Goal: Task Accomplishment & Management: Manage account settings

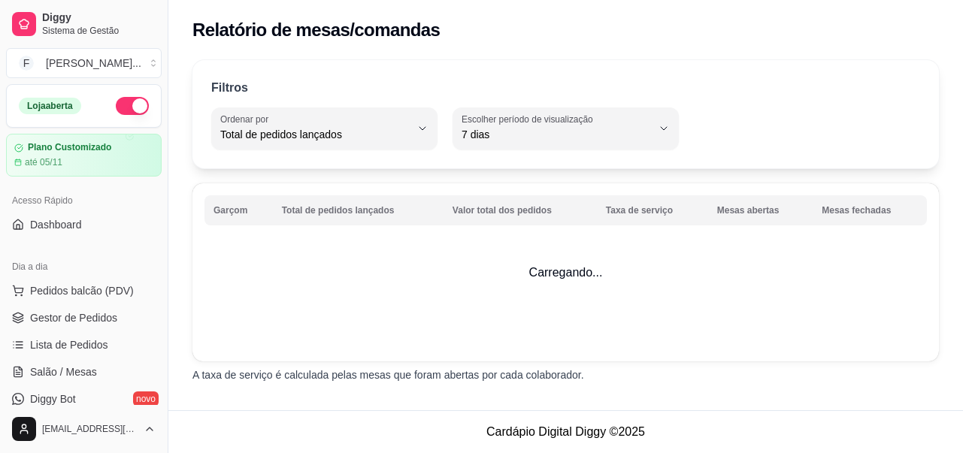
select select "TOTAL_OF_ORDERS"
select select "7"
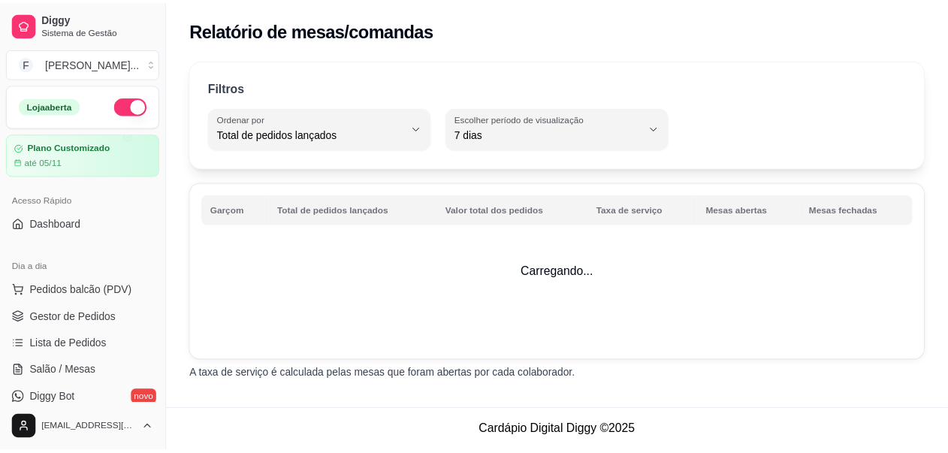
scroll to position [346, 0]
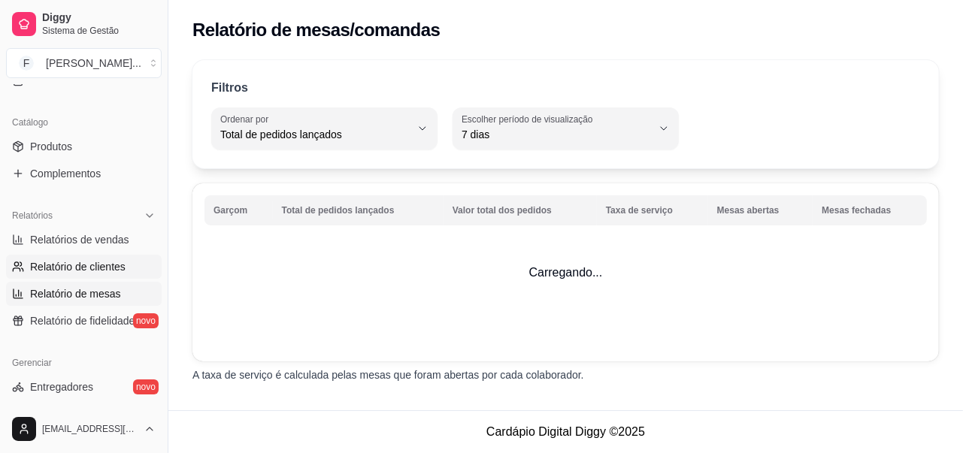
click at [75, 265] on span "Relatório de clientes" at bounding box center [77, 266] width 95 height 15
select select "30"
select select "HIGHEST_TOTAL_SPENT_WITH_ORDERS"
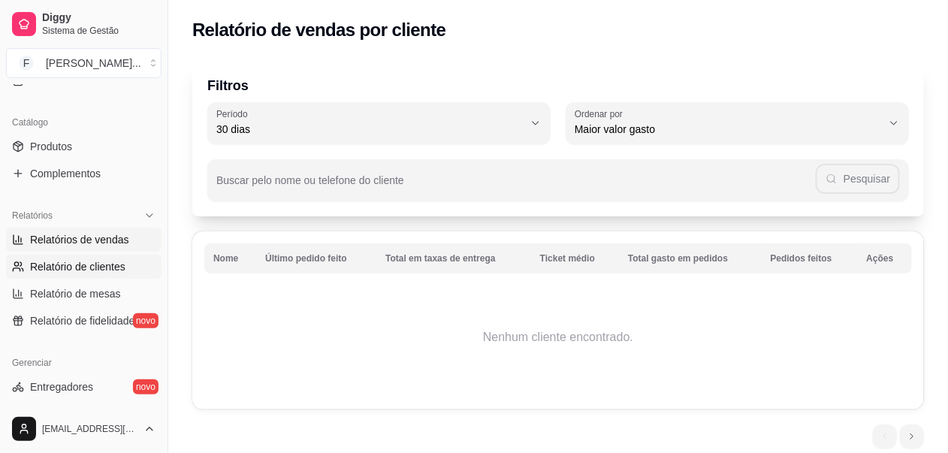
click at [100, 231] on link "Relatórios de vendas" at bounding box center [84, 240] width 156 height 24
select select "ALL"
select select "0"
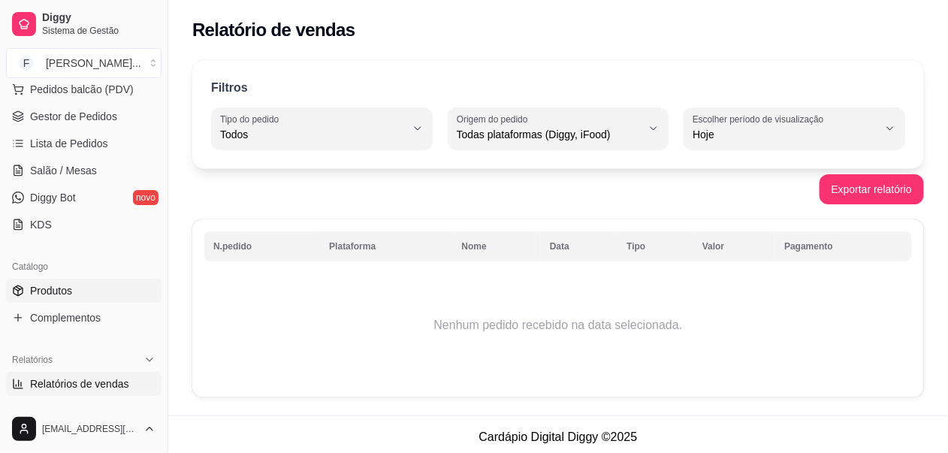
scroll to position [158, 0]
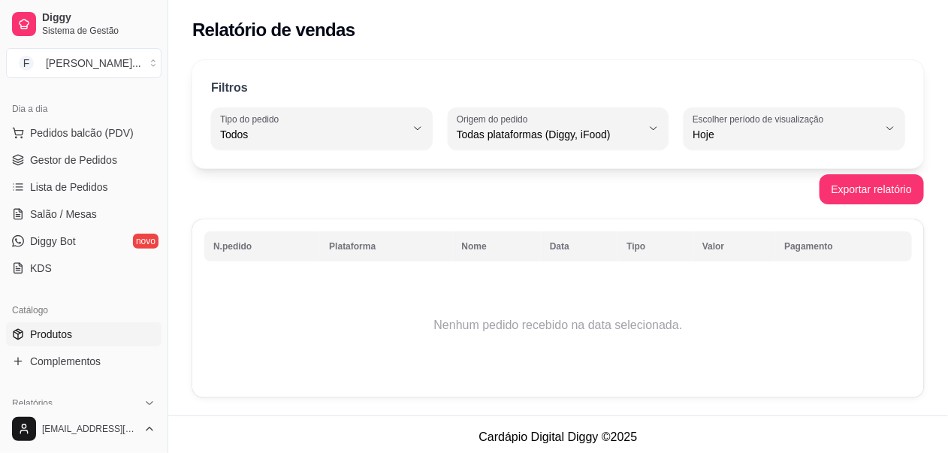
click at [51, 331] on span "Produtos" at bounding box center [51, 334] width 42 height 15
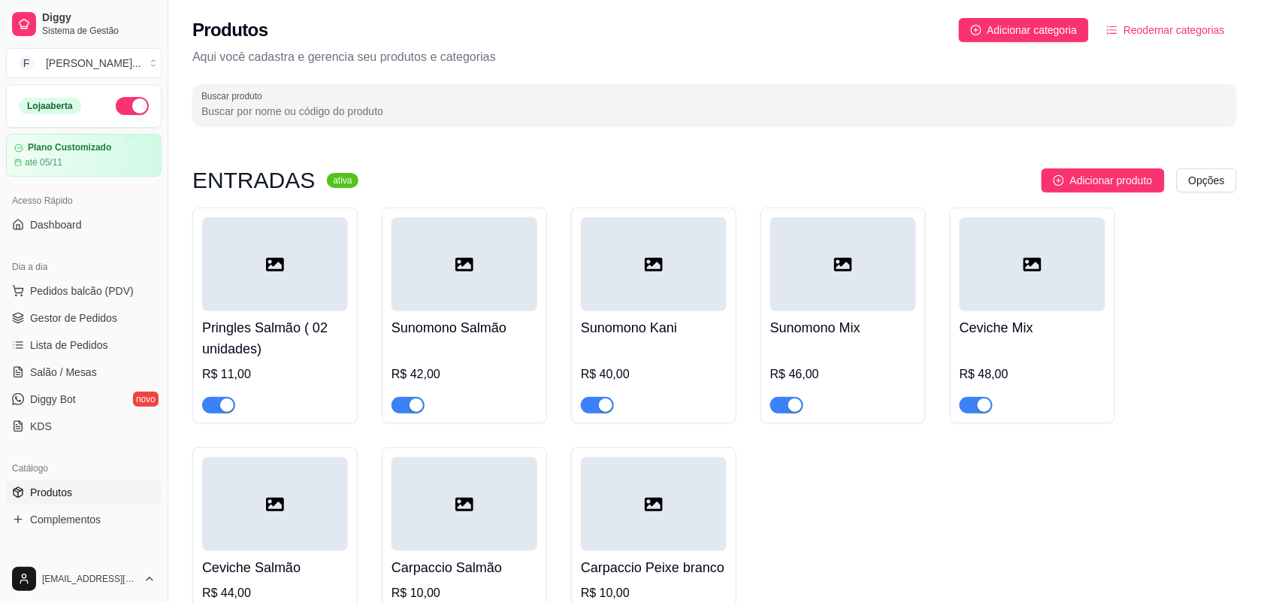
click at [307, 295] on div at bounding box center [275, 264] width 146 height 94
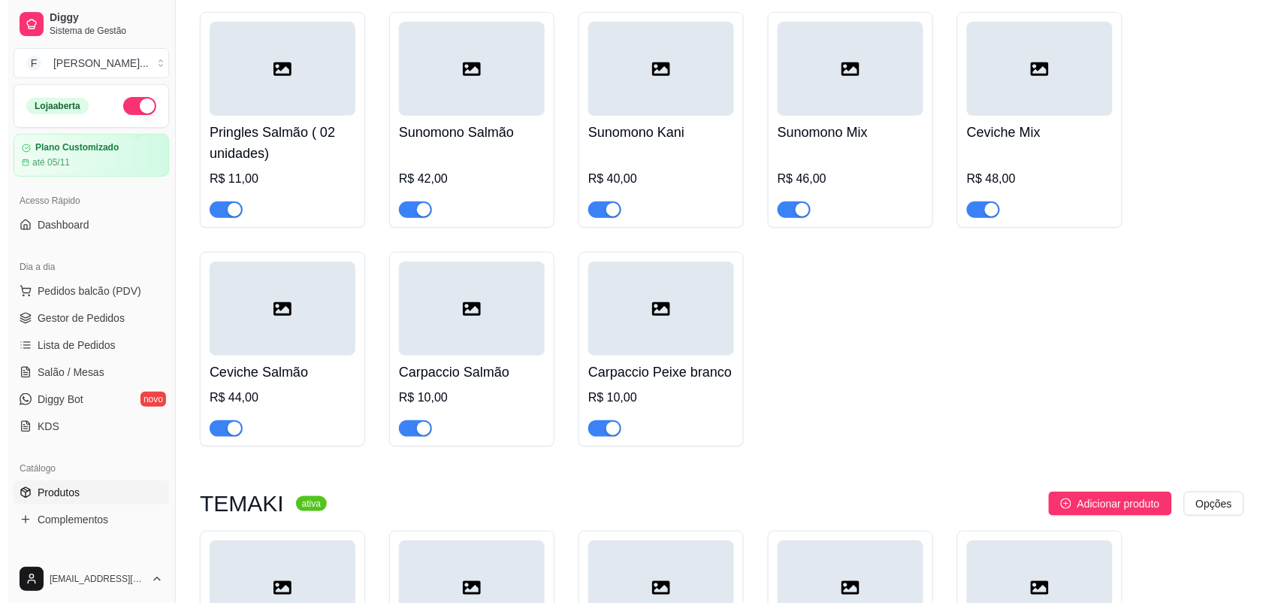
scroll to position [282, 0]
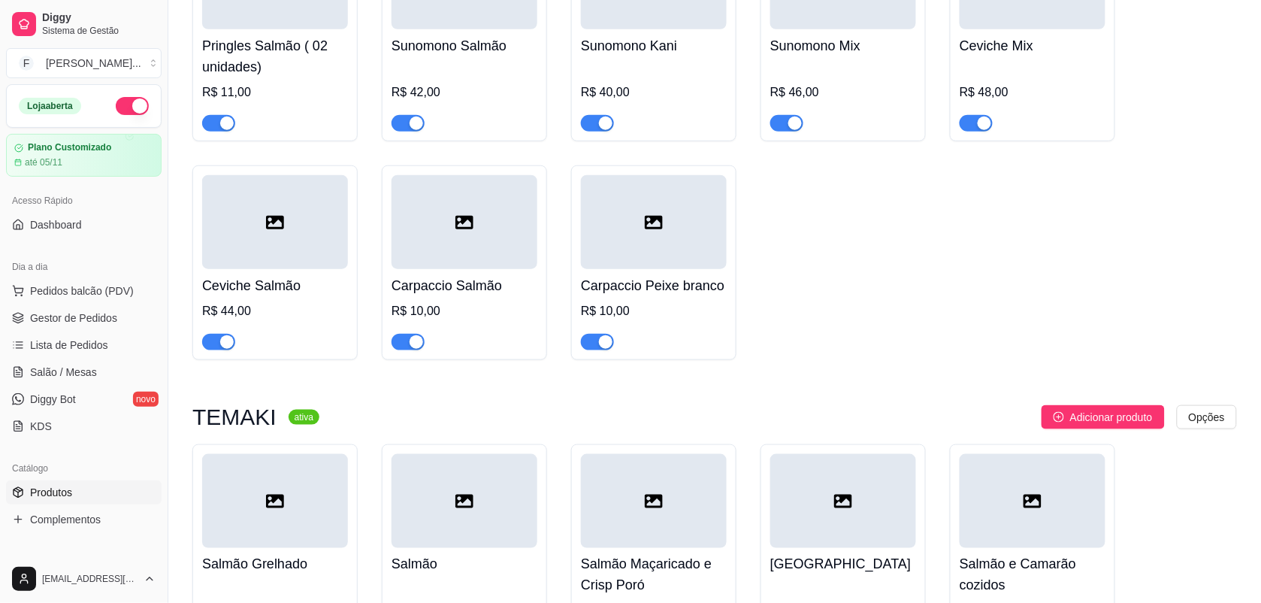
click at [295, 263] on div at bounding box center [275, 222] width 146 height 94
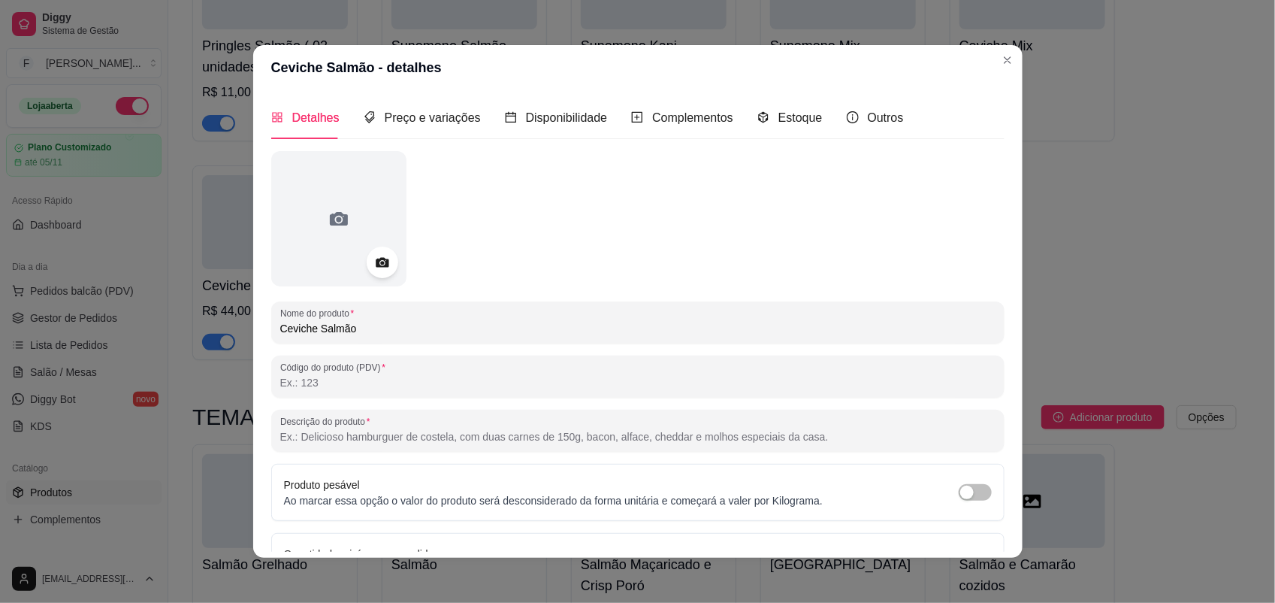
click at [374, 249] on div at bounding box center [383, 263] width 32 height 32
click at [377, 254] on icon at bounding box center [382, 262] width 17 height 17
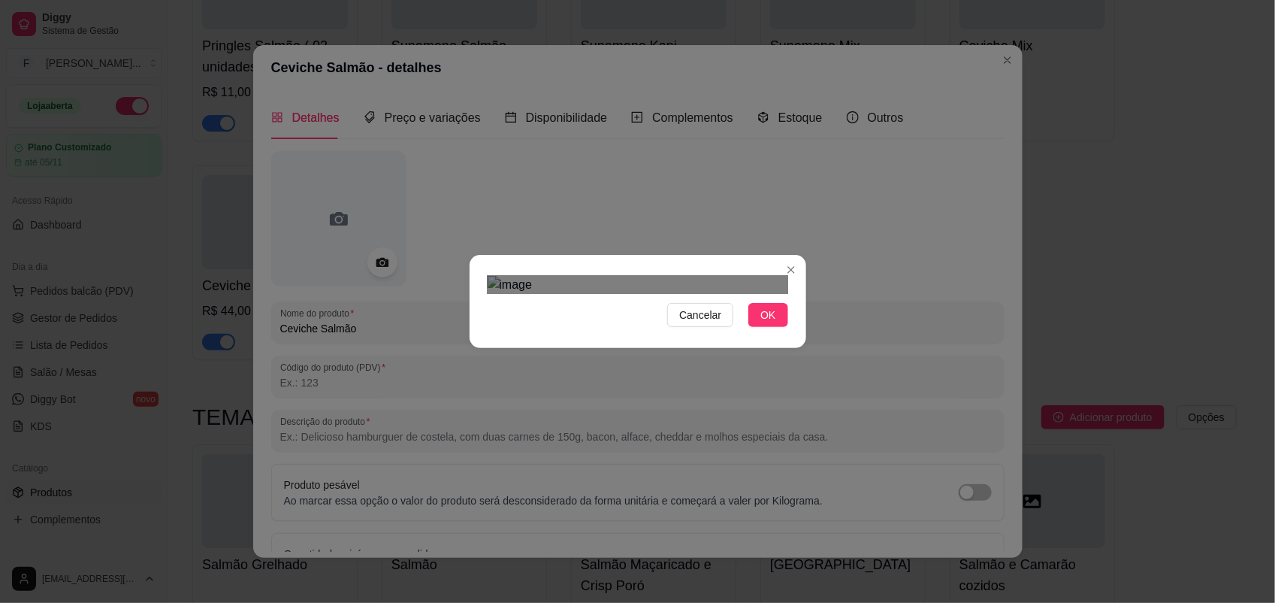
click at [794, 333] on div "Cancelar OK" at bounding box center [638, 301] width 337 height 63
click at [441, 452] on div "Cancelar OK" at bounding box center [637, 301] width 1275 height 603
click at [761, 323] on span "OK" at bounding box center [768, 315] width 15 height 17
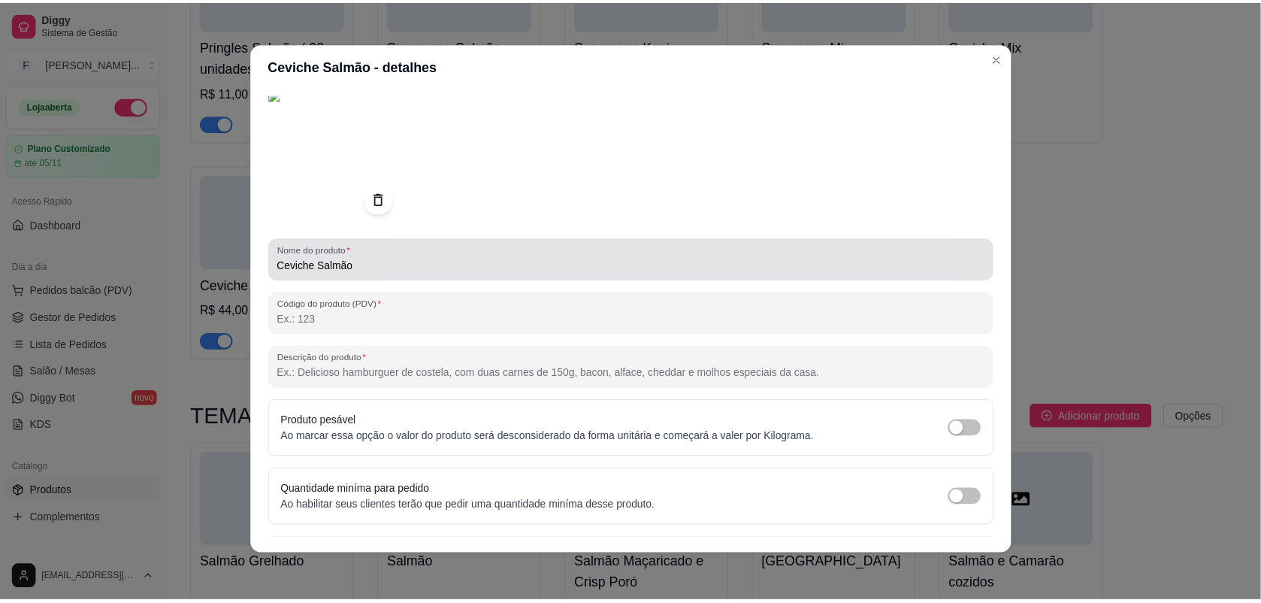
scroll to position [92, 0]
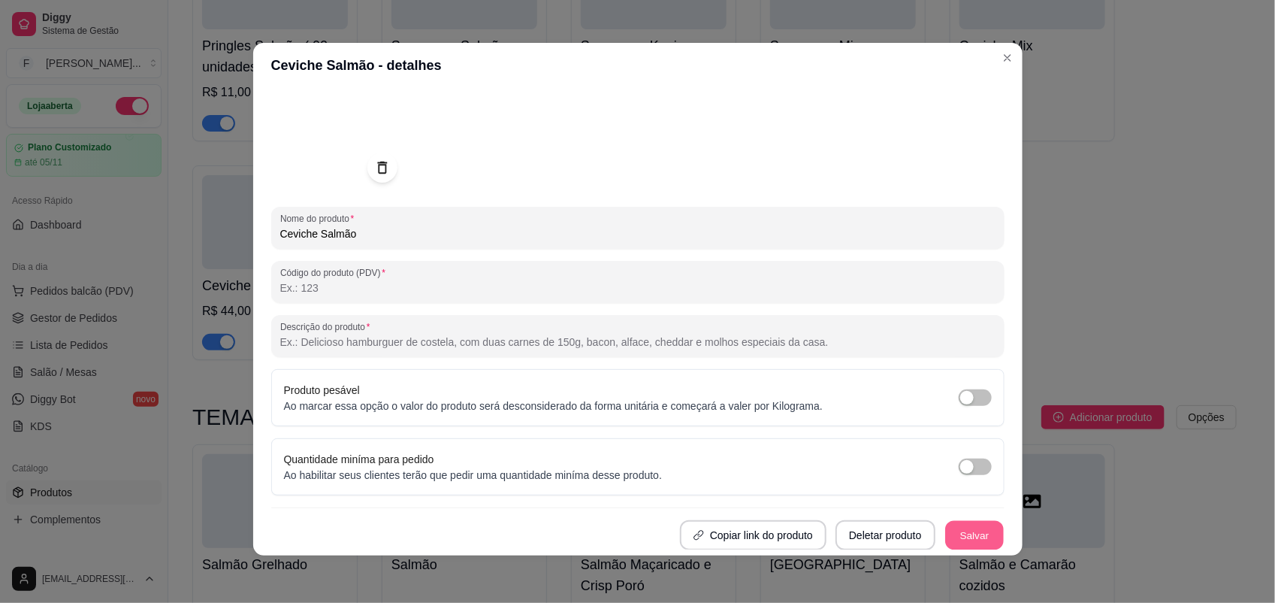
click at [945, 452] on button "Salvar" at bounding box center [974, 535] width 59 height 29
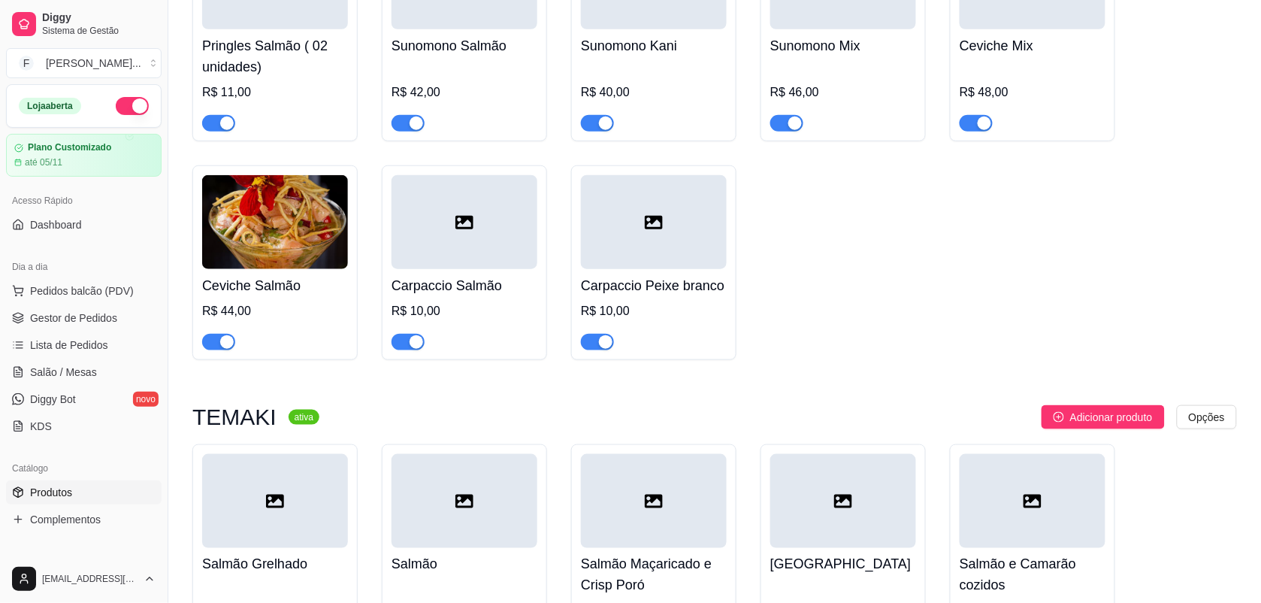
click at [457, 238] on div at bounding box center [465, 222] width 146 height 94
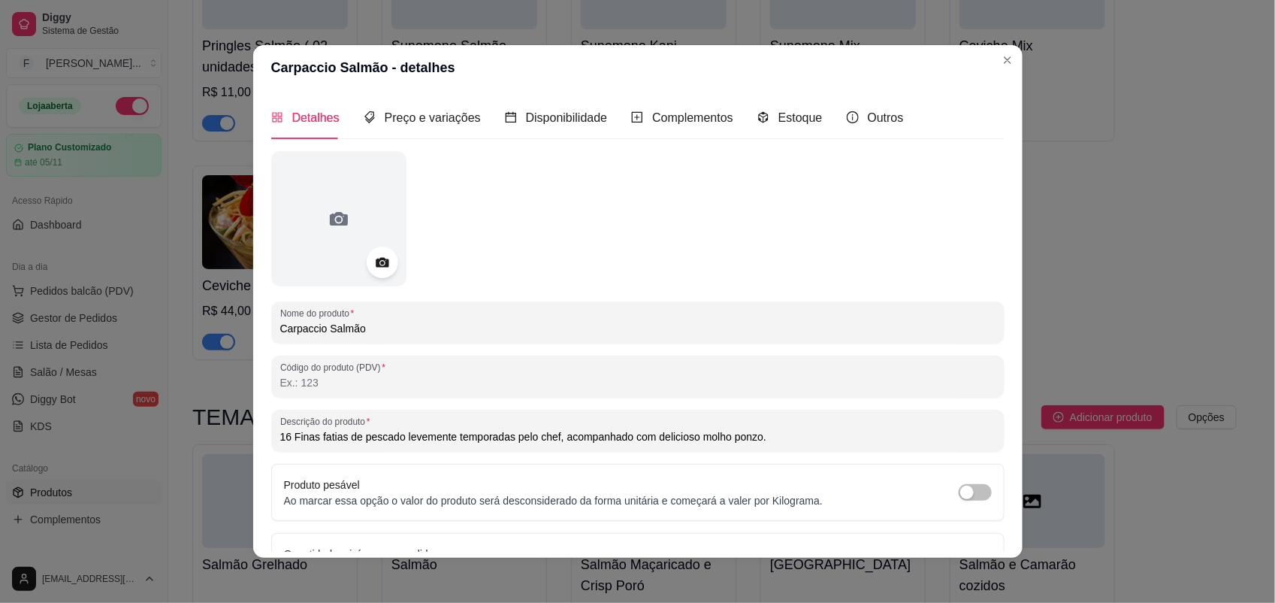
click at [376, 262] on icon at bounding box center [382, 263] width 13 height 10
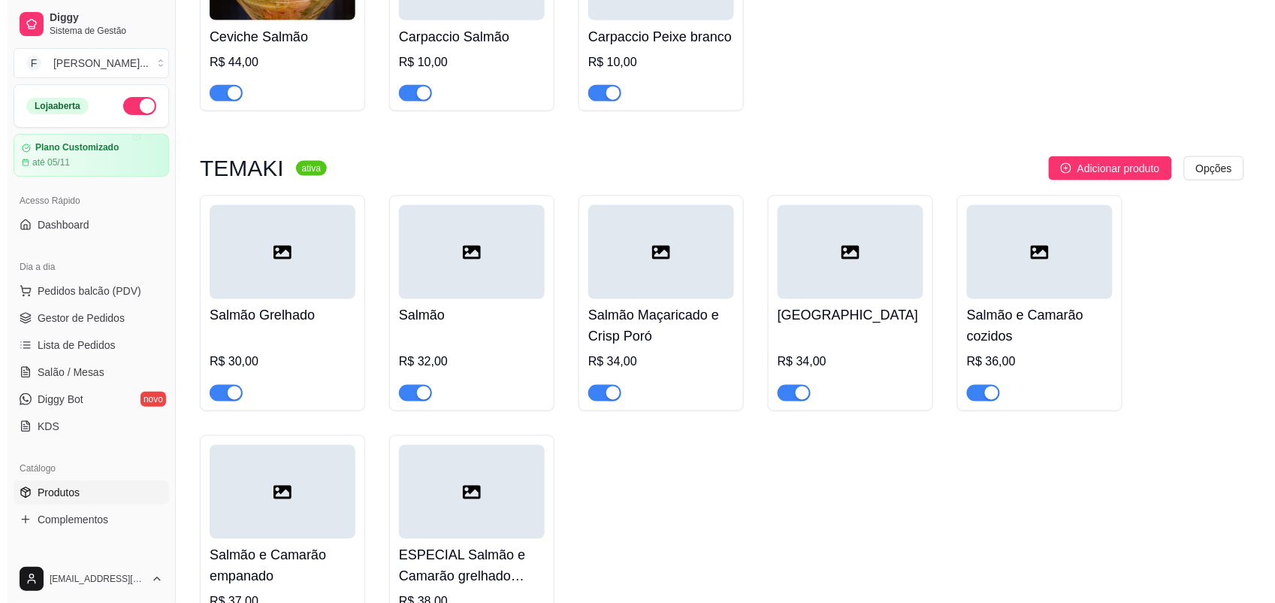
scroll to position [564, 0]
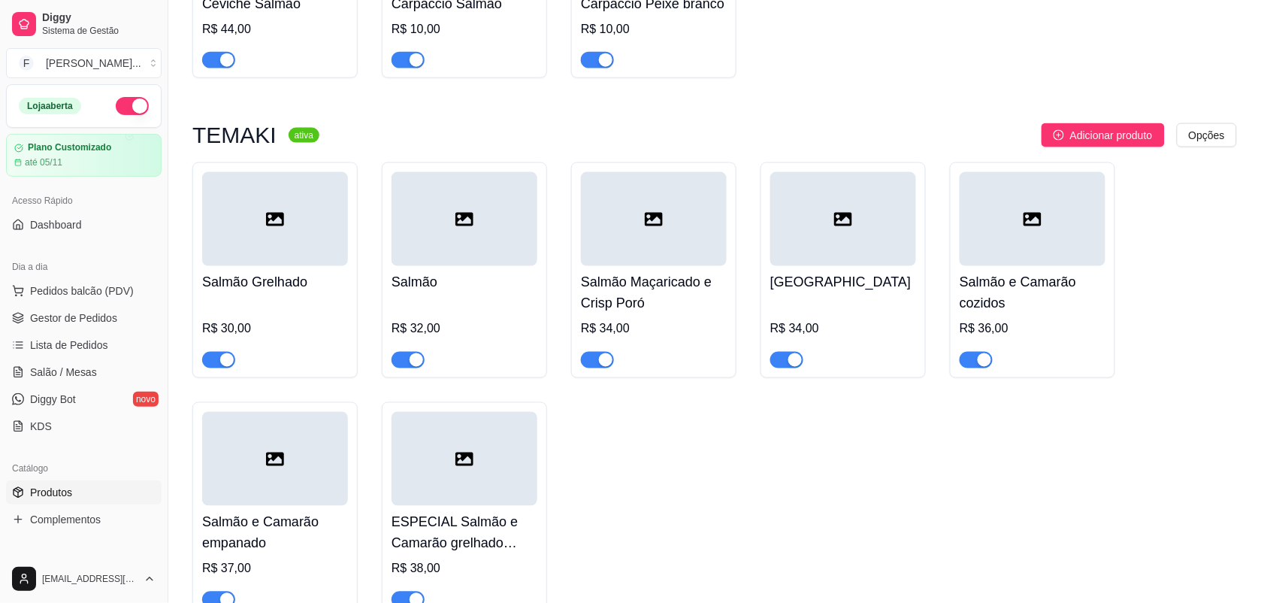
click at [335, 231] on div at bounding box center [275, 219] width 146 height 94
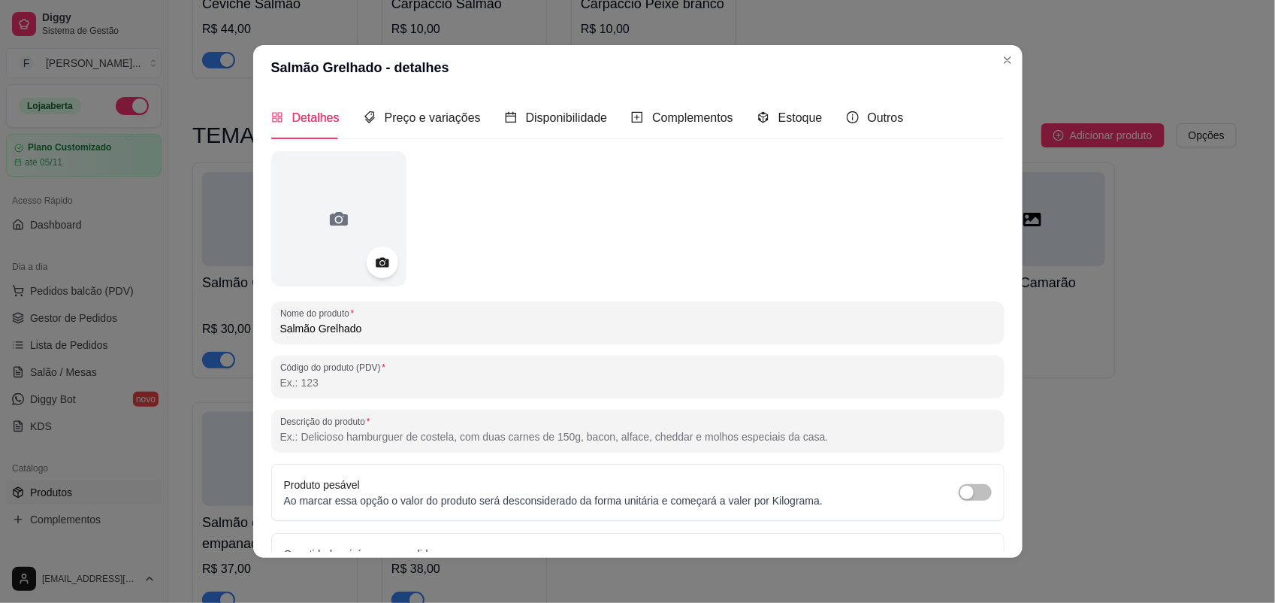
click at [380, 267] on icon at bounding box center [382, 263] width 13 height 10
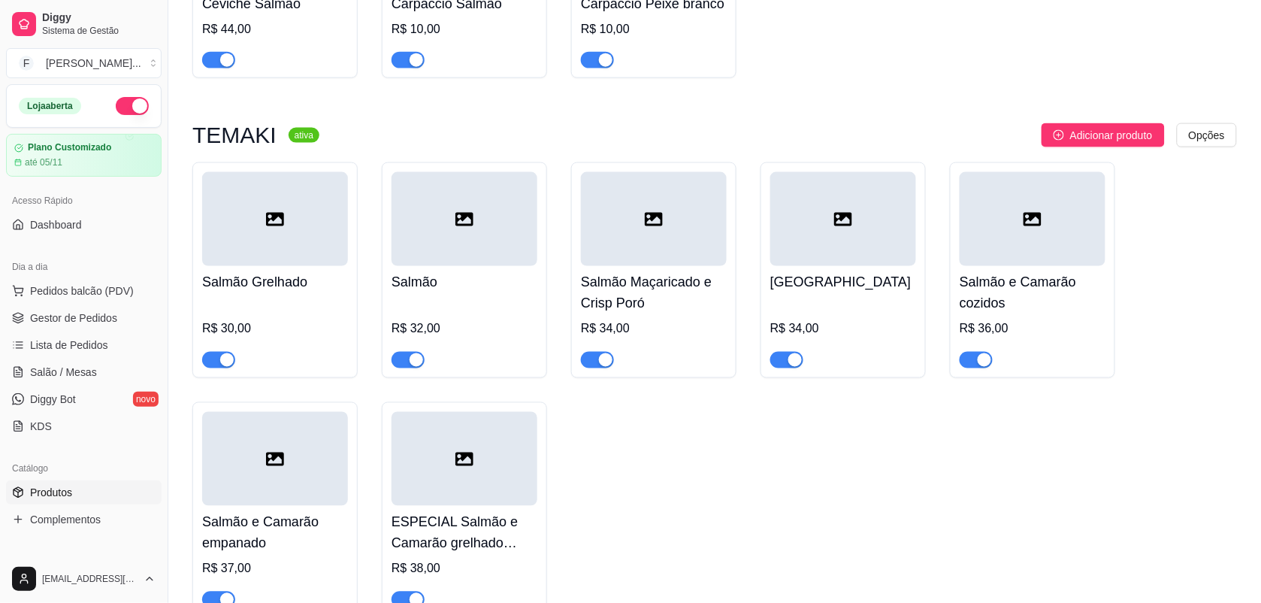
click at [449, 253] on div at bounding box center [465, 219] width 146 height 94
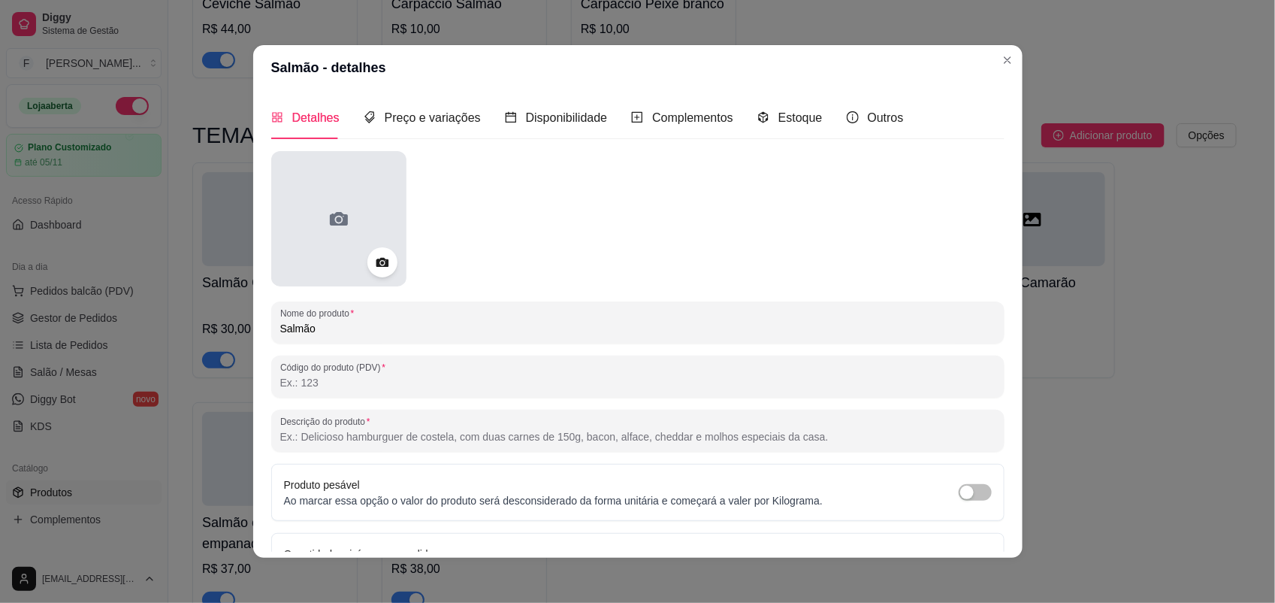
click at [327, 226] on icon at bounding box center [339, 219] width 24 height 24
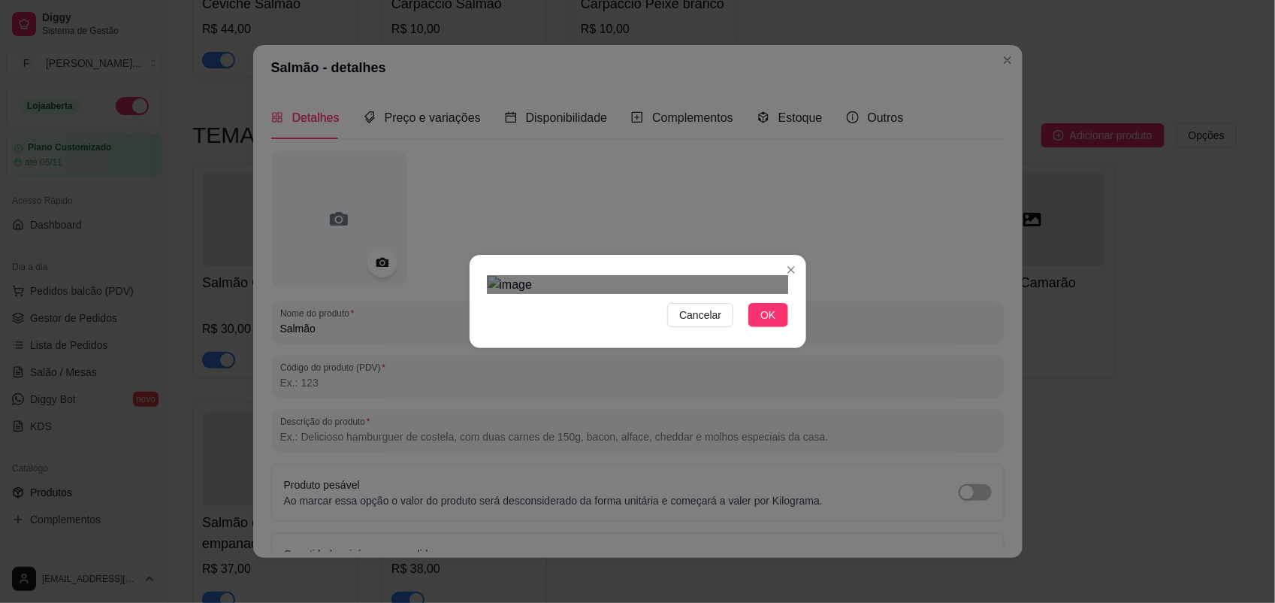
click at [810, 452] on div "Cancelar OK" at bounding box center [637, 301] width 1275 height 603
click at [412, 452] on div "Cancelar OK" at bounding box center [637, 301] width 1275 height 603
click at [700, 392] on div "Use the arrow keys to move the crop selection area" at bounding box center [638, 497] width 301 height 301
click at [643, 358] on div "Use the arrow keys to move the crop selection area" at bounding box center [638, 492] width 301 height 301
click at [662, 362] on div "Use the arrow keys to move the crop selection area" at bounding box center [638, 512] width 301 height 301
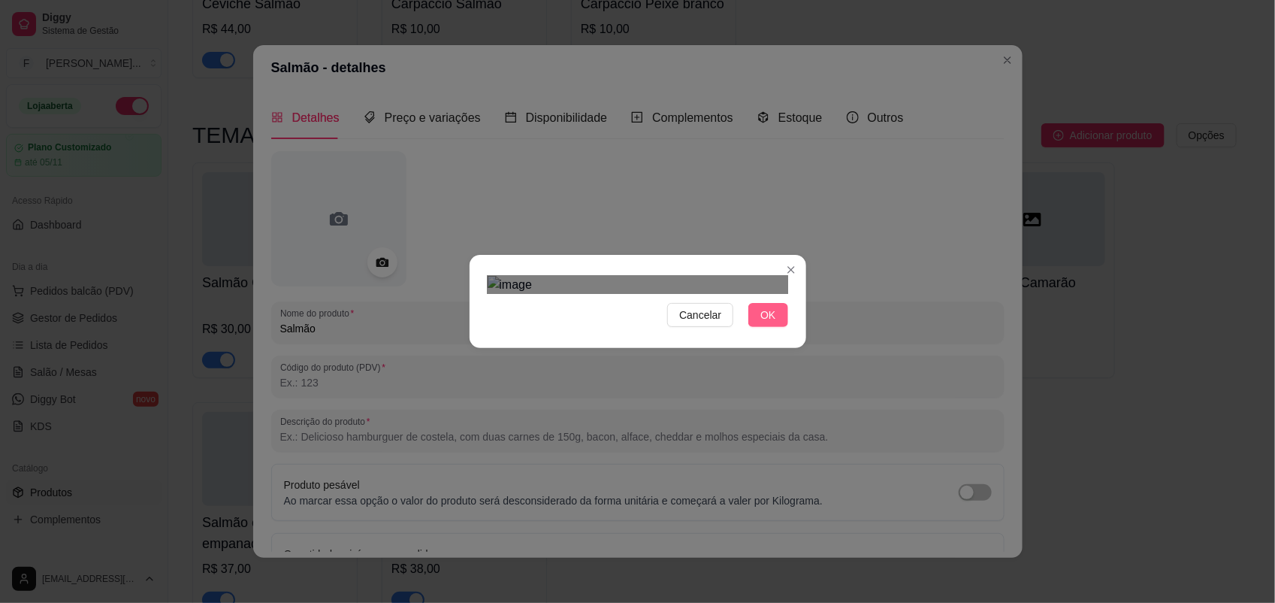
click at [767, 323] on span "OK" at bounding box center [768, 315] width 15 height 17
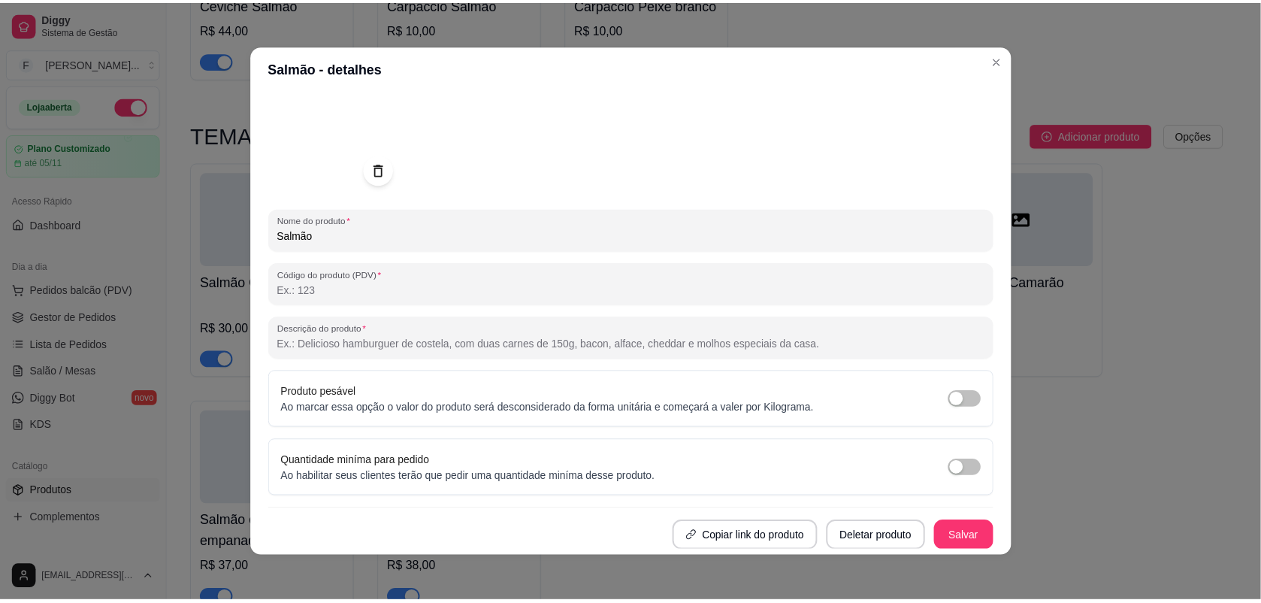
scroll to position [2, 0]
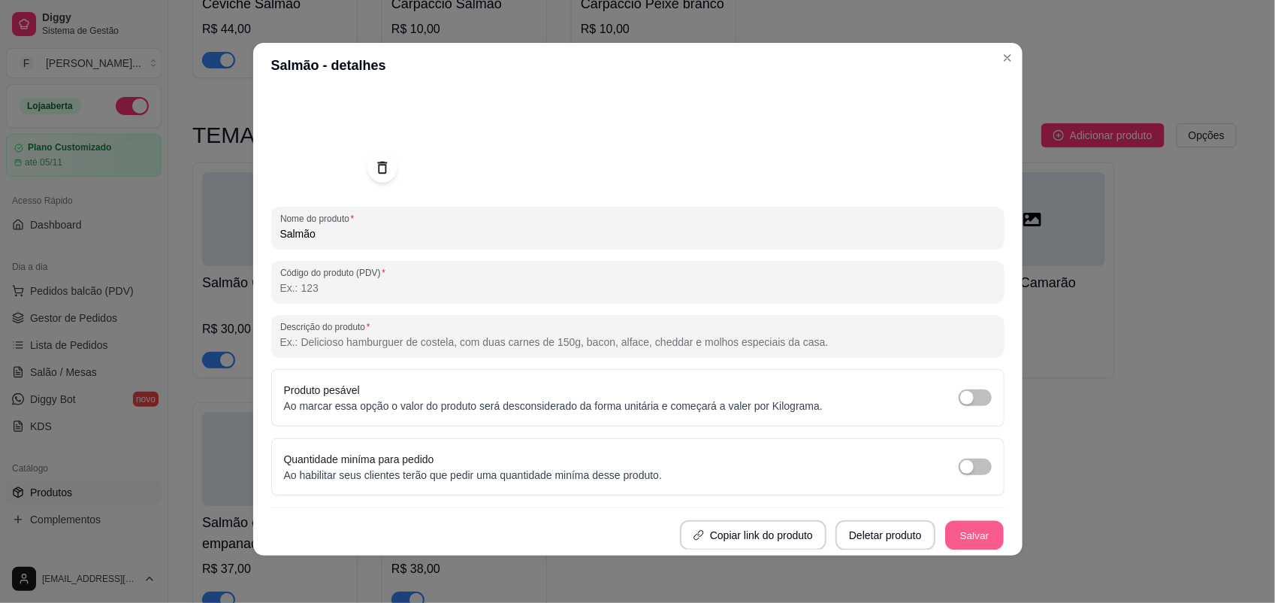
click at [962, 452] on button "Salvar" at bounding box center [974, 535] width 59 height 29
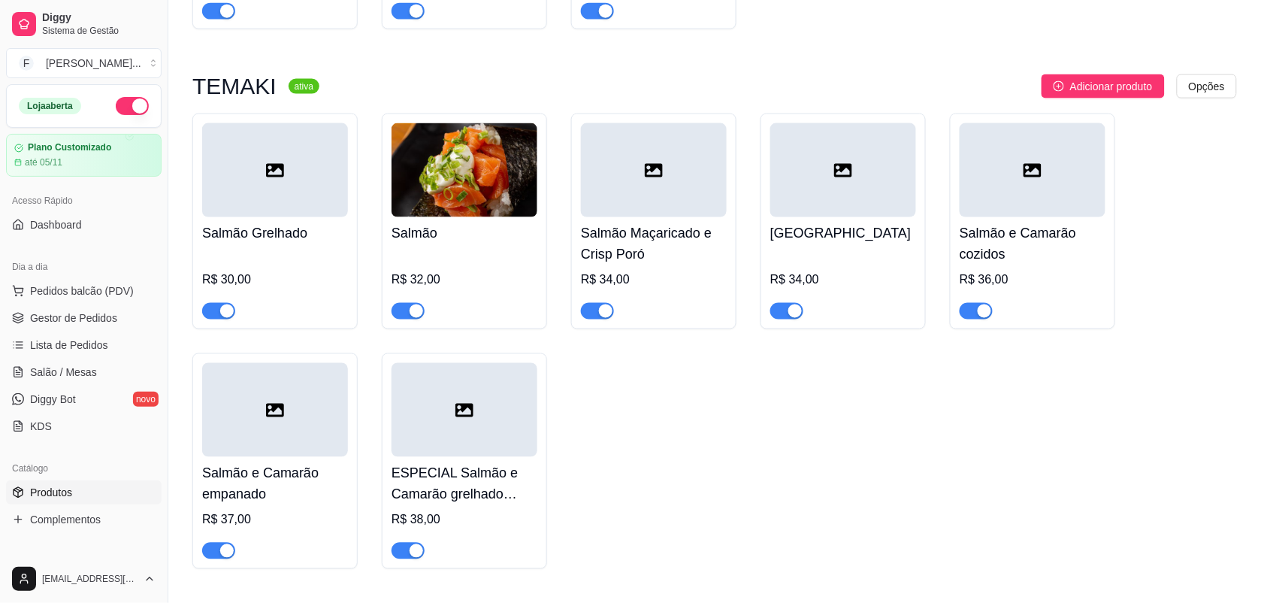
scroll to position [658, 0]
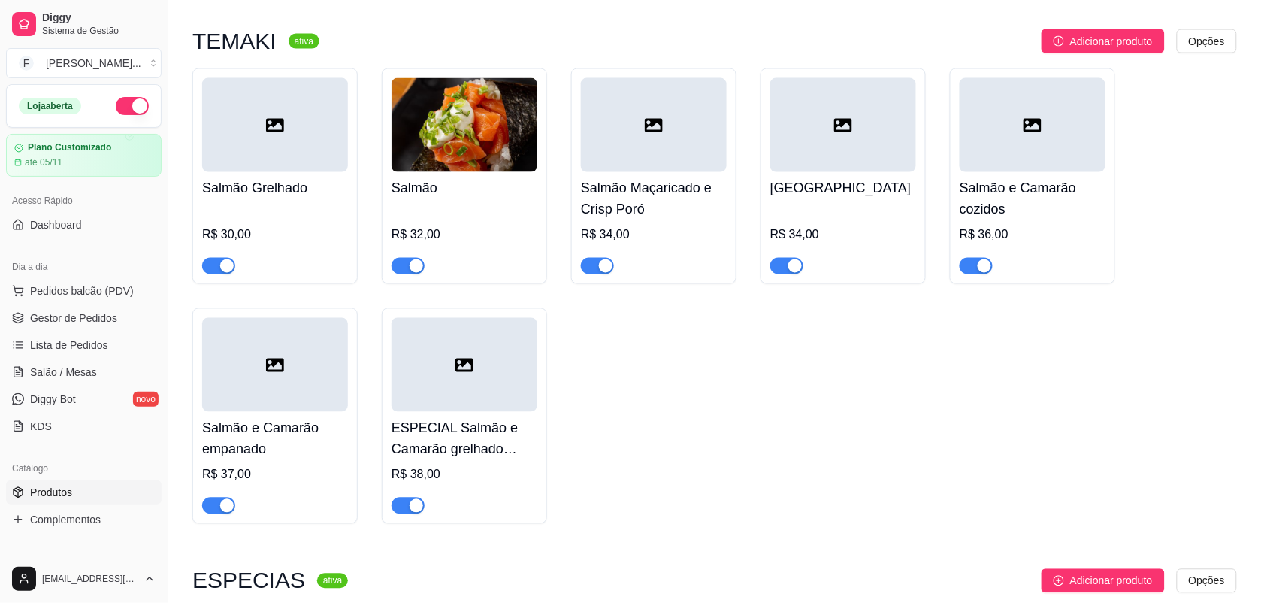
click at [271, 331] on div at bounding box center [275, 365] width 146 height 94
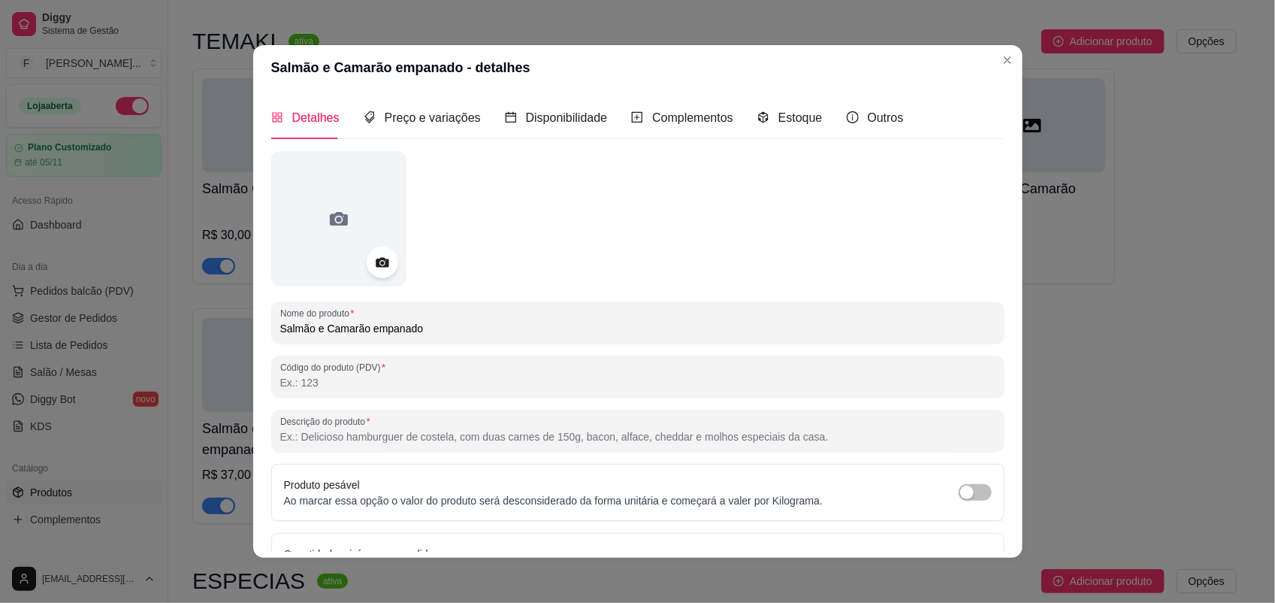
click at [374, 257] on icon at bounding box center [382, 262] width 17 height 17
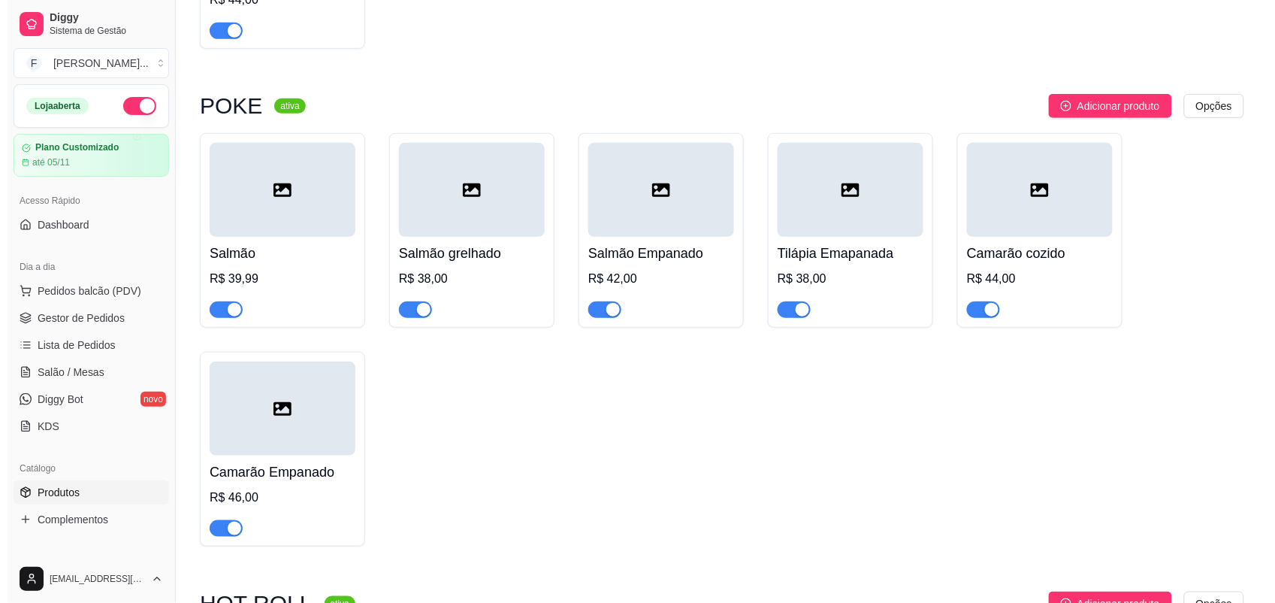
scroll to position [1879, 0]
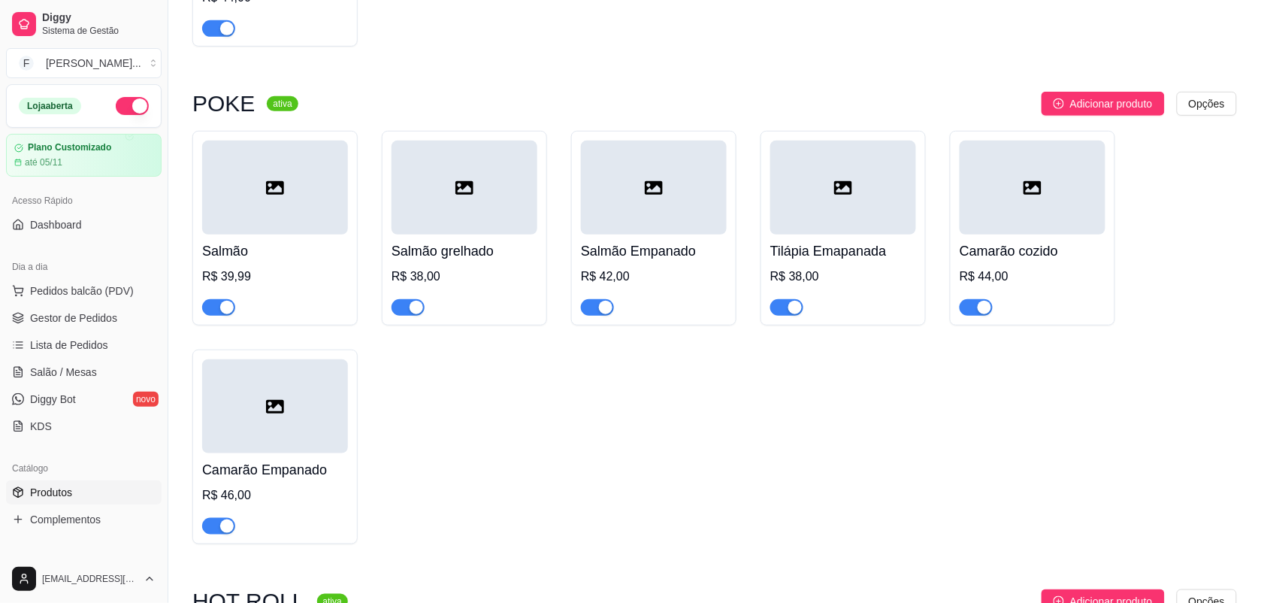
click at [291, 219] on div at bounding box center [275, 188] width 146 height 94
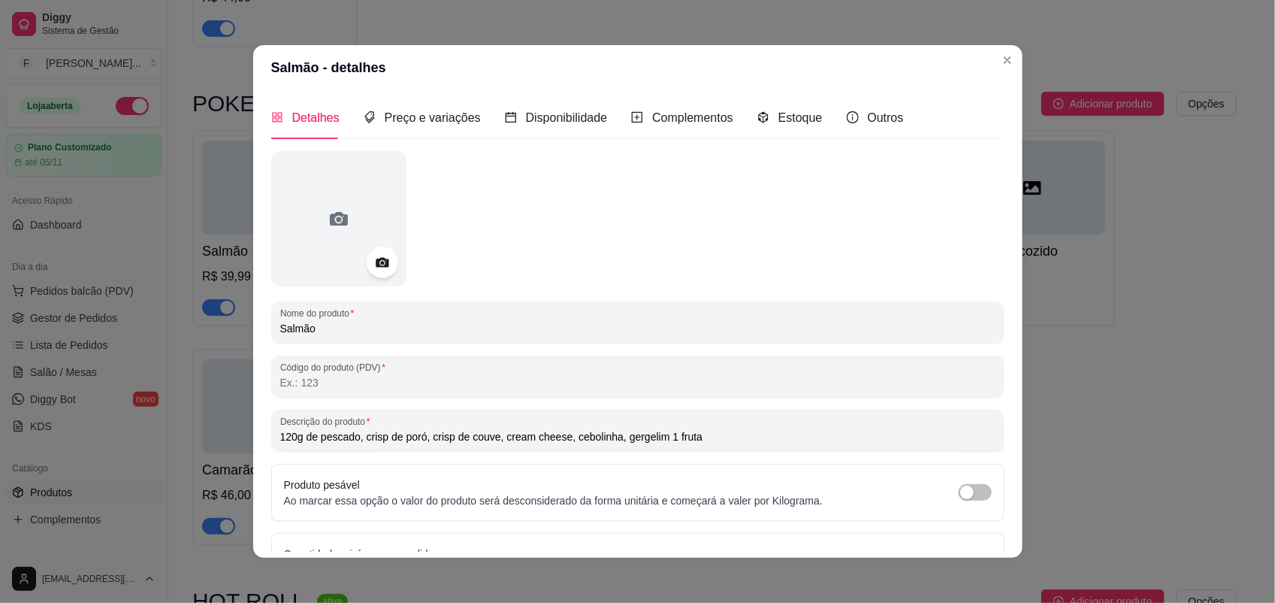
click at [367, 259] on div at bounding box center [383, 263] width 32 height 32
click at [380, 261] on circle at bounding box center [382, 263] width 4 height 4
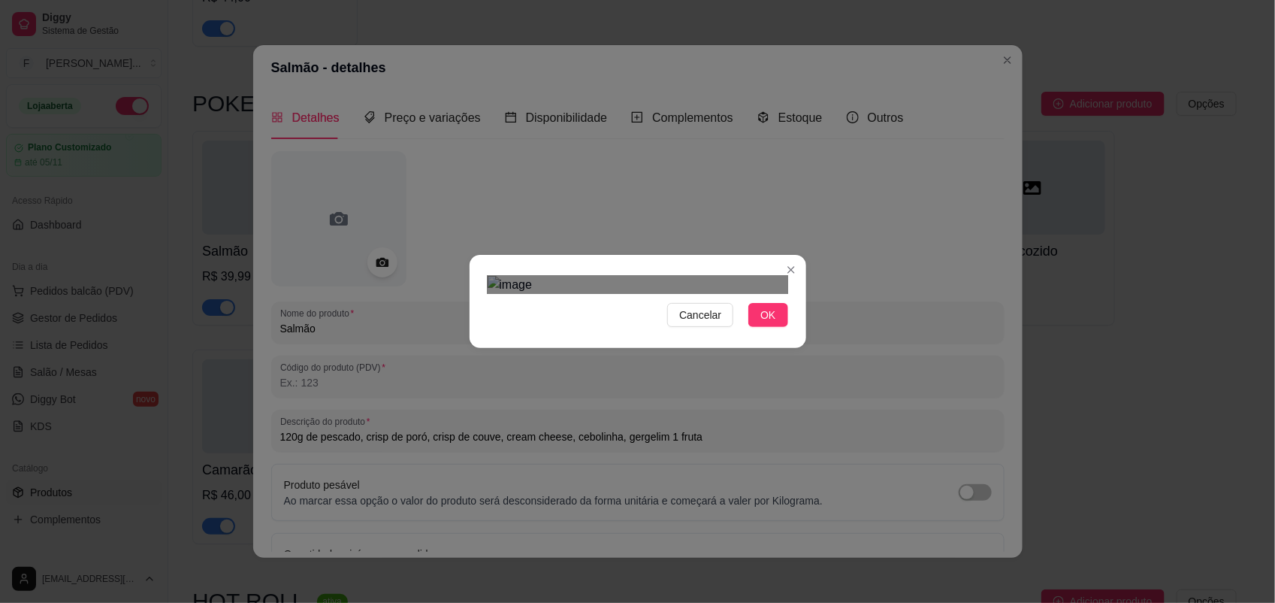
click at [446, 452] on div "Cancelar OK" at bounding box center [637, 301] width 1275 height 603
click at [823, 452] on div "Cancelar OK" at bounding box center [637, 301] width 1275 height 603
click at [714, 425] on div "Use the arrow keys to move the crop selection area" at bounding box center [638, 524] width 301 height 301
click at [711, 419] on div "Use the arrow keys to move the crop selection area" at bounding box center [638, 520] width 301 height 301
click at [711, 421] on div "Use the arrow keys to move the crop selection area" at bounding box center [638, 522] width 301 height 301
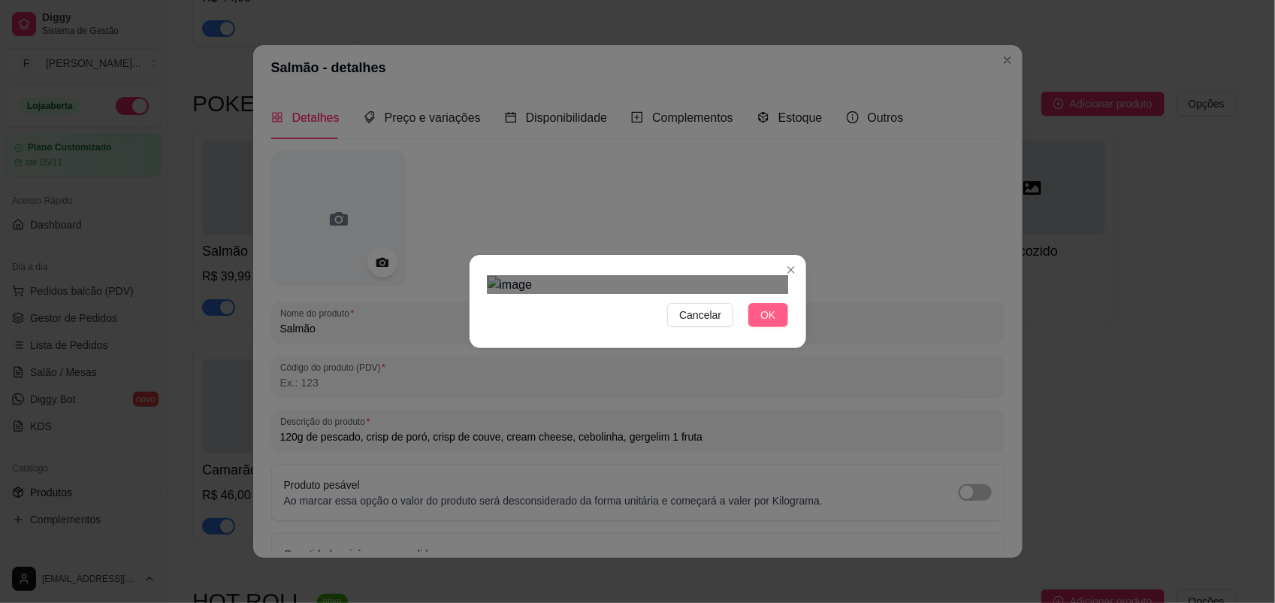
drag, startPoint x: 764, startPoint y: 534, endPoint x: 759, endPoint y: 524, distance: 10.8
click at [763, 323] on span "OK" at bounding box center [768, 315] width 15 height 17
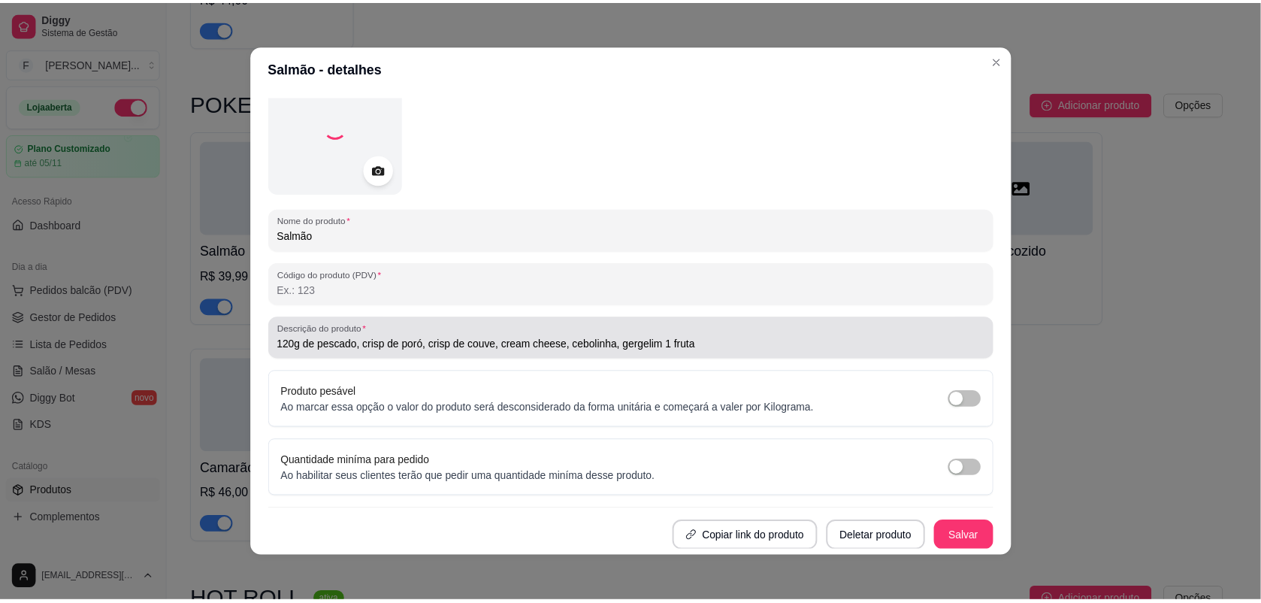
scroll to position [2, 0]
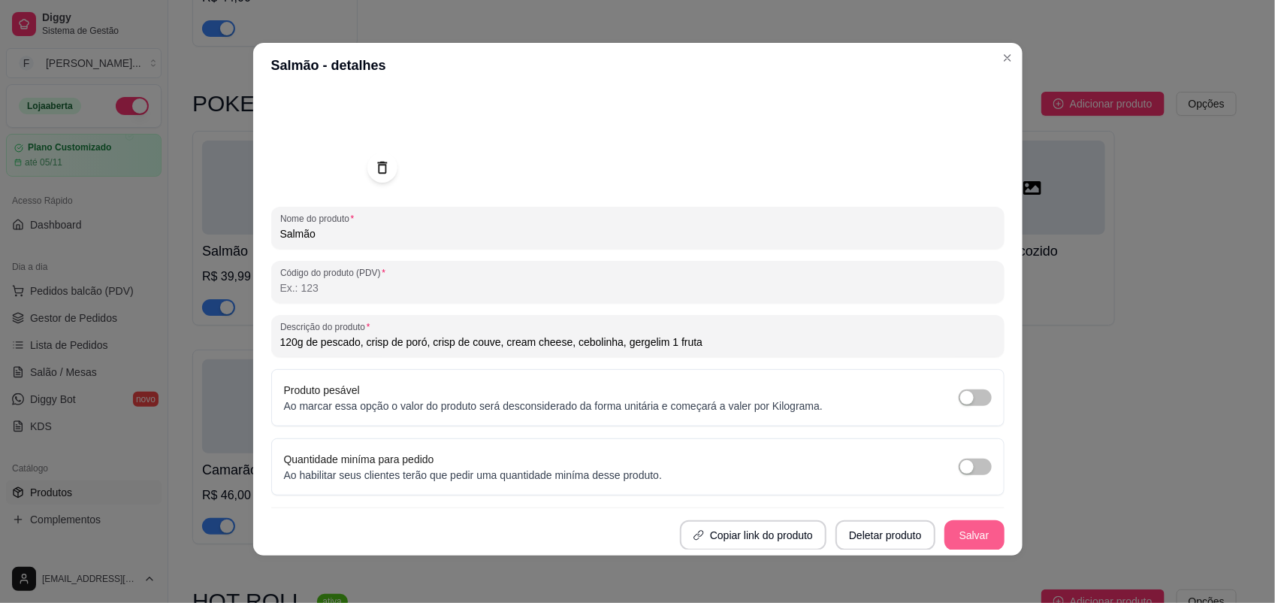
click at [954, 452] on button "Salvar" at bounding box center [975, 535] width 60 height 30
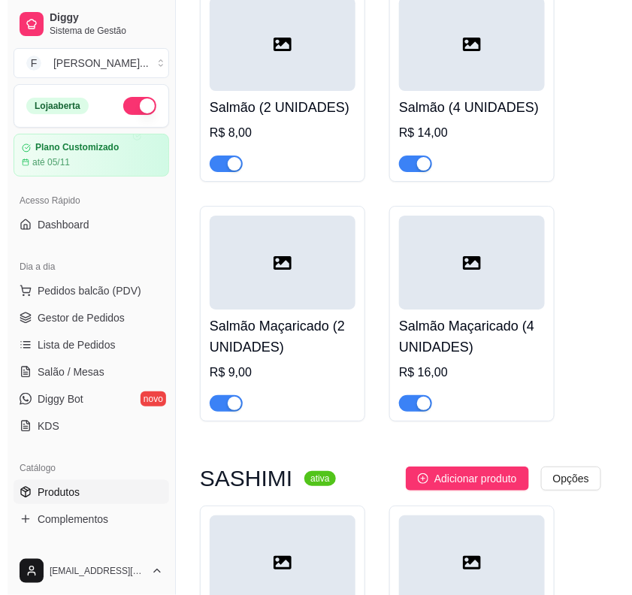
scroll to position [7140, 0]
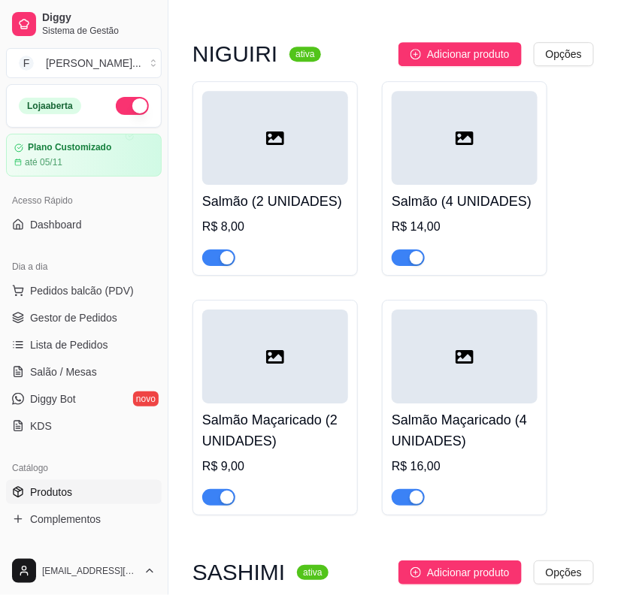
click at [295, 111] on div at bounding box center [275, 138] width 146 height 94
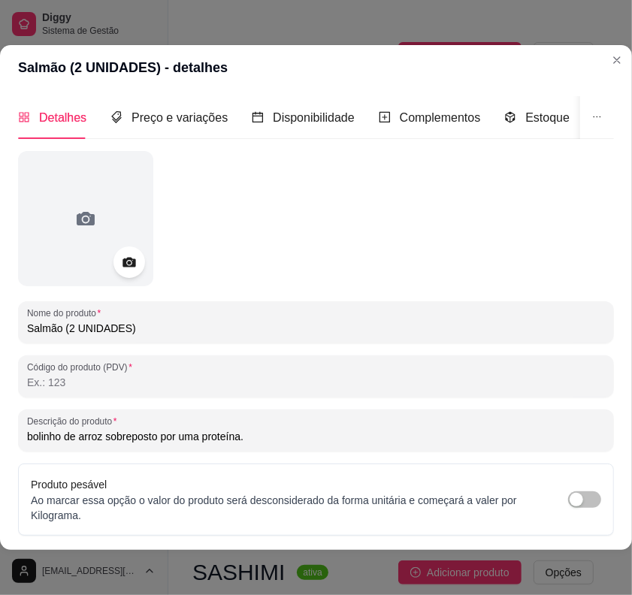
click at [133, 254] on icon at bounding box center [128, 262] width 17 height 17
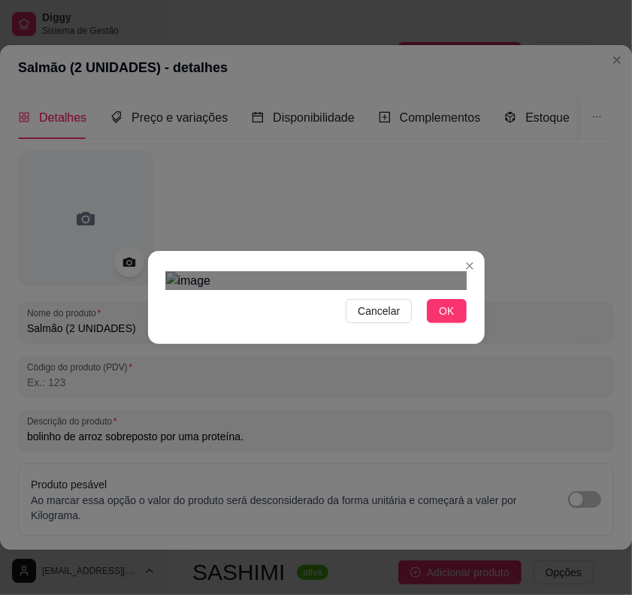
click at [478, 441] on div "Cancelar OK" at bounding box center [316, 297] width 632 height 595
click at [148, 266] on div "Cancelar OK" at bounding box center [316, 297] width 337 height 63
click at [276, 413] on div "Use the arrow keys to move the crop selection area" at bounding box center [316, 563] width 301 height 301
click at [432, 323] on button "OK" at bounding box center [446, 311] width 39 height 24
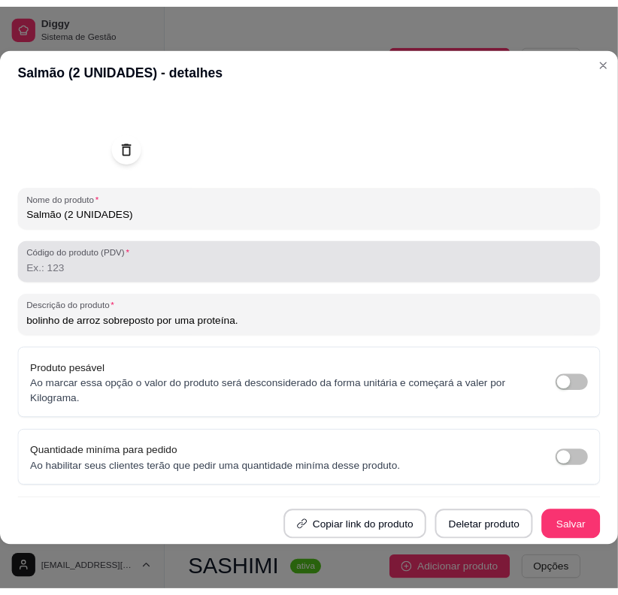
scroll to position [2, 0]
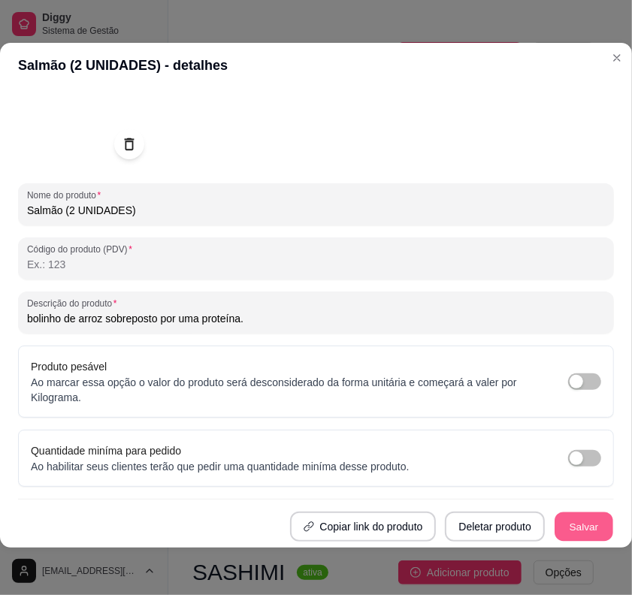
click at [565, 452] on button "Salvar" at bounding box center [584, 527] width 59 height 29
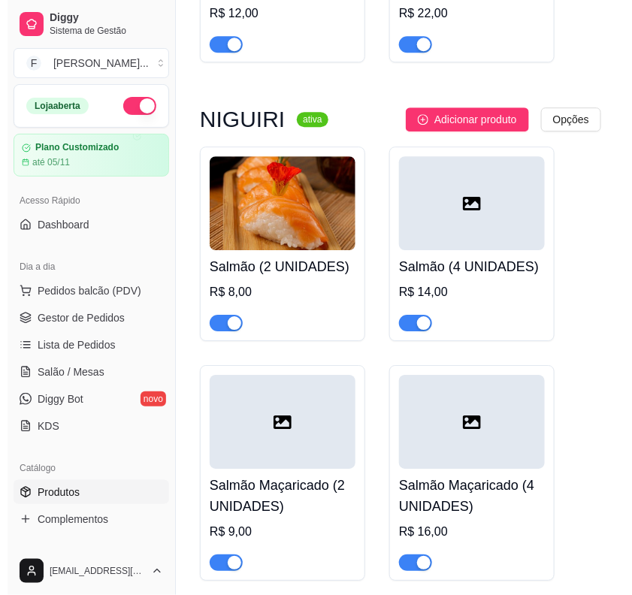
scroll to position [7046, 0]
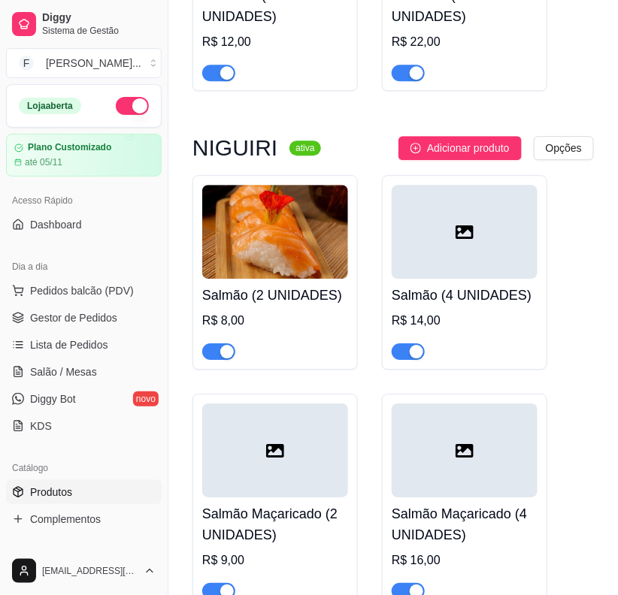
click at [447, 210] on div at bounding box center [465, 232] width 146 height 94
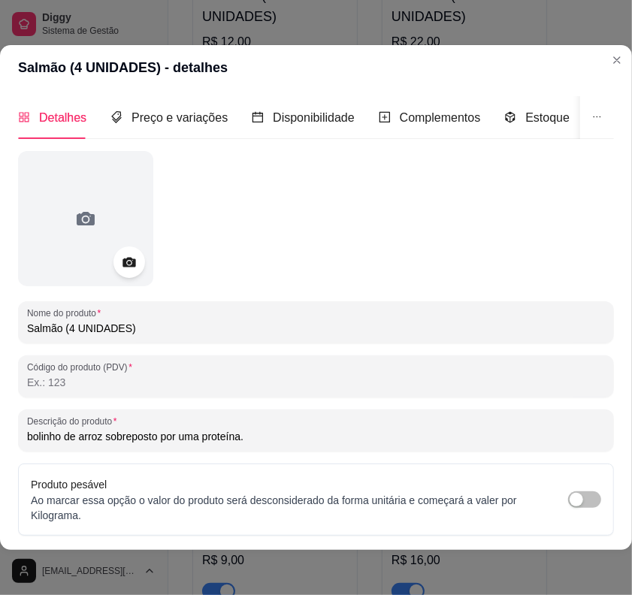
click at [125, 262] on icon at bounding box center [129, 263] width 13 height 10
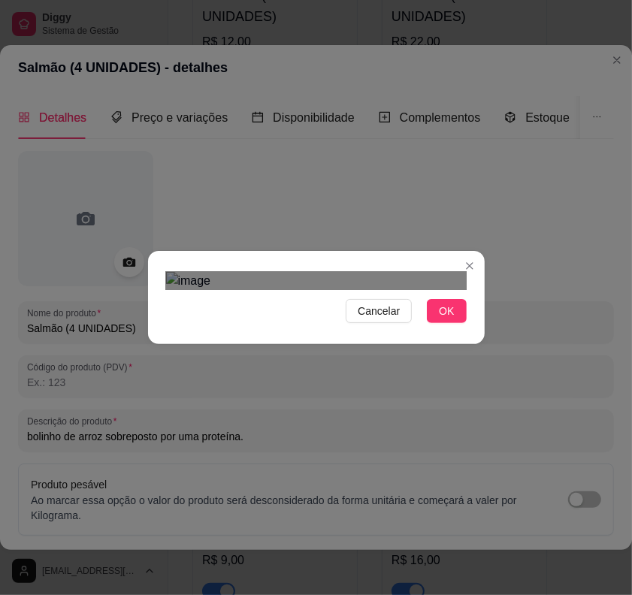
click at [148, 266] on div "Cancelar OK" at bounding box center [316, 297] width 337 height 63
click at [479, 434] on div "Cancelar OK" at bounding box center [316, 297] width 632 height 595
click at [328, 422] on div "Use the arrow keys to move the crop selection area" at bounding box center [316, 572] width 301 height 301
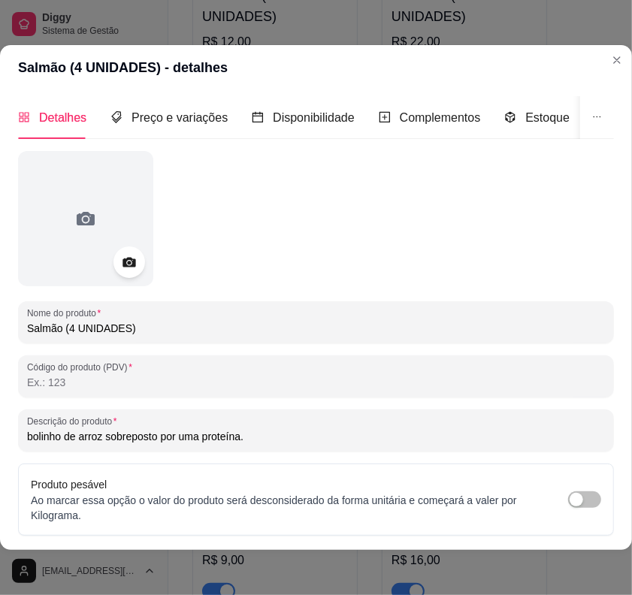
click at [130, 249] on div at bounding box center [129, 263] width 32 height 32
click at [130, 260] on icon at bounding box center [128, 262] width 17 height 17
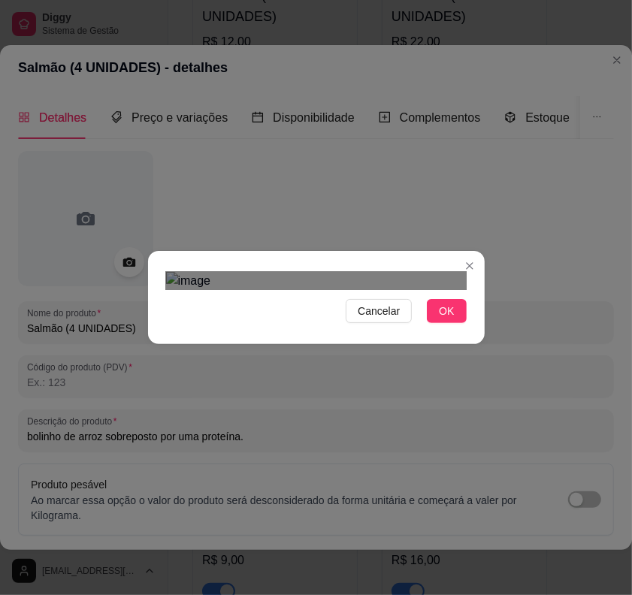
click at [307, 444] on div "Use the arrow keys to move the crop selection area" at bounding box center [317, 579] width 271 height 271
click at [125, 211] on div "Cancelar OK" at bounding box center [316, 297] width 632 height 595
click at [475, 329] on div "Cancelar OK" at bounding box center [316, 297] width 337 height 63
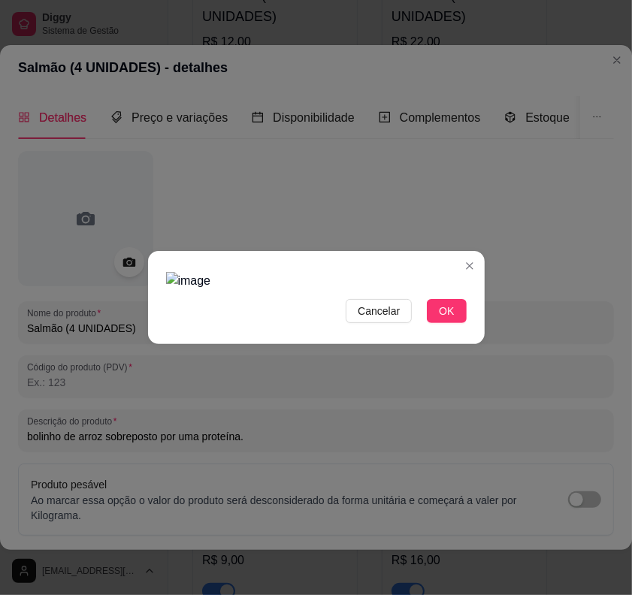
click at [231, 290] on img at bounding box center [316, 281] width 301 height 18
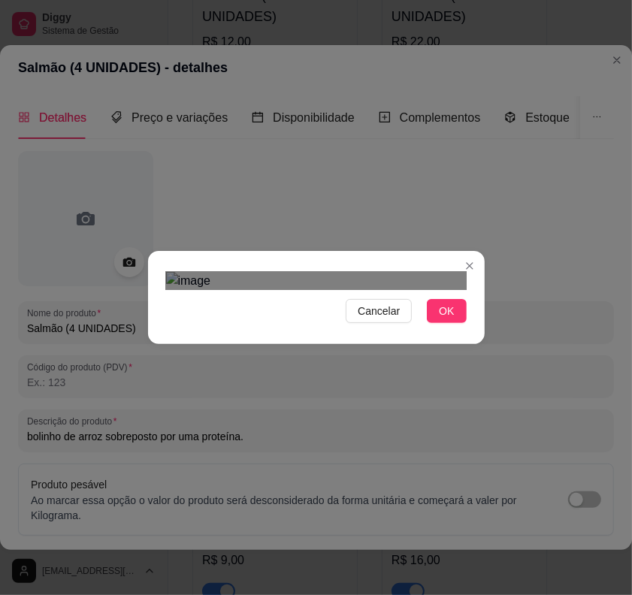
click at [577, 354] on div "Cancelar OK" at bounding box center [316, 297] width 632 height 595
click at [474, 266] on div "Cancelar OK" at bounding box center [316, 297] width 337 height 63
click at [558, 452] on div "Cancelar OK" at bounding box center [316, 297] width 632 height 595
click at [150, 266] on div "Cancelar OK" at bounding box center [316, 297] width 337 height 63
click at [286, 422] on div "Use the arrow keys to move the crop selection area" at bounding box center [316, 572] width 301 height 301
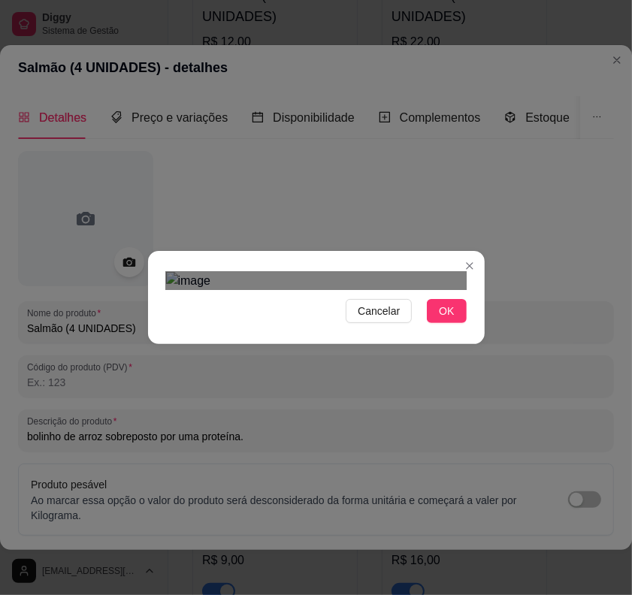
click at [425, 452] on div "Use the arrow keys to move the crop selection area" at bounding box center [301, 557] width 270 height 270
click at [383, 422] on div "Use the arrow keys to move the crop selection area" at bounding box center [332, 557] width 270 height 270
click at [441, 319] on span "OK" at bounding box center [446, 311] width 15 height 17
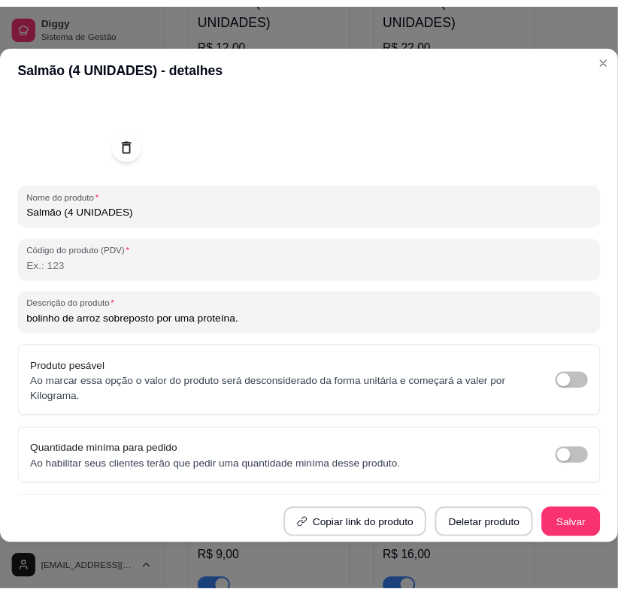
scroll to position [129, 0]
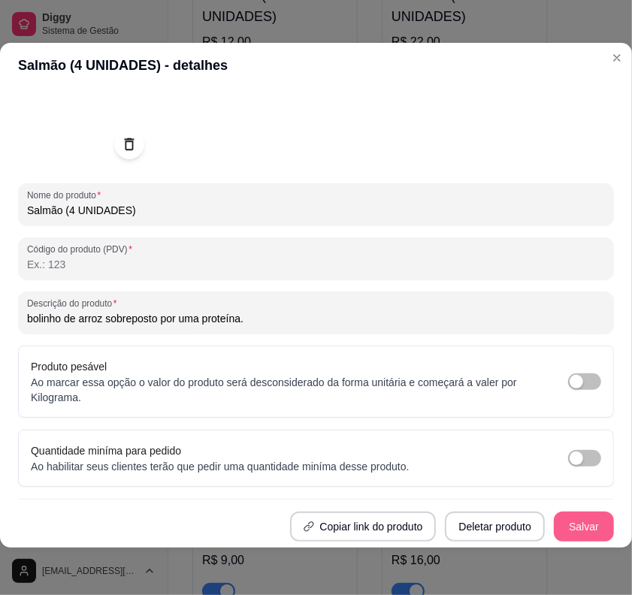
click at [554, 452] on button "Salvar" at bounding box center [584, 527] width 60 height 30
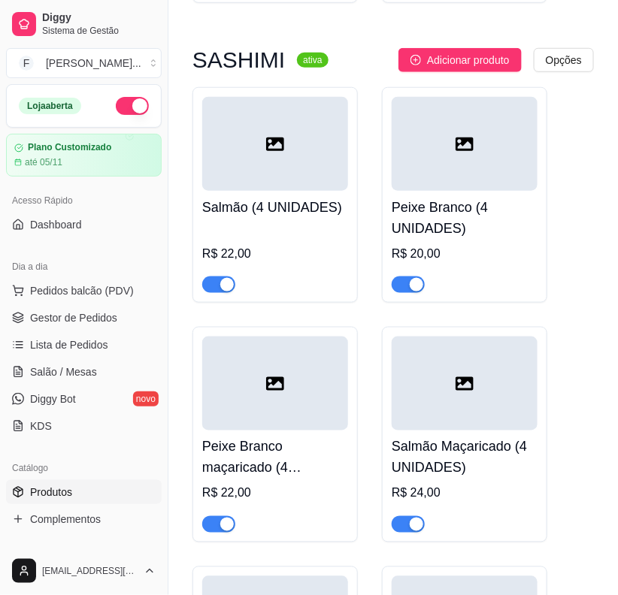
scroll to position [7610, 0]
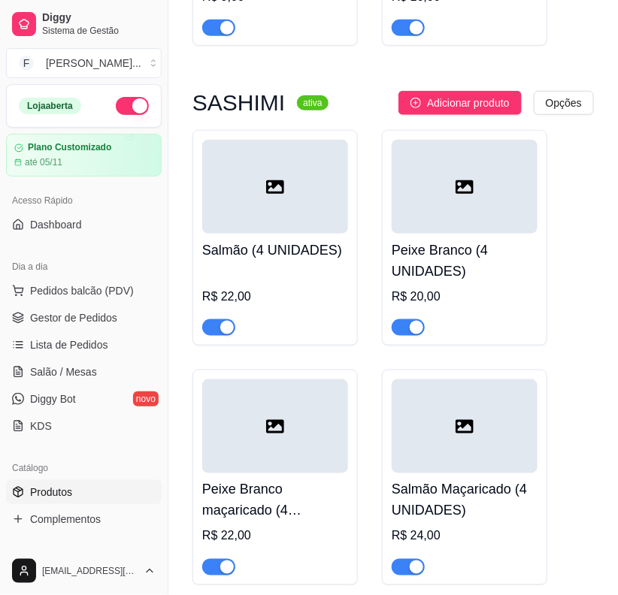
click at [258, 267] on div "R$ 22,00" at bounding box center [275, 301] width 146 height 69
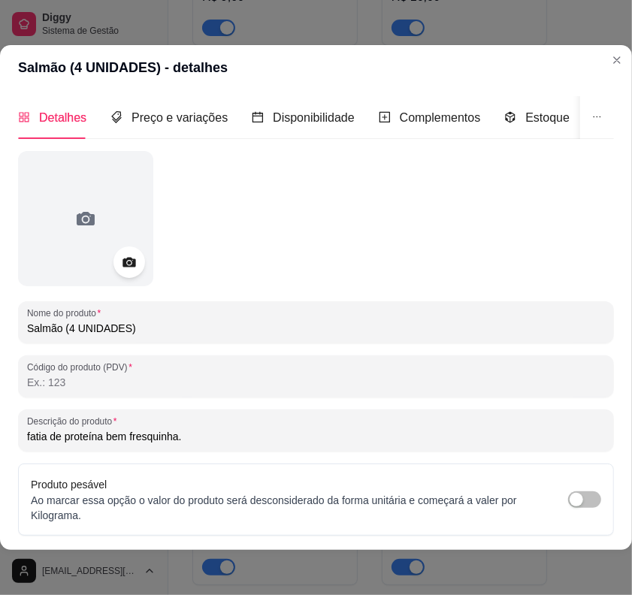
click at [125, 253] on div at bounding box center [129, 263] width 32 height 32
click at [136, 264] on icon at bounding box center [128, 262] width 17 height 17
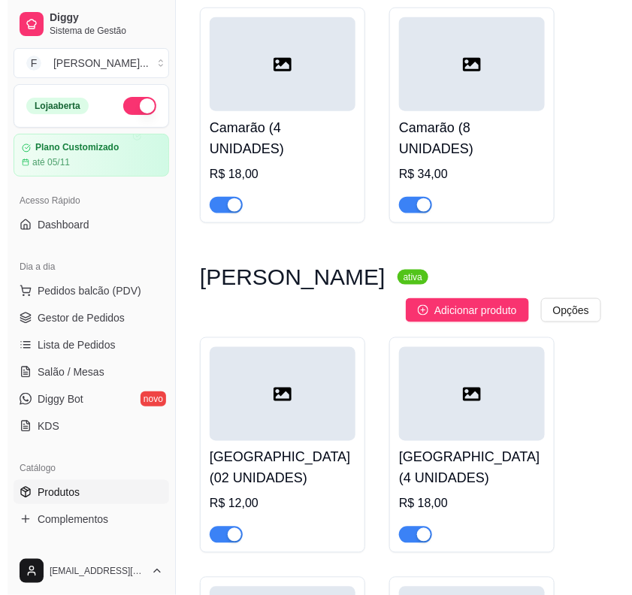
scroll to position [5254, 0]
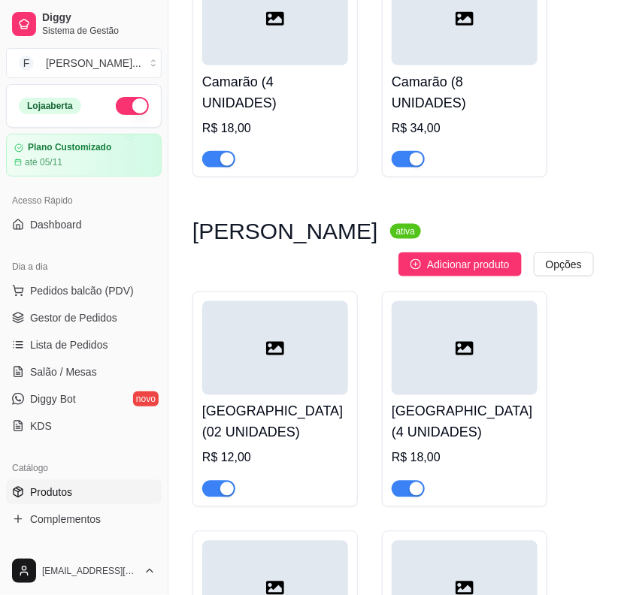
click at [306, 332] on div at bounding box center [275, 348] width 146 height 94
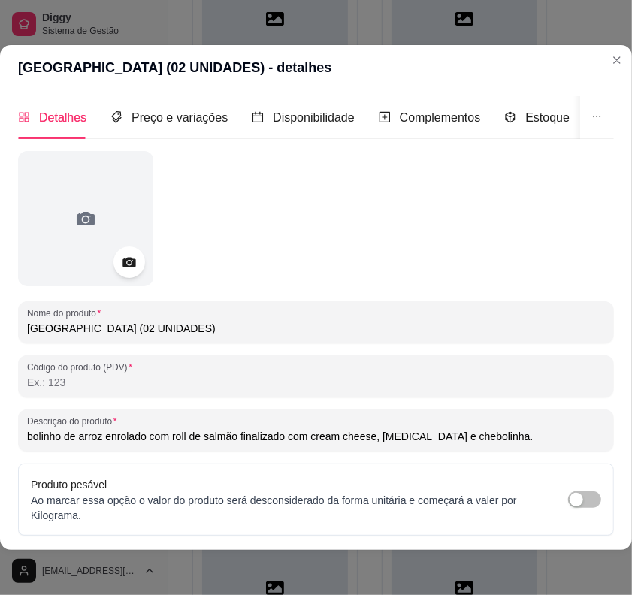
click at [135, 271] on icon at bounding box center [128, 262] width 17 height 17
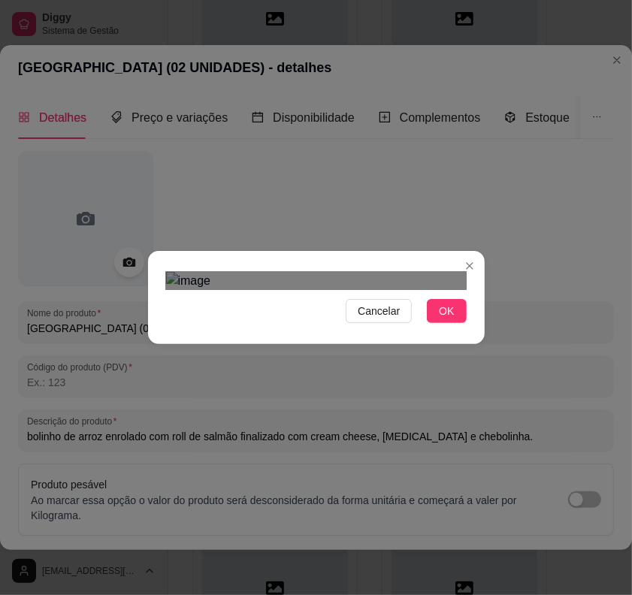
click at [479, 443] on div "Cancelar OK" at bounding box center [316, 297] width 632 height 595
click at [148, 266] on div "Cancelar OK" at bounding box center [316, 297] width 337 height 63
click at [313, 365] on div "Use the arrow keys to move the crop selection area" at bounding box center [316, 515] width 301 height 301
click at [427, 323] on button "OK" at bounding box center [446, 311] width 39 height 24
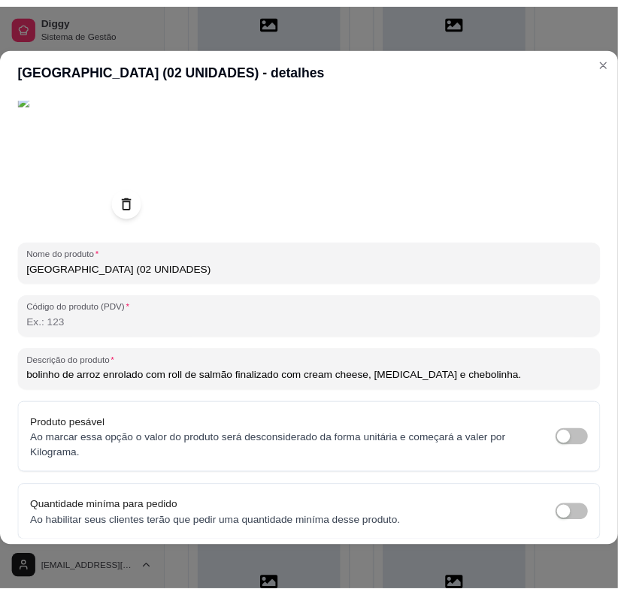
scroll to position [129, 0]
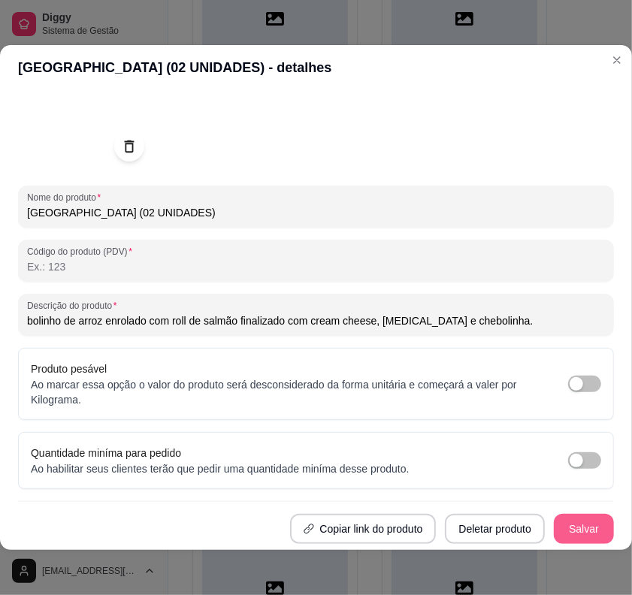
click at [573, 452] on button "Salvar" at bounding box center [584, 529] width 60 height 30
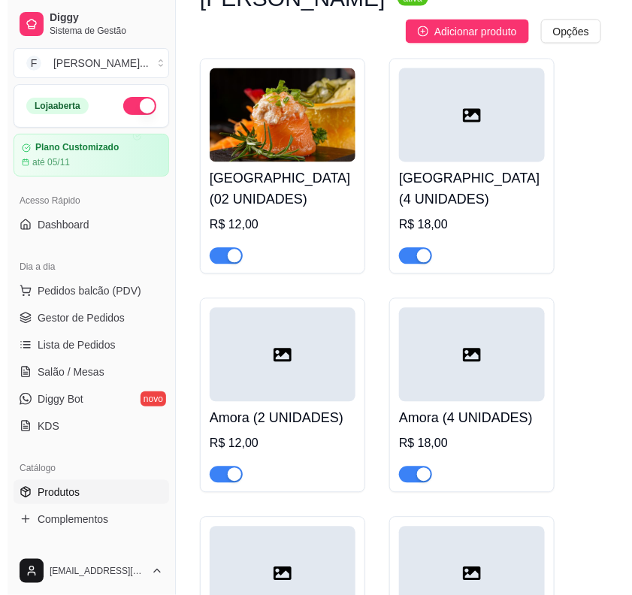
scroll to position [5442, 0]
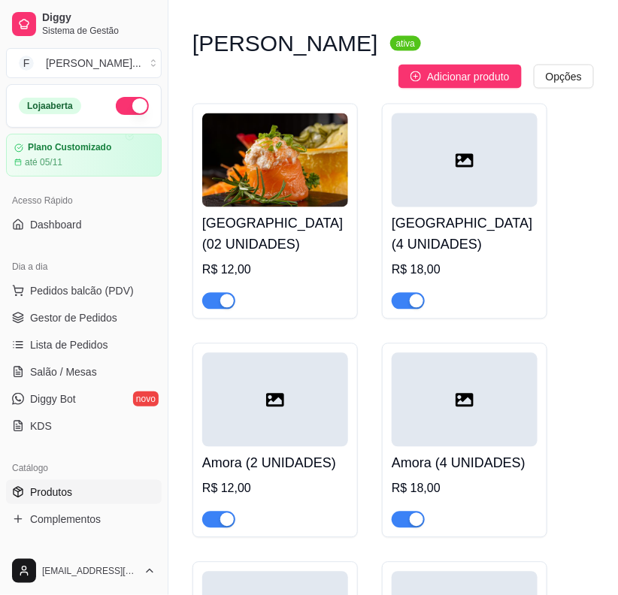
click at [479, 162] on div at bounding box center [465, 160] width 146 height 94
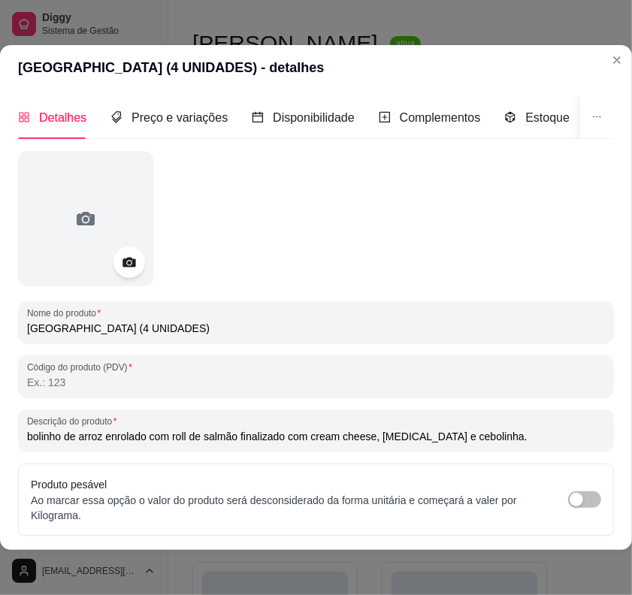
click at [126, 256] on icon at bounding box center [128, 262] width 17 height 17
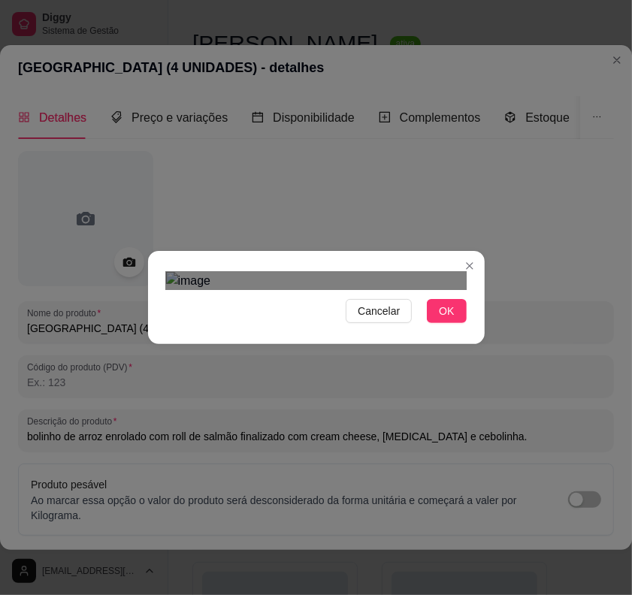
click at [395, 452] on div "Use the arrow keys to move the south east drag handle to change the crop select…" at bounding box center [395, 576] width 0 height 0
click at [400, 452] on div "Use the arrow keys to move the crop selection area" at bounding box center [337, 589] width 204 height 204
click at [421, 290] on div at bounding box center [316, 281] width 301 height 18
click at [387, 452] on div "Use the arrow keys to move the crop selection area" at bounding box center [332, 597] width 191 height 191
click at [439, 319] on span "OK" at bounding box center [446, 311] width 15 height 17
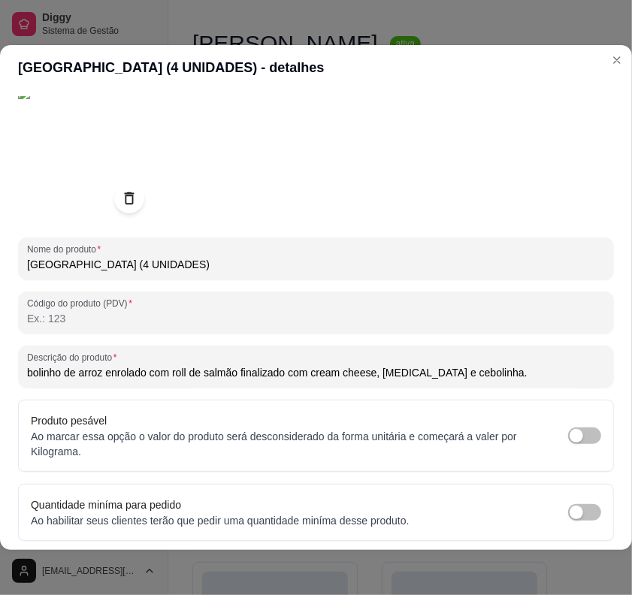
scroll to position [129, 0]
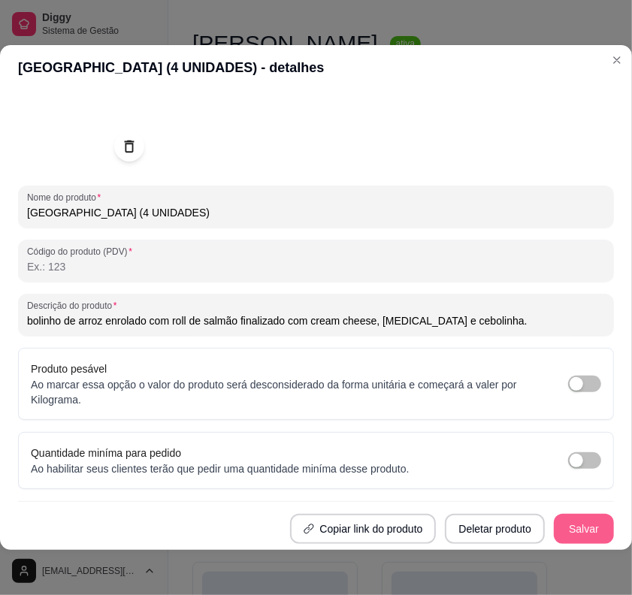
click at [558, 452] on button "Salvar" at bounding box center [584, 529] width 60 height 30
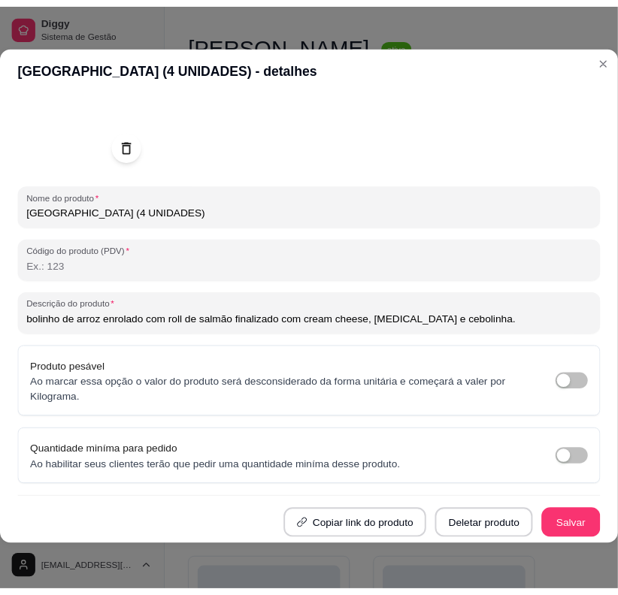
scroll to position [2, 0]
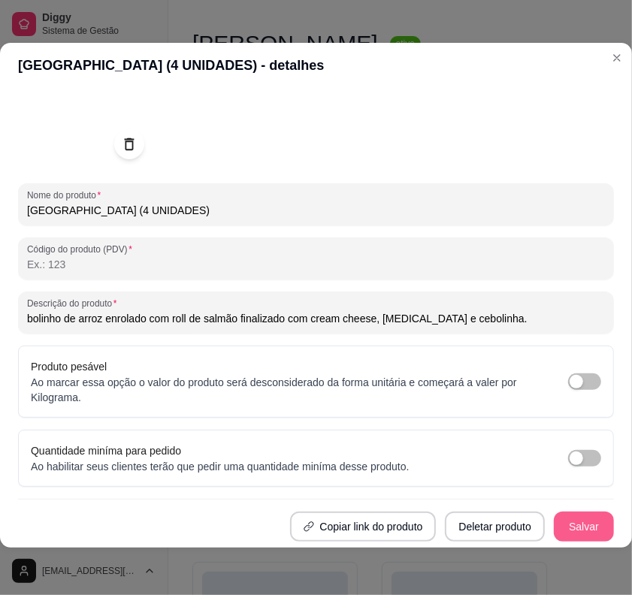
click at [565, 452] on button "Salvar" at bounding box center [584, 527] width 60 height 30
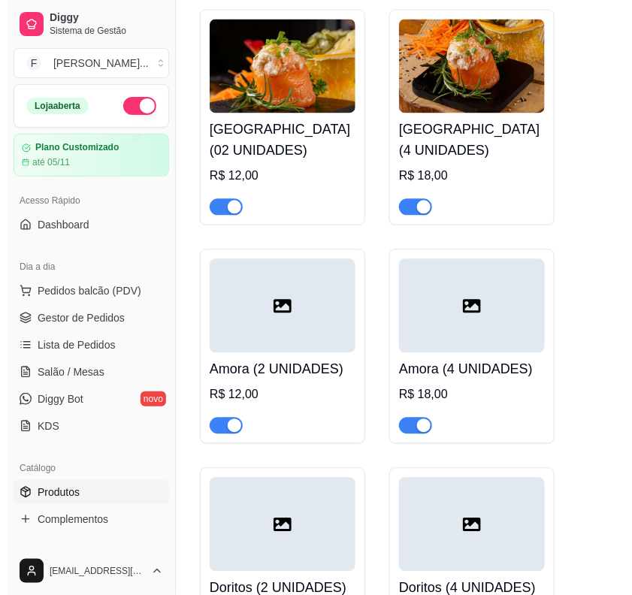
scroll to position [5630, 0]
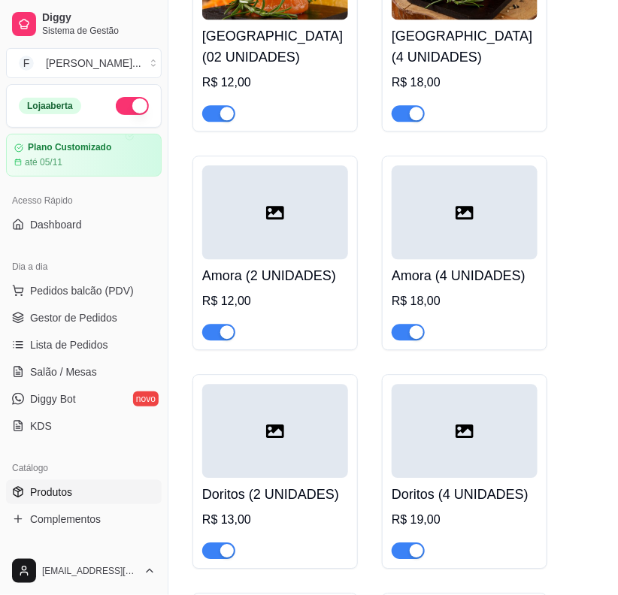
click at [277, 204] on icon at bounding box center [275, 213] width 18 height 18
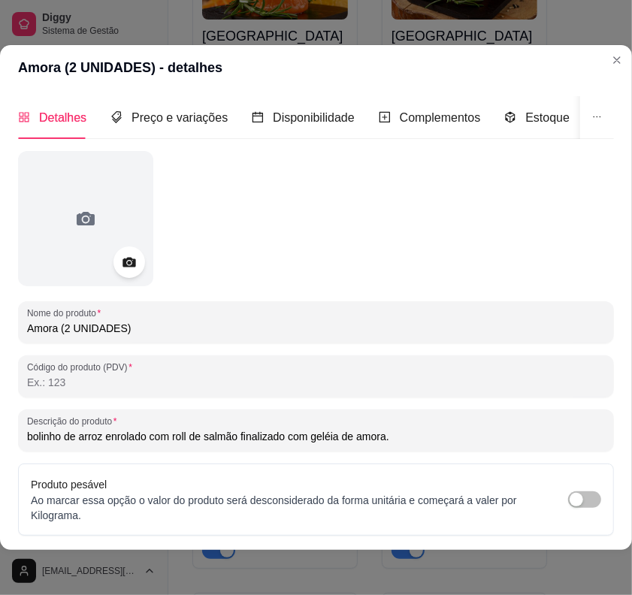
click at [134, 256] on icon at bounding box center [128, 262] width 17 height 17
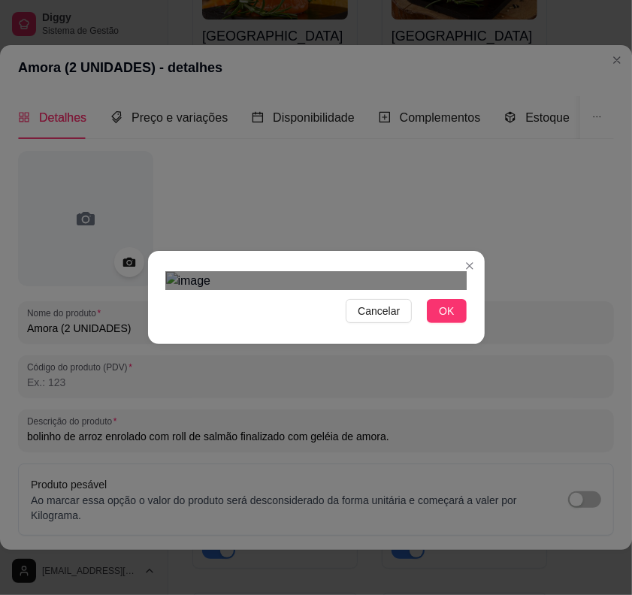
click at [323, 452] on div "Use the arrow keys to move the crop selection area" at bounding box center [318, 558] width 271 height 271
click at [363, 440] on div "Use the arrow keys to move the crop selection area" at bounding box center [324, 560] width 271 height 271
click at [448, 323] on button "OK" at bounding box center [446, 311] width 39 height 24
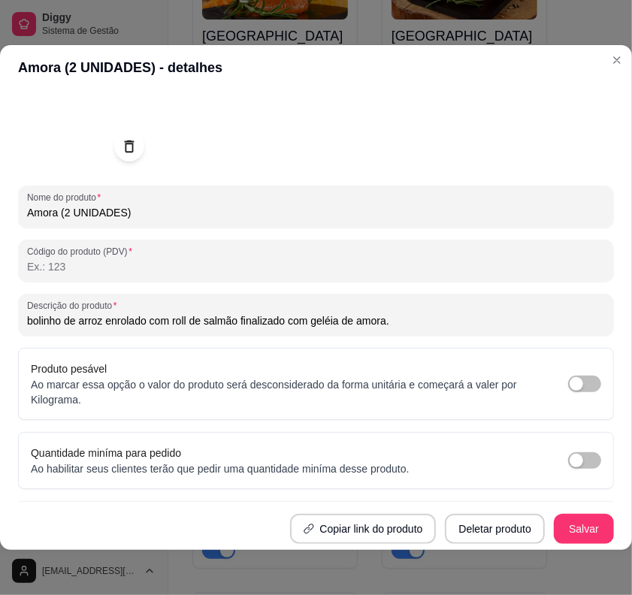
scroll to position [2, 0]
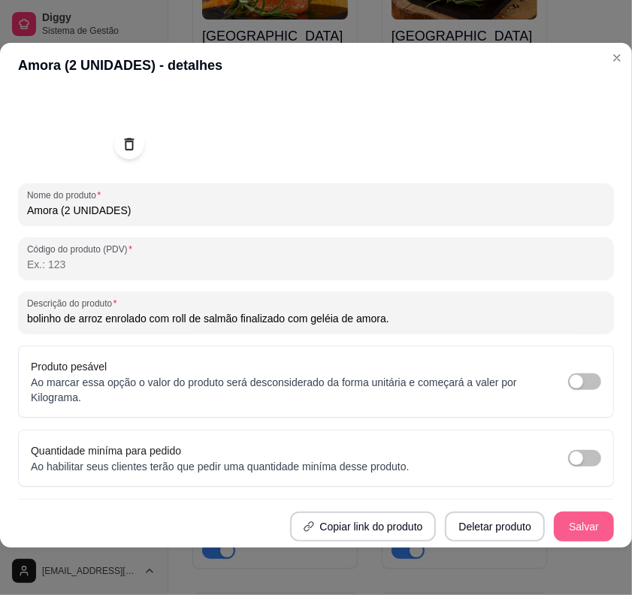
click at [565, 452] on button "Salvar" at bounding box center [584, 527] width 60 height 30
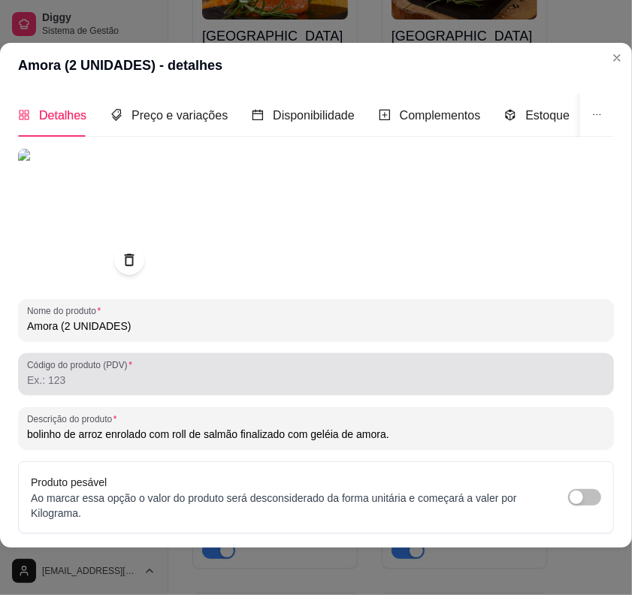
scroll to position [129, 0]
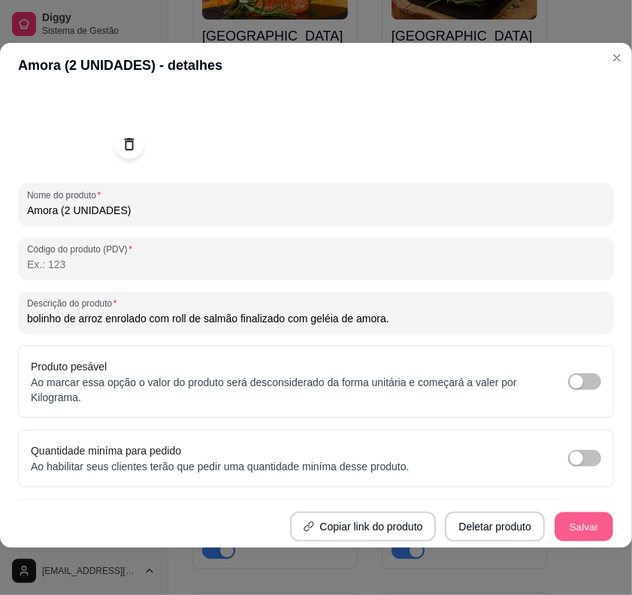
click at [573, 452] on button "Salvar" at bounding box center [584, 527] width 59 height 29
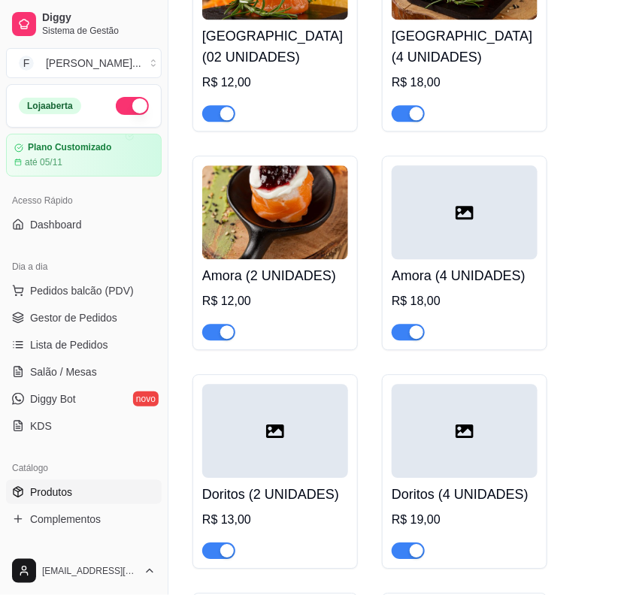
click at [471, 200] on div at bounding box center [465, 212] width 146 height 94
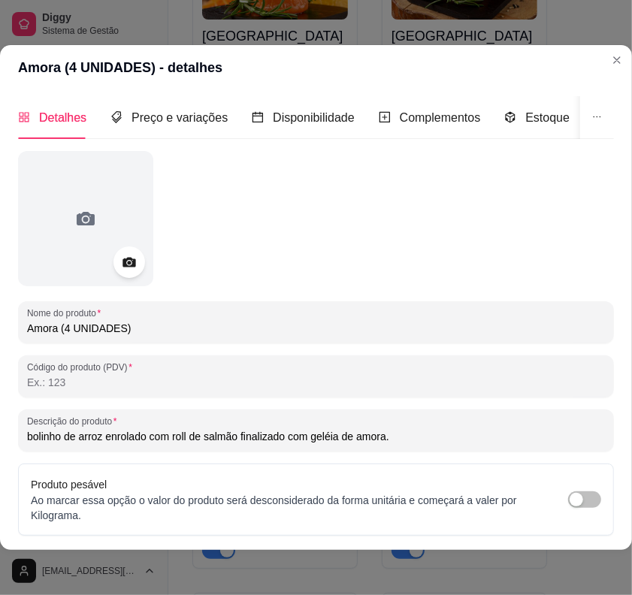
click at [144, 268] on div at bounding box center [129, 263] width 32 height 32
click at [129, 262] on circle at bounding box center [129, 263] width 4 height 4
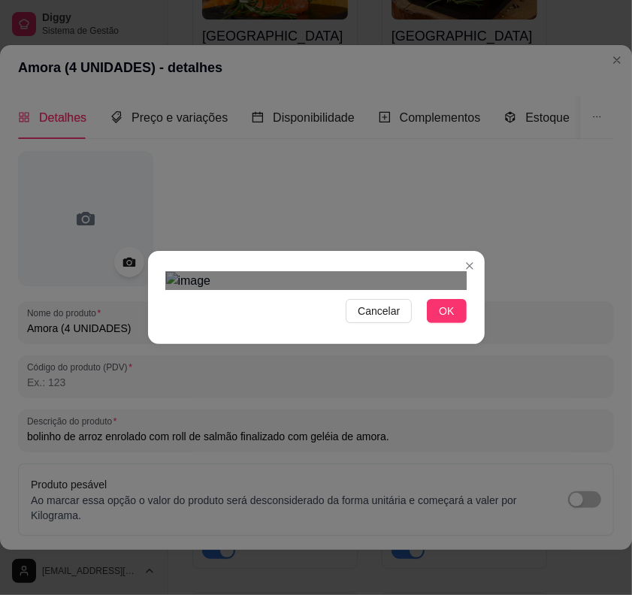
click at [309, 440] on div "Use the arrow keys to move the crop selection area" at bounding box center [312, 575] width 271 height 271
click at [410, 290] on div at bounding box center [316, 281] width 301 height 18
click at [328, 449] on div "Use the arrow keys to move the crop selection area" at bounding box center [302, 568] width 239 height 239
click at [331, 449] on div "Use the arrow keys to move the crop selection area" at bounding box center [305, 568] width 239 height 239
drag, startPoint x: 449, startPoint y: 534, endPoint x: 425, endPoint y: 534, distance: 24.1
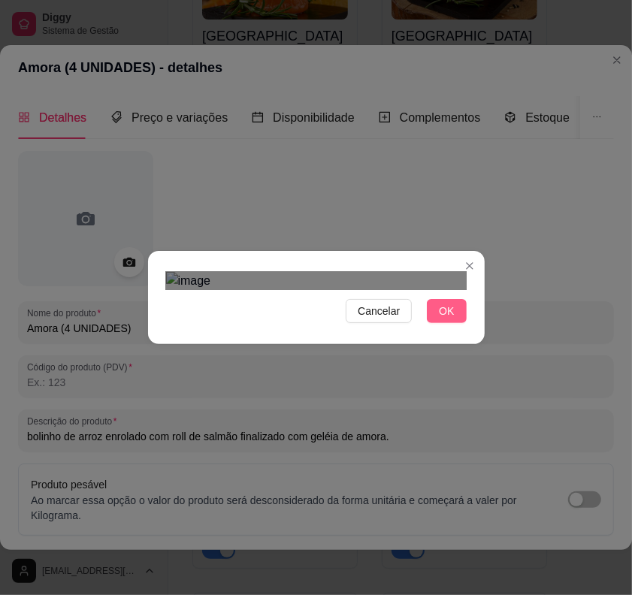
click at [448, 323] on button "OK" at bounding box center [446, 311] width 39 height 24
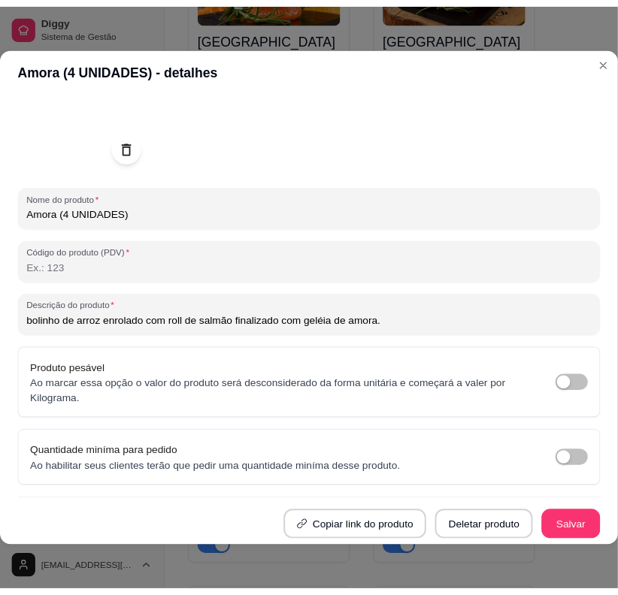
scroll to position [2, 0]
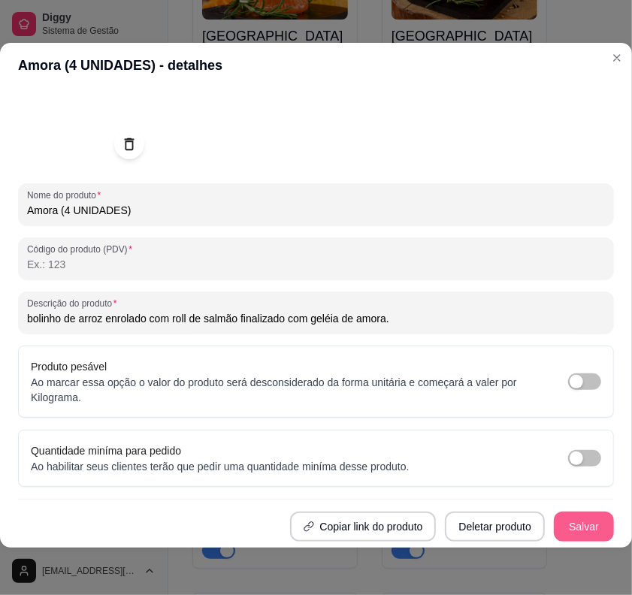
click at [554, 452] on button "Salvar" at bounding box center [584, 527] width 60 height 30
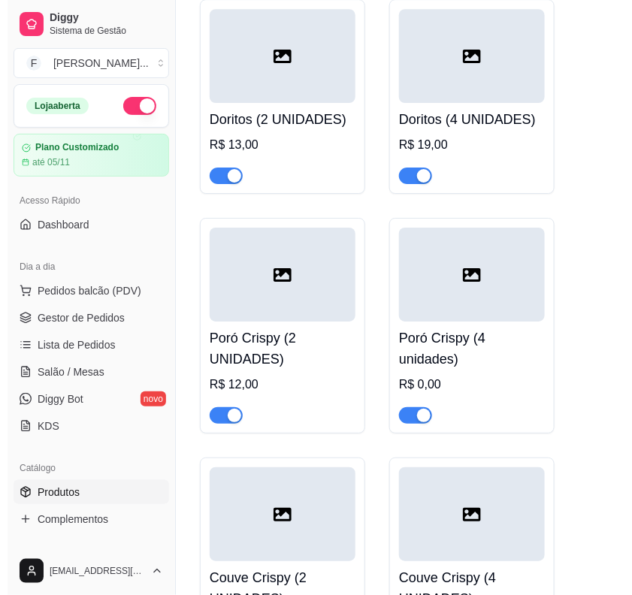
scroll to position [6006, 0]
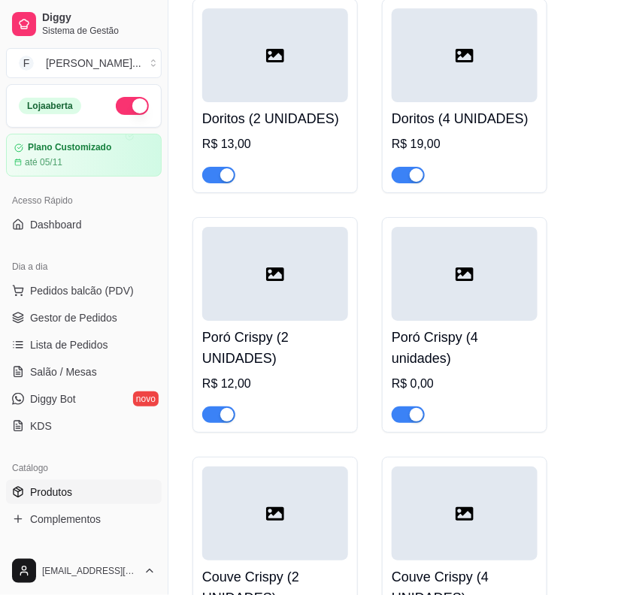
click at [308, 242] on div at bounding box center [275, 274] width 146 height 94
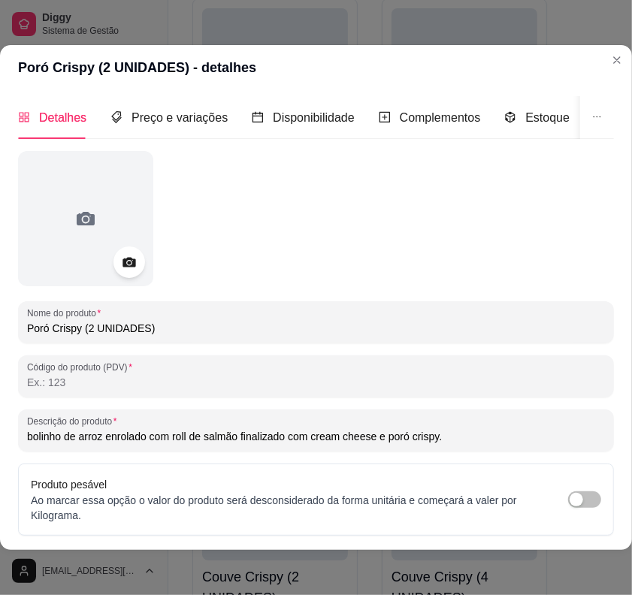
click at [138, 269] on div at bounding box center [129, 263] width 32 height 32
click at [120, 261] on div at bounding box center [129, 263] width 32 height 32
click at [117, 265] on div at bounding box center [129, 263] width 32 height 32
click at [132, 254] on icon at bounding box center [128, 262] width 17 height 17
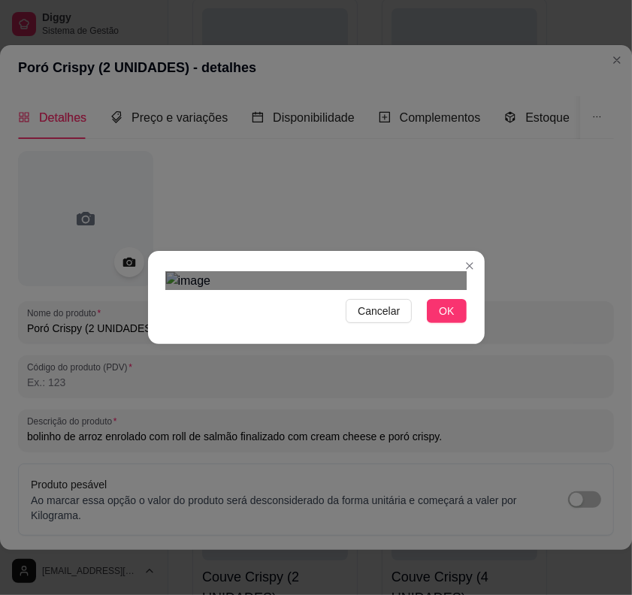
click at [325, 290] on img at bounding box center [316, 281] width 301 height 18
click at [541, 441] on div "Cancelar OK" at bounding box center [316, 297] width 632 height 595
click at [380, 396] on div "Use the arrow keys to move the crop selection area" at bounding box center [316, 511] width 301 height 301
click at [396, 374] on div "Use the arrow keys to move the crop selection area" at bounding box center [286, 481] width 240 height 240
click at [318, 412] on div "Use the arrow keys to move the crop selection area" at bounding box center [327, 532] width 240 height 240
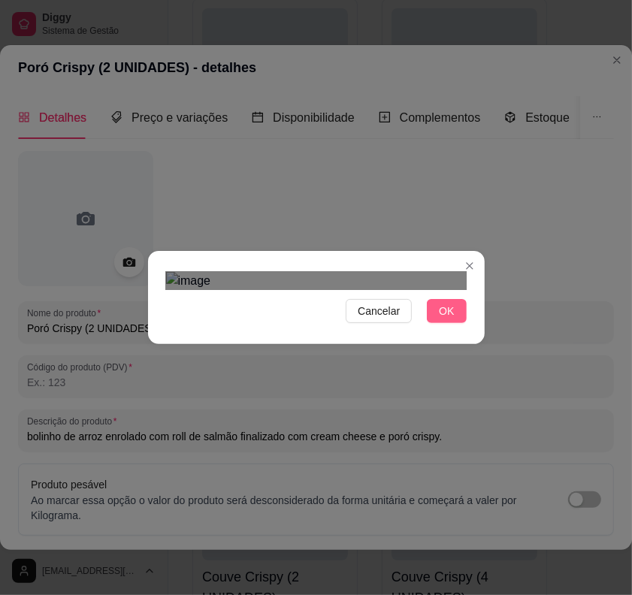
click at [430, 323] on button "OK" at bounding box center [446, 311] width 39 height 24
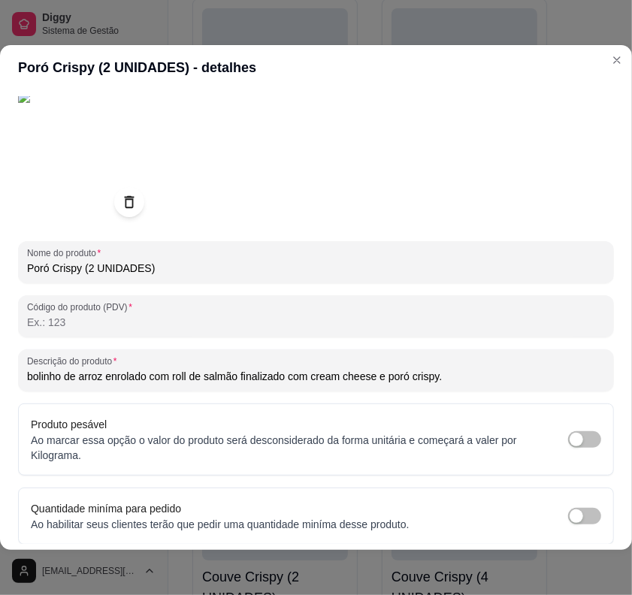
scroll to position [129, 0]
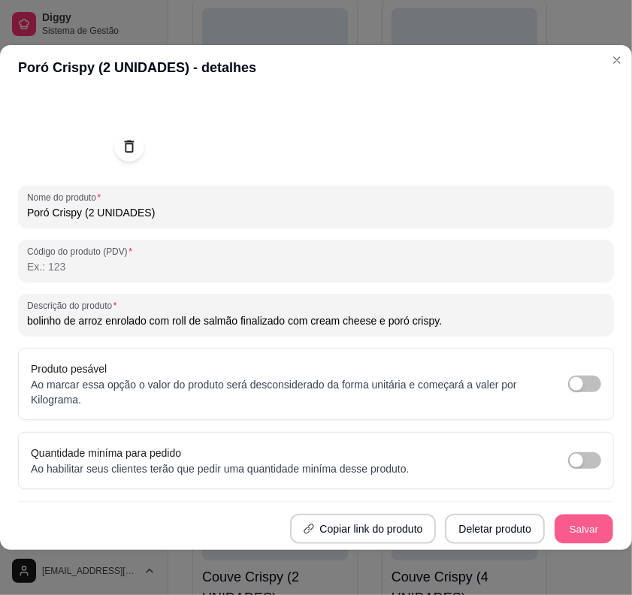
click at [561, 452] on button "Salvar" at bounding box center [584, 529] width 59 height 29
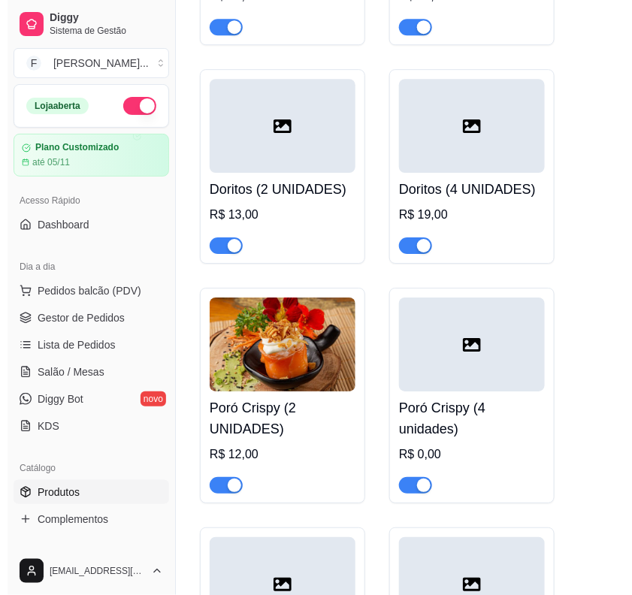
scroll to position [6006, 0]
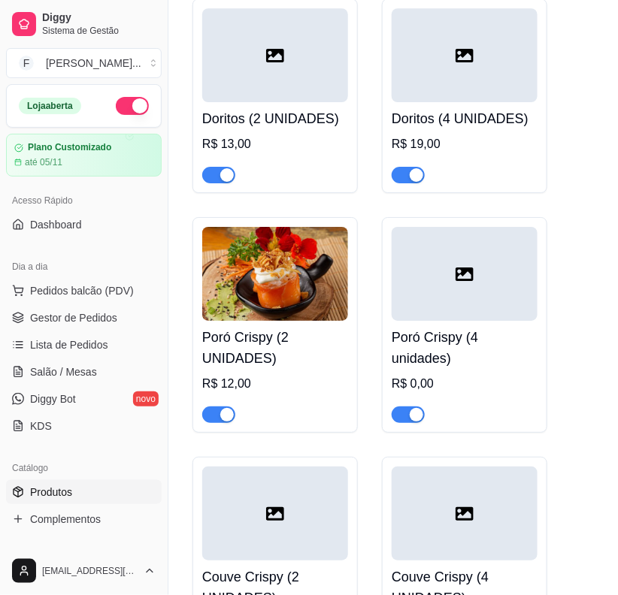
click at [461, 265] on div at bounding box center [465, 274] width 146 height 94
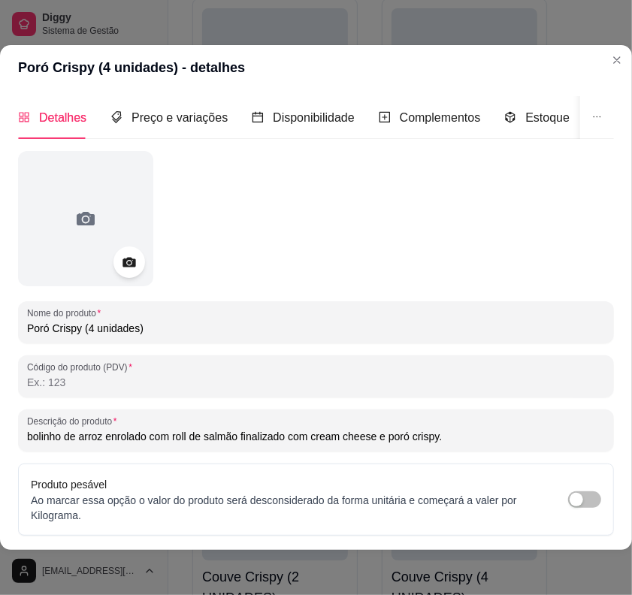
click at [123, 259] on icon at bounding box center [128, 262] width 17 height 17
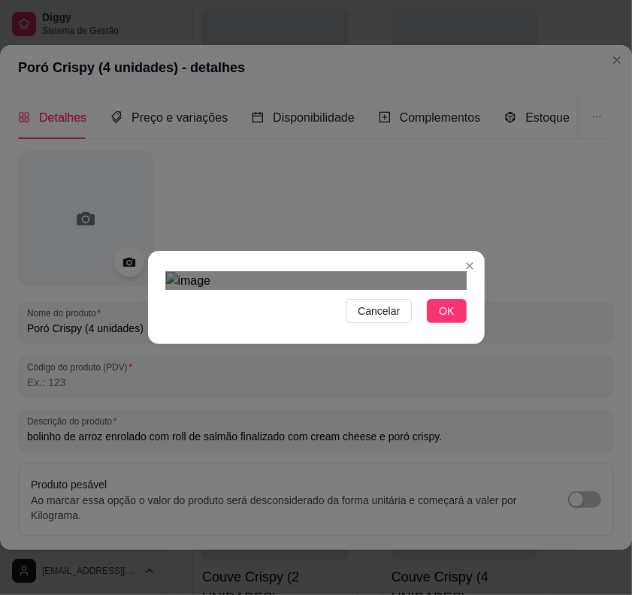
click at [344, 440] on div "Use the arrow keys to move the crop selection area" at bounding box center [321, 532] width 271 height 271
click at [358, 290] on div at bounding box center [316, 281] width 301 height 18
click at [347, 427] on div "Use the arrow keys to move the crop selection area" at bounding box center [336, 518] width 183 height 183
click at [342, 430] on div "Use the arrow keys to move the crop selection area" at bounding box center [334, 521] width 183 height 183
click at [441, 323] on button "OK" at bounding box center [446, 311] width 39 height 24
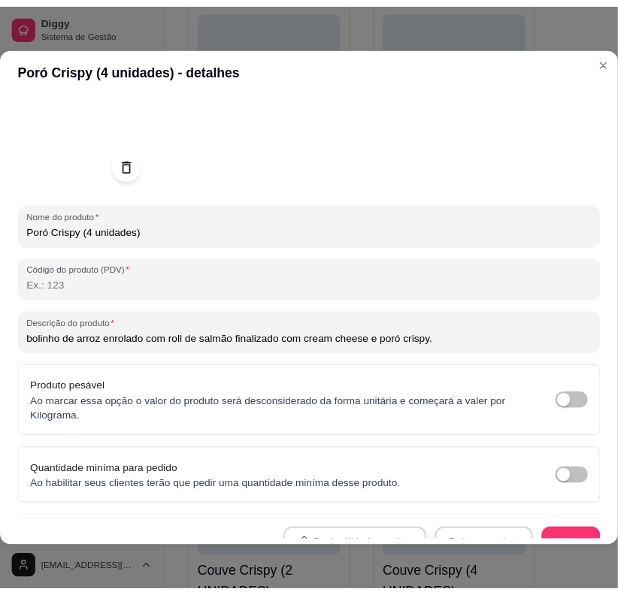
scroll to position [129, 0]
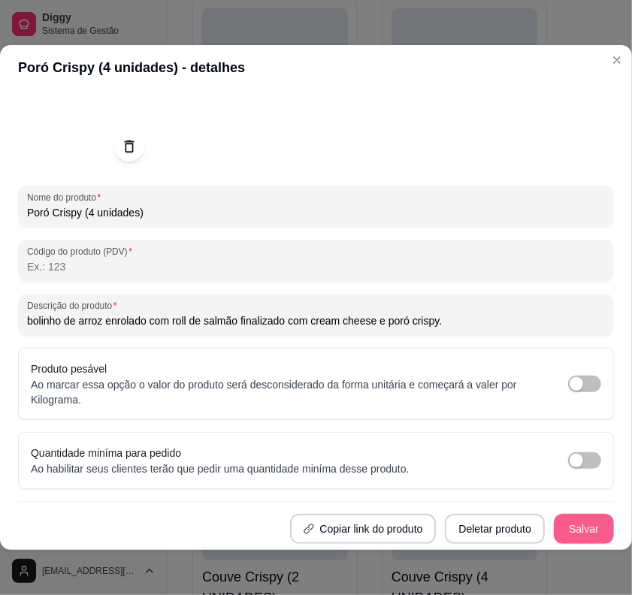
click at [554, 452] on button "Salvar" at bounding box center [584, 529] width 60 height 30
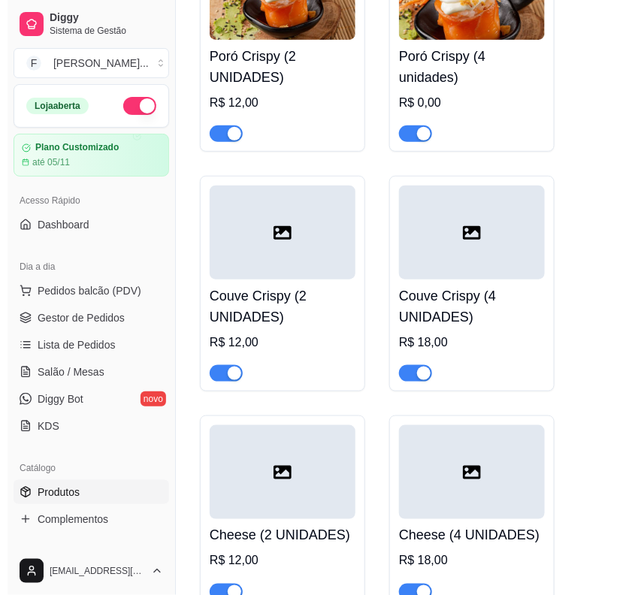
scroll to position [6288, 0]
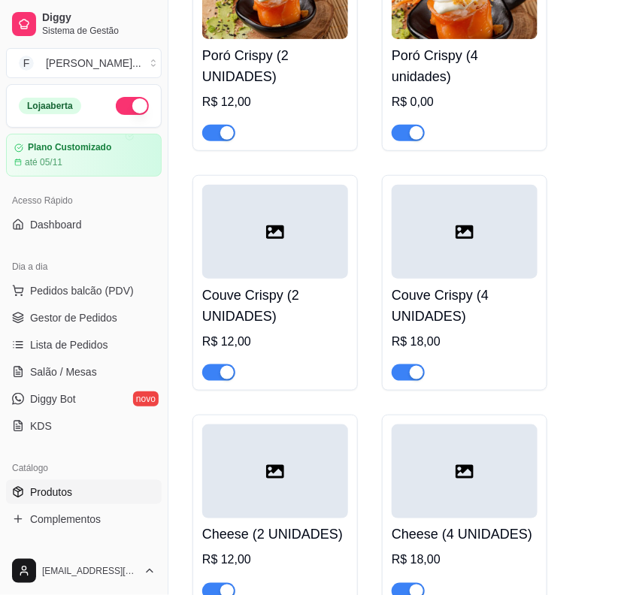
click at [280, 185] on div at bounding box center [275, 232] width 146 height 94
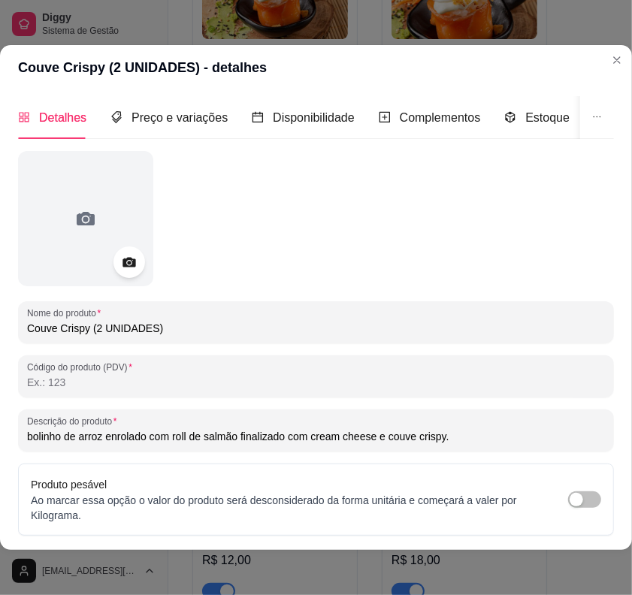
click at [129, 256] on icon at bounding box center [128, 262] width 17 height 17
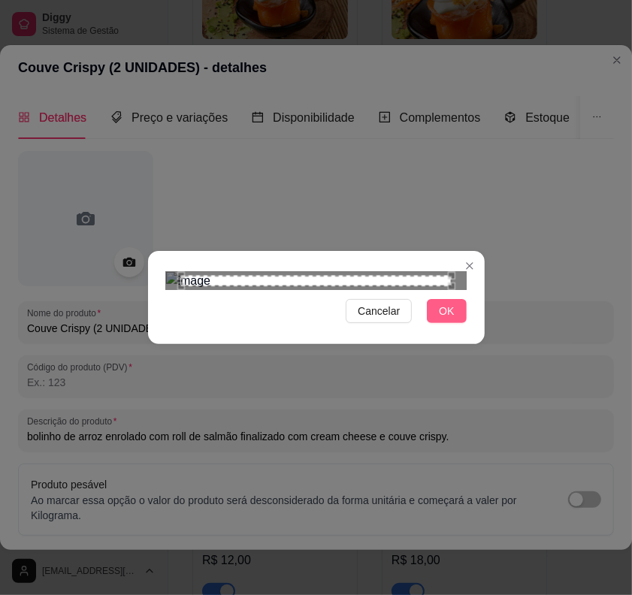
click at [444, 319] on span "OK" at bounding box center [446, 311] width 15 height 17
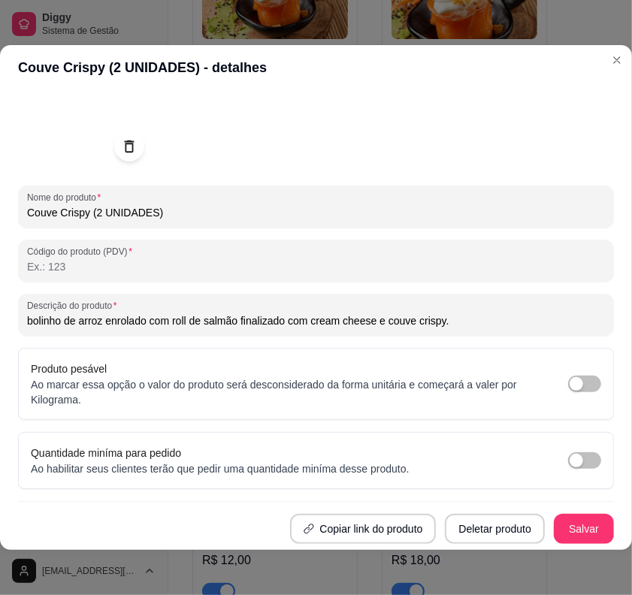
scroll to position [2, 0]
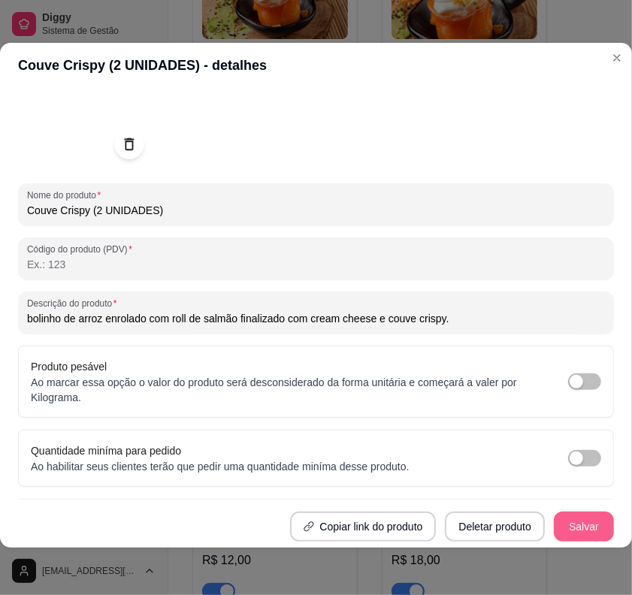
click at [554, 452] on button "Salvar" at bounding box center [584, 527] width 60 height 30
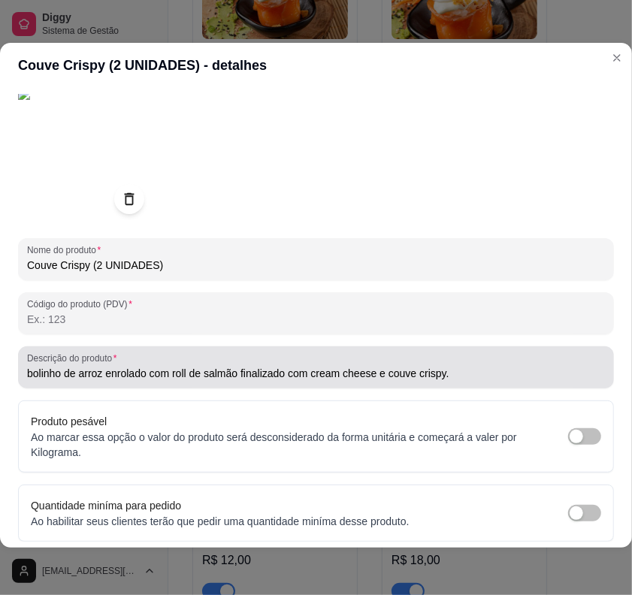
scroll to position [129, 0]
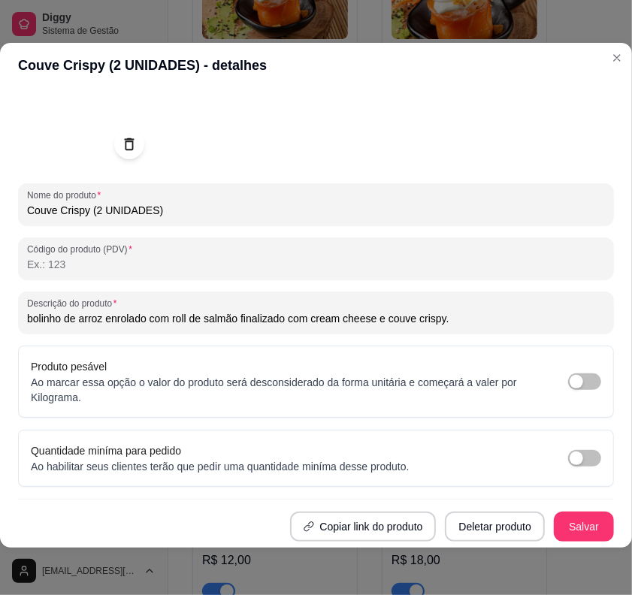
click at [564, 452] on button "Salvar" at bounding box center [584, 527] width 60 height 30
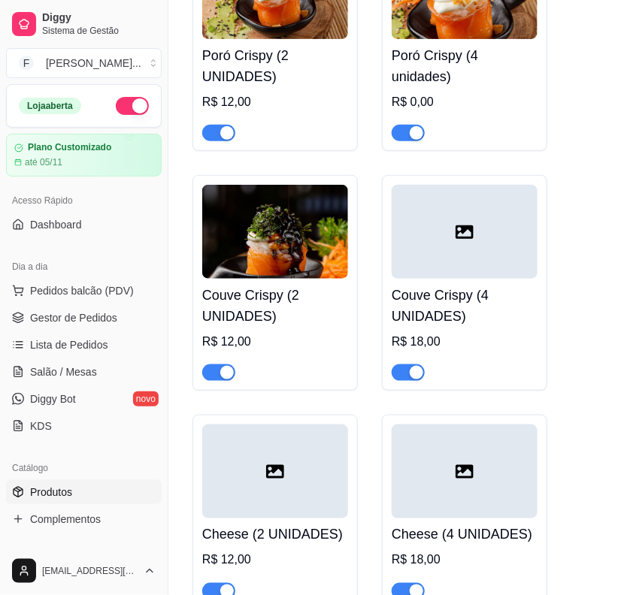
click at [498, 215] on div at bounding box center [465, 232] width 146 height 94
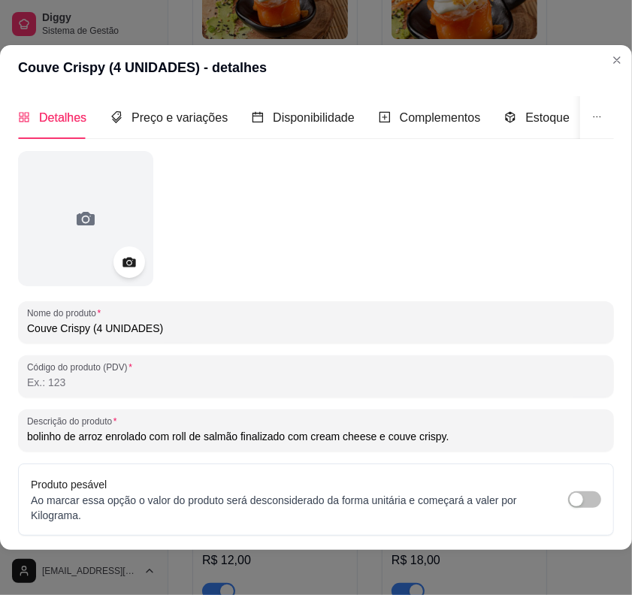
click at [130, 254] on icon at bounding box center [128, 262] width 17 height 17
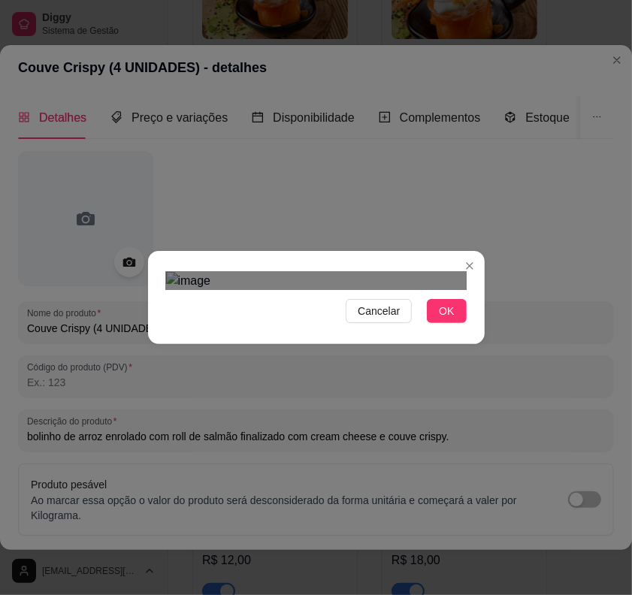
click at [338, 408] on div "Use the arrow keys to move the crop selection area" at bounding box center [318, 543] width 271 height 271
click at [374, 290] on div at bounding box center [316, 281] width 301 height 18
click at [318, 416] on div "Use the arrow keys to move the crop selection area" at bounding box center [289, 515] width 199 height 199
click at [439, 319] on span "OK" at bounding box center [446, 311] width 15 height 17
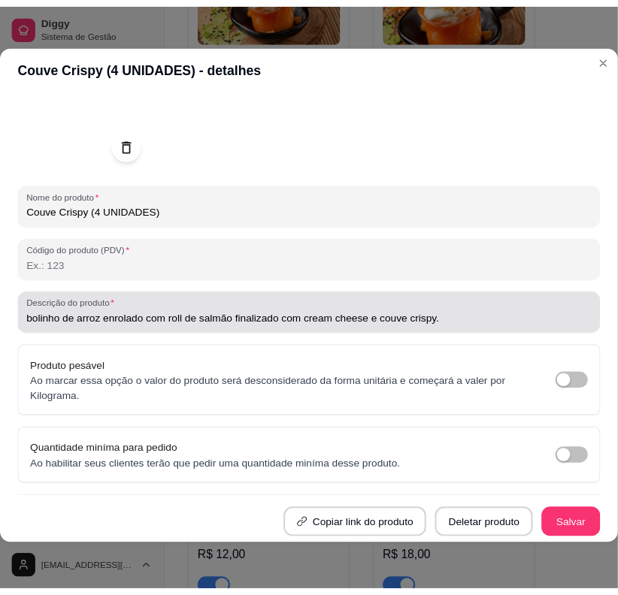
scroll to position [0, 0]
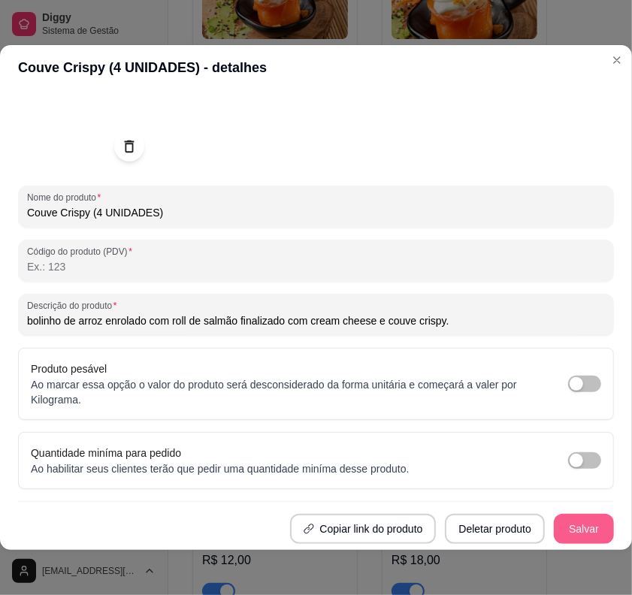
click at [571, 452] on button "Salvar" at bounding box center [584, 529] width 60 height 30
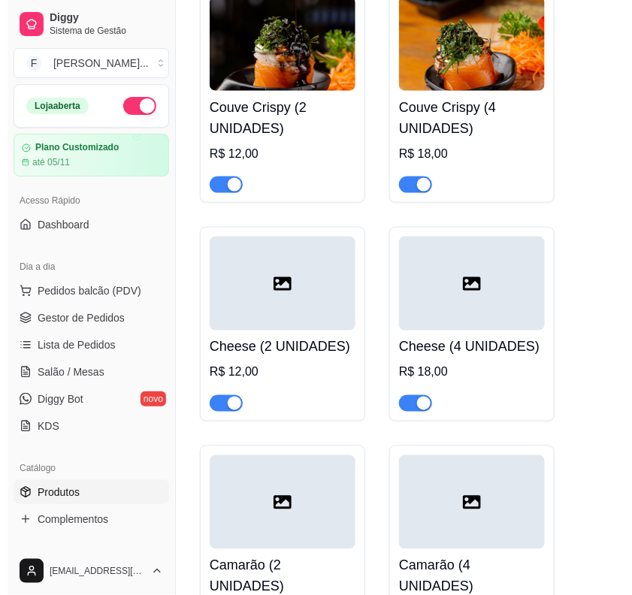
scroll to position [6569, 0]
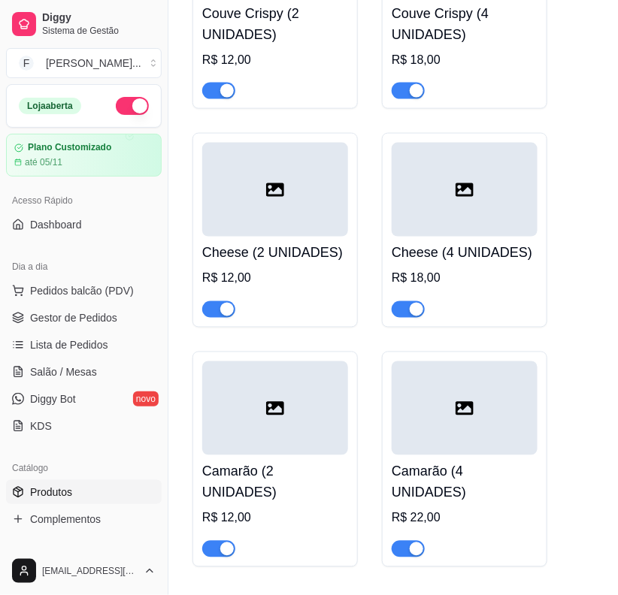
click at [342, 182] on div at bounding box center [275, 190] width 146 height 94
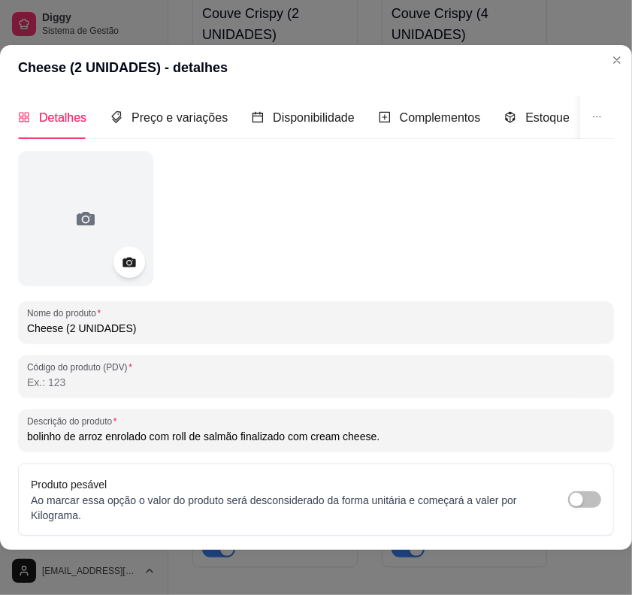
click at [133, 271] on div at bounding box center [129, 263] width 32 height 32
click at [132, 261] on icon at bounding box center [128, 262] width 17 height 17
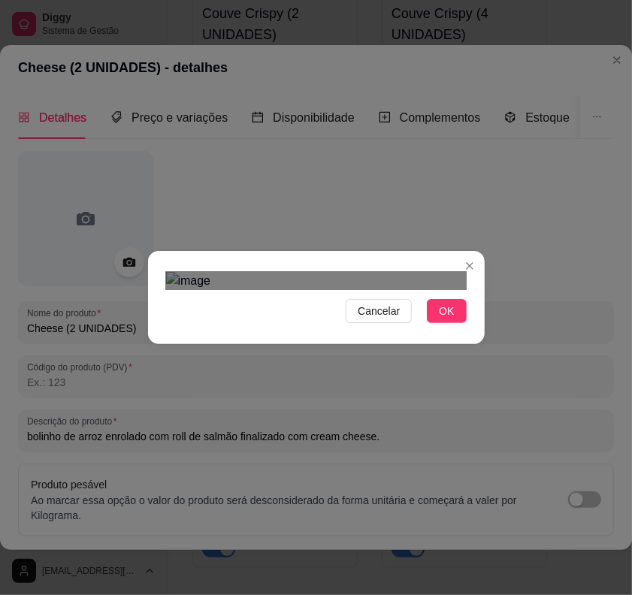
click at [298, 446] on div "Use the arrow keys to move the crop selection area" at bounding box center [306, 560] width 271 height 271
click at [374, 290] on div at bounding box center [316, 281] width 301 height 18
click at [305, 452] on div "Use the arrow keys to move the crop selection area" at bounding box center [297, 568] width 213 height 213
click at [358, 452] on div "Use the arrow keys to move the crop selection area" at bounding box center [299, 565] width 217 height 217
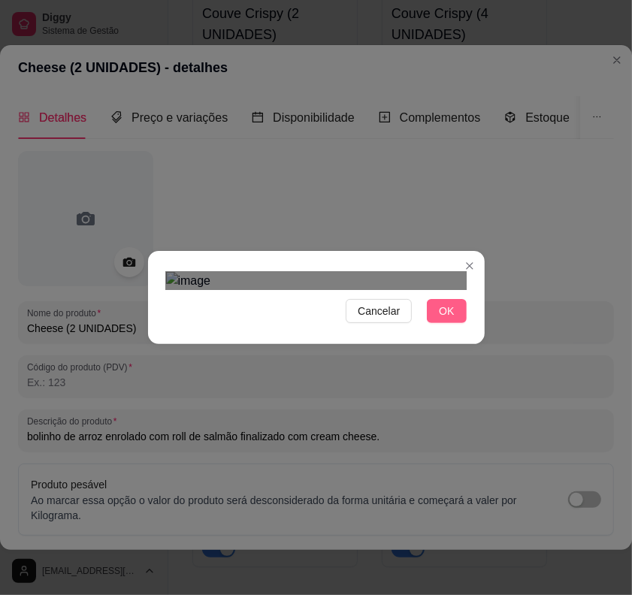
click at [453, 323] on button "OK" at bounding box center [446, 311] width 39 height 24
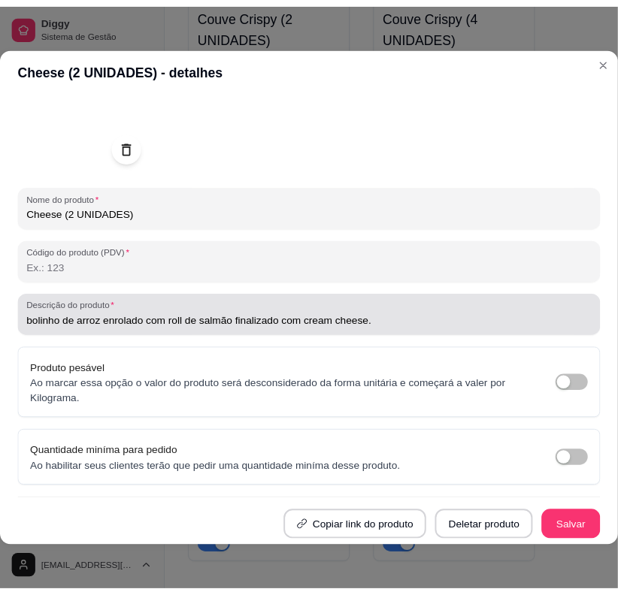
scroll to position [129, 0]
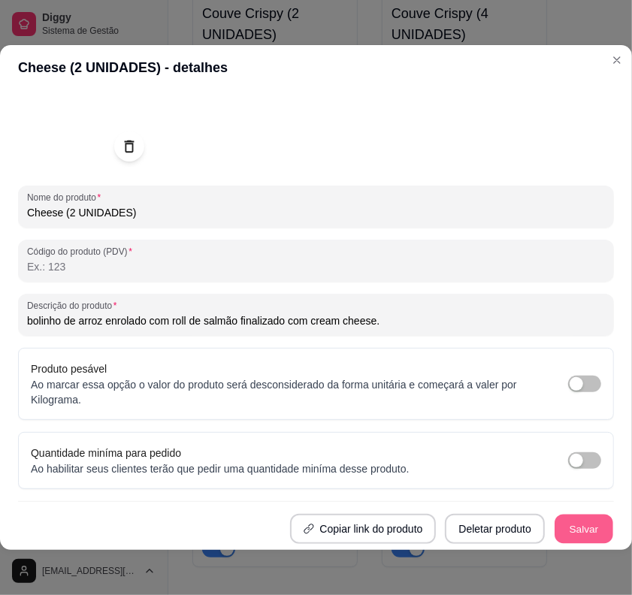
click at [558, 452] on button "Salvar" at bounding box center [584, 529] width 59 height 29
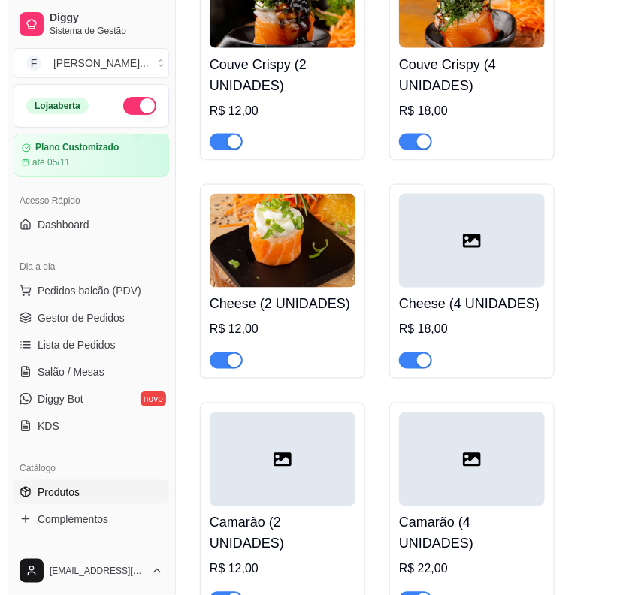
scroll to position [6475, 0]
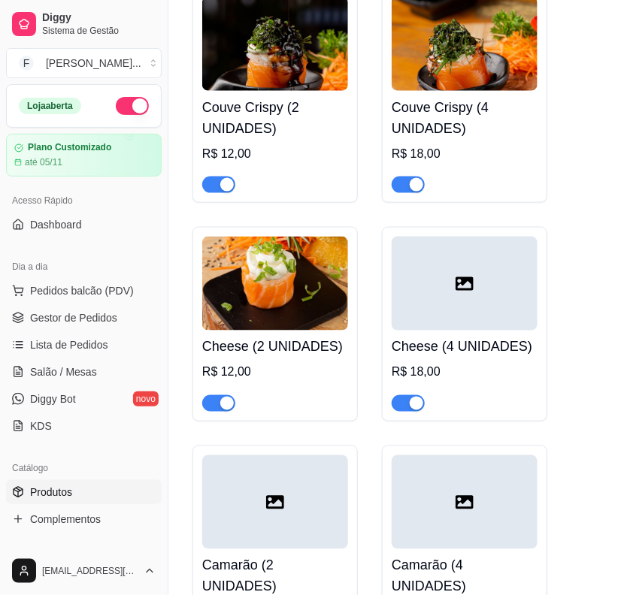
click at [455, 287] on div at bounding box center [465, 284] width 146 height 94
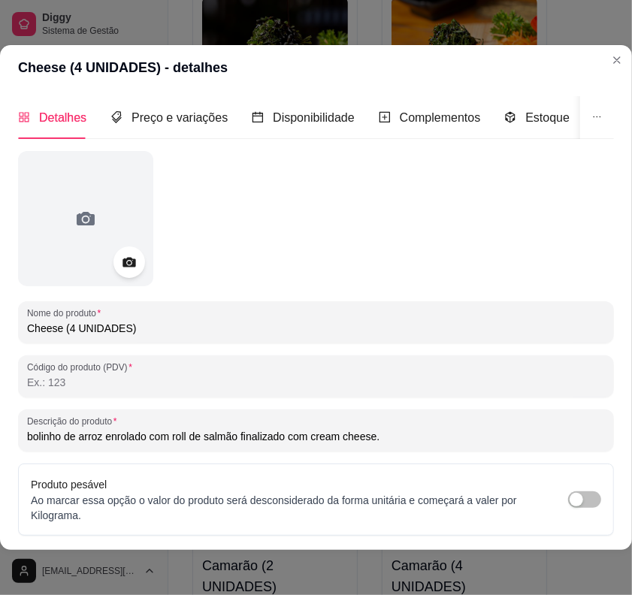
click at [135, 273] on div at bounding box center [129, 263] width 32 height 32
click at [132, 262] on icon at bounding box center [128, 262] width 17 height 17
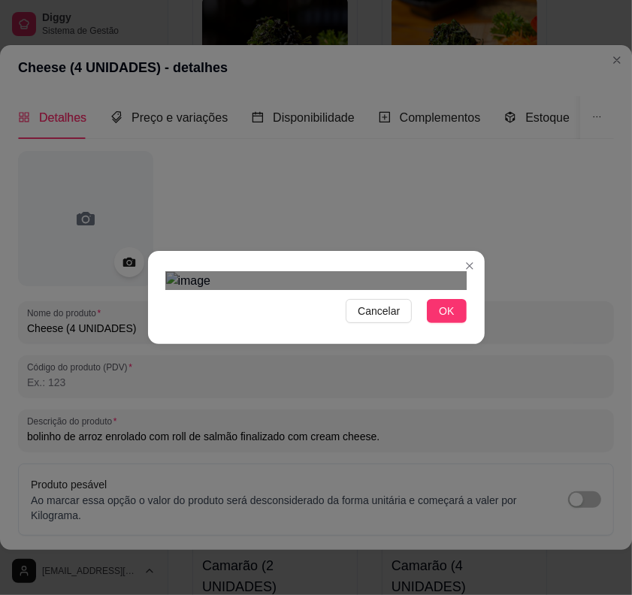
click at [313, 452] on div "Use the arrow keys to move the crop selection area" at bounding box center [312, 550] width 271 height 271
click at [155, 329] on div "Cancelar OK" at bounding box center [316, 297] width 337 height 63
click at [479, 406] on div "Cancelar OK" at bounding box center [316, 297] width 632 height 595
click at [125, 177] on div "Cancelar OK" at bounding box center [316, 297] width 632 height 595
click at [333, 422] on div "Use the arrow keys to move the crop selection area" at bounding box center [316, 551] width 301 height 301
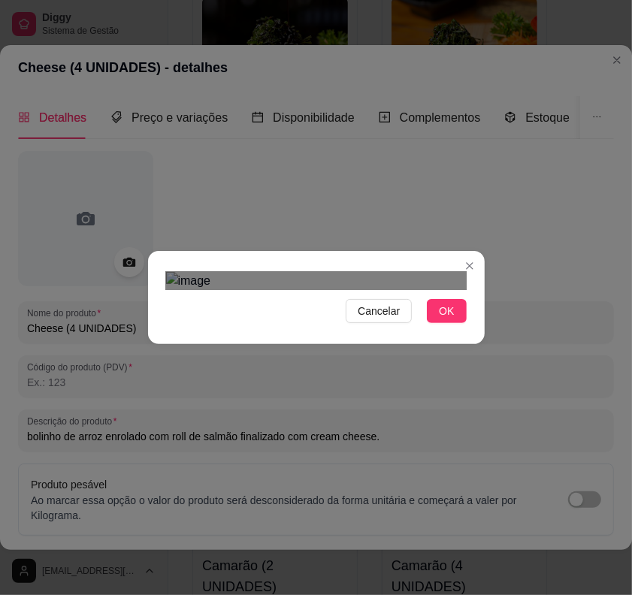
click at [349, 401] on div "Use the arrow keys to move the crop selection area" at bounding box center [263, 498] width 195 height 195
click at [256, 431] on div "Use the arrow keys to move the crop selection area" at bounding box center [309, 528] width 195 height 195
click at [253, 429] on div "Use the arrow keys to move the crop selection area" at bounding box center [307, 526] width 195 height 195
click at [432, 323] on button "OK" at bounding box center [446, 311] width 39 height 24
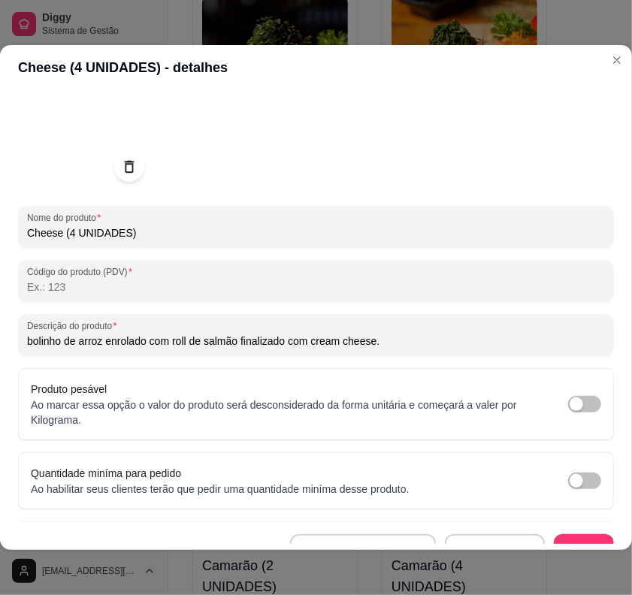
scroll to position [129, 0]
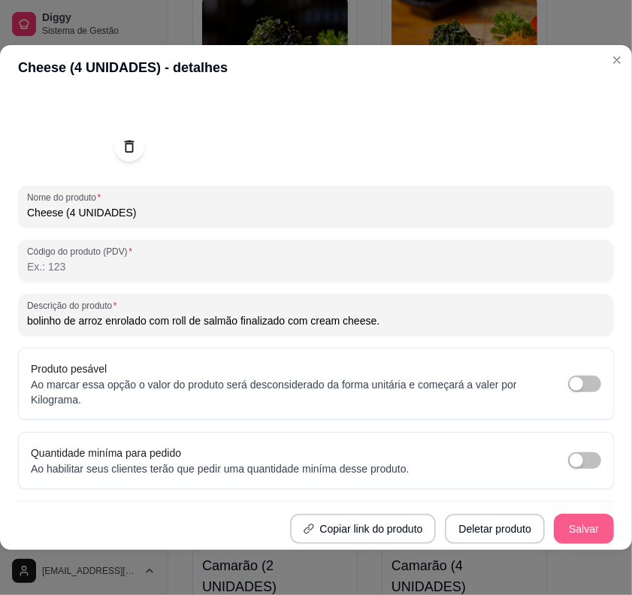
click at [564, 452] on button "Salvar" at bounding box center [584, 529] width 60 height 30
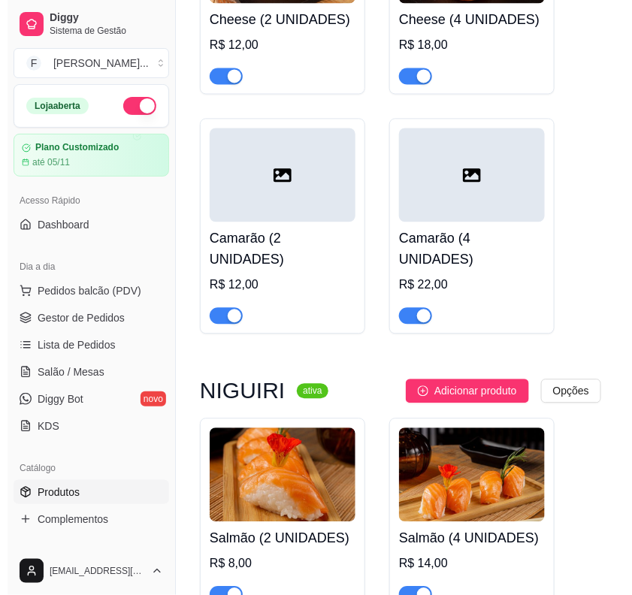
scroll to position [6851, 0]
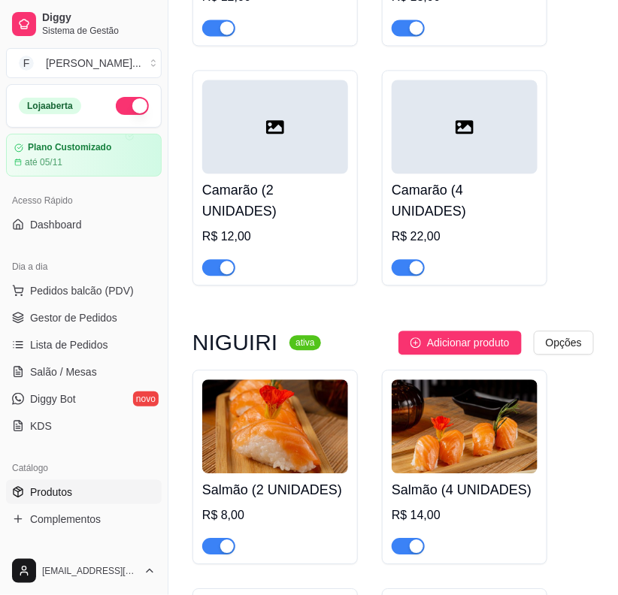
click at [313, 111] on div at bounding box center [275, 127] width 146 height 94
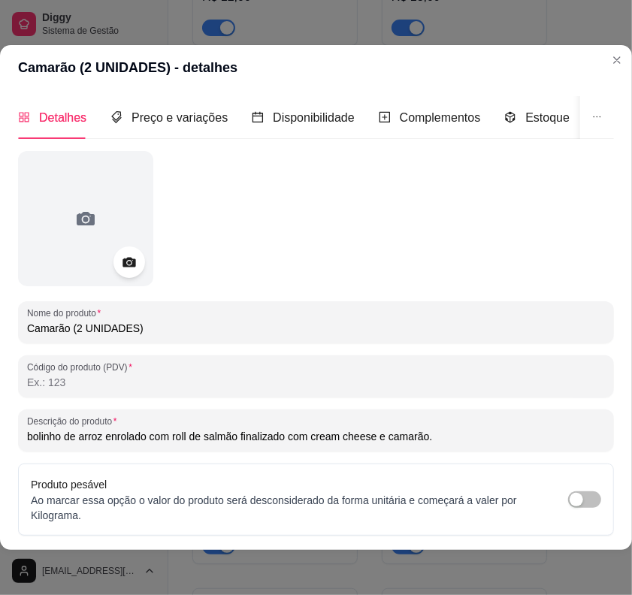
click at [125, 254] on icon at bounding box center [128, 262] width 17 height 17
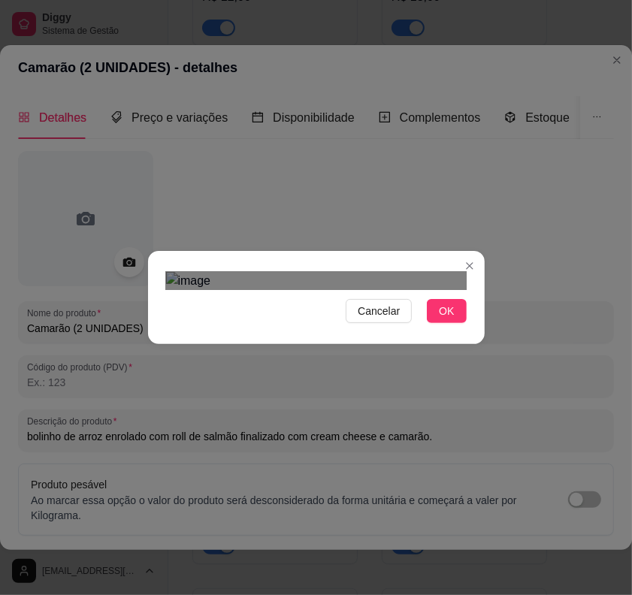
click at [343, 373] on div "Use the arrow keys to move the crop selection area" at bounding box center [318, 508] width 271 height 271
click at [401, 290] on div at bounding box center [316, 281] width 301 height 18
click at [287, 400] on div "Use the arrow keys to move the crop selection area" at bounding box center [308, 512] width 225 height 225
drag, startPoint x: 448, startPoint y: 526, endPoint x: 434, endPoint y: 521, distance: 15.2
click at [446, 323] on button "OK" at bounding box center [446, 311] width 39 height 24
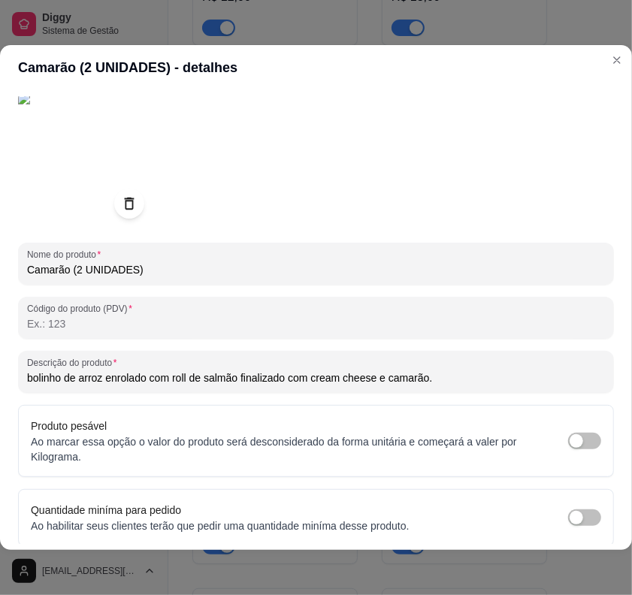
scroll to position [129, 0]
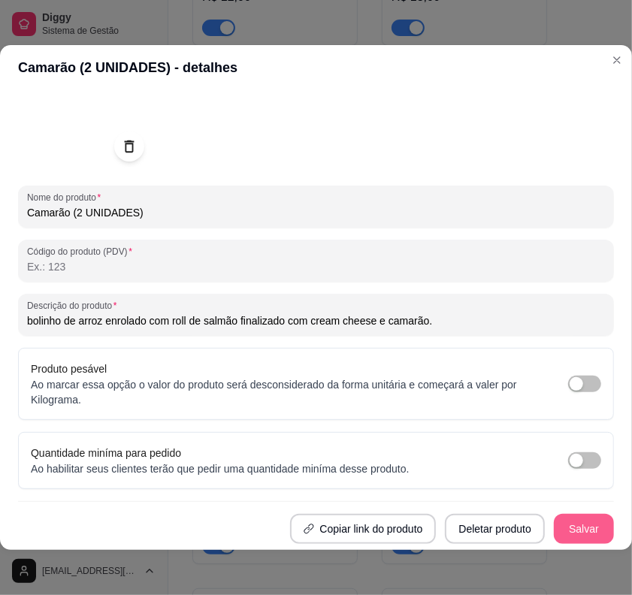
click at [554, 452] on button "Salvar" at bounding box center [584, 529] width 60 height 30
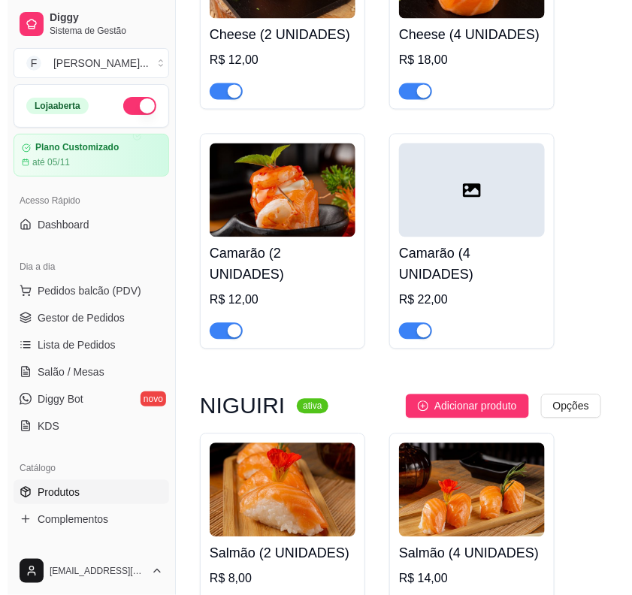
scroll to position [6757, 0]
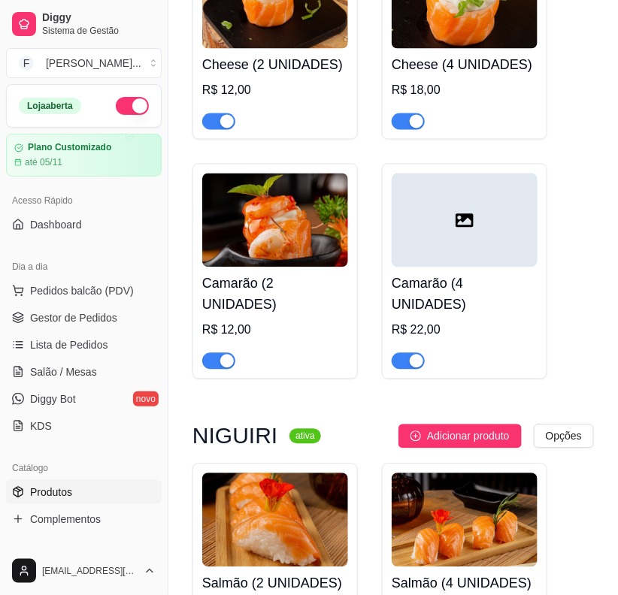
click at [468, 214] on div at bounding box center [465, 221] width 146 height 94
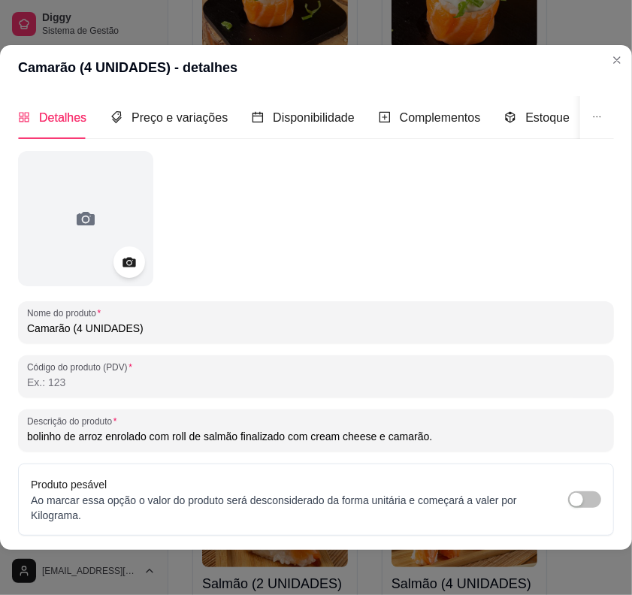
click at [129, 260] on icon at bounding box center [128, 262] width 17 height 17
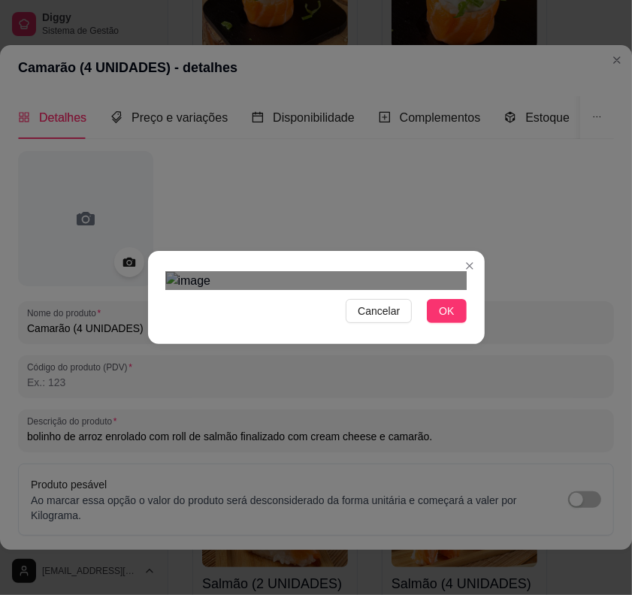
click at [318, 369] on div "Use the arrow keys to move the crop selection area" at bounding box center [318, 504] width 271 height 271
click at [320, 369] on div "Use the arrow keys to move the crop selection area" at bounding box center [321, 504] width 271 height 271
click at [439, 319] on span "OK" at bounding box center [446, 311] width 15 height 17
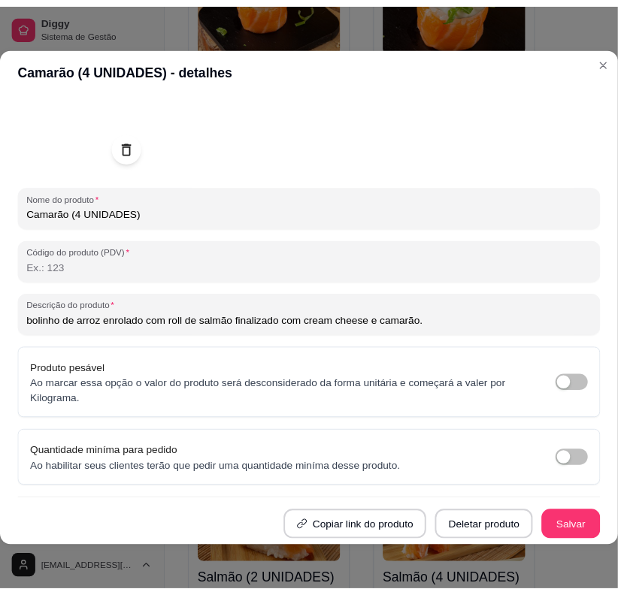
scroll to position [129, 0]
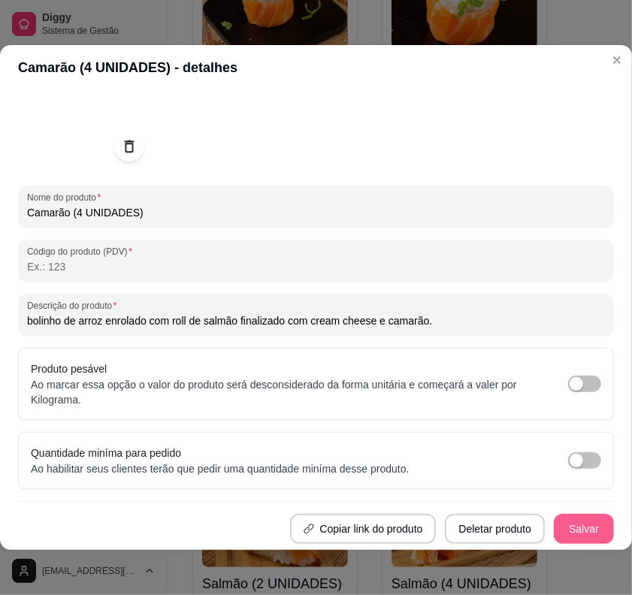
click at [557, 452] on button "Salvar" at bounding box center [584, 529] width 60 height 30
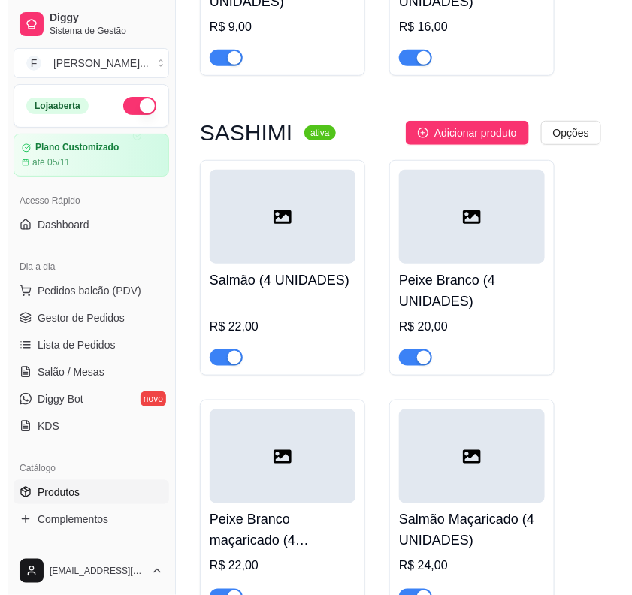
scroll to position [7509, 0]
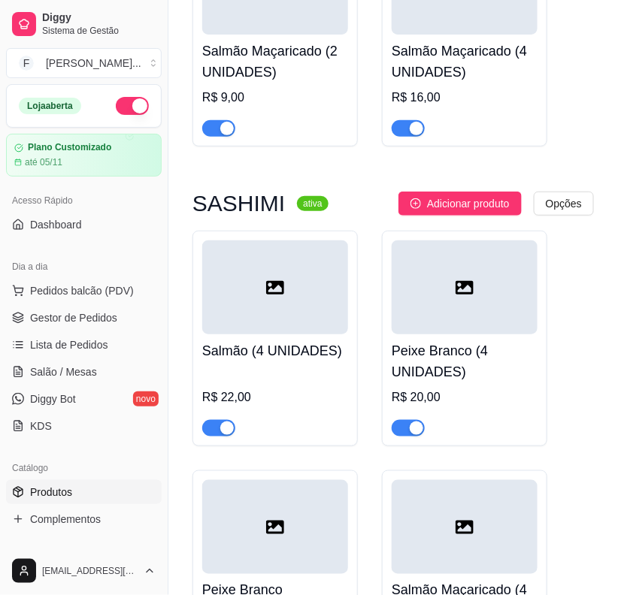
click at [294, 273] on div at bounding box center [275, 287] width 146 height 94
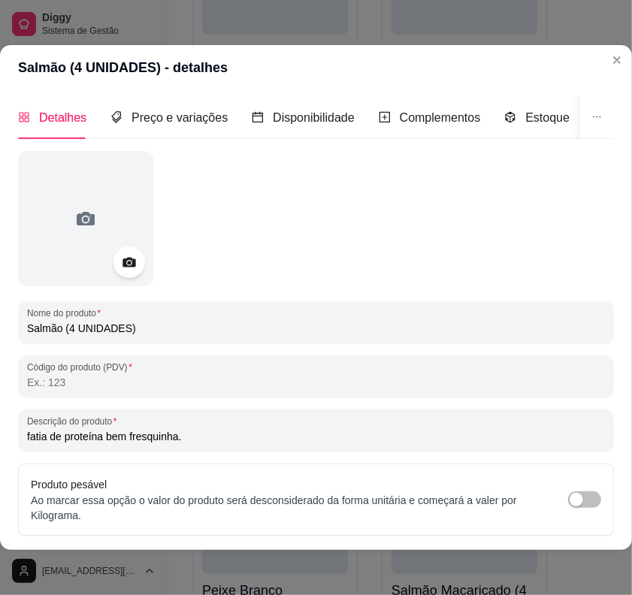
click at [133, 261] on icon at bounding box center [129, 263] width 13 height 10
click at [130, 269] on icon at bounding box center [128, 262] width 17 height 17
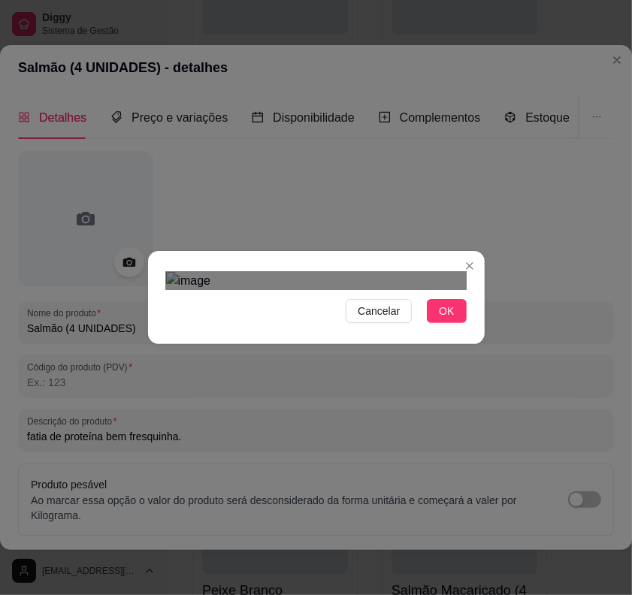
click at [348, 357] on div "Use the arrow keys to move the crop selection area" at bounding box center [317, 492] width 271 height 271
click at [417, 290] on div at bounding box center [316, 281] width 301 height 18
click at [369, 388] on div "Use the arrow keys to move the crop selection area" at bounding box center [314, 506] width 240 height 240
click at [402, 290] on div at bounding box center [316, 281] width 301 height 18
click at [321, 392] on div "Use the arrow keys to move the crop selection area" at bounding box center [309, 497] width 210 height 210
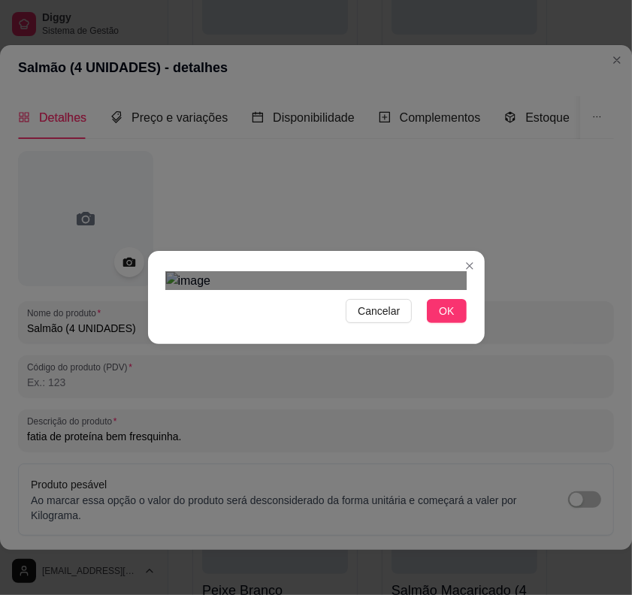
click at [331, 395] on div "Use the arrow keys to move the crop selection area" at bounding box center [317, 500] width 210 height 210
click at [434, 323] on button "OK" at bounding box center [446, 311] width 39 height 24
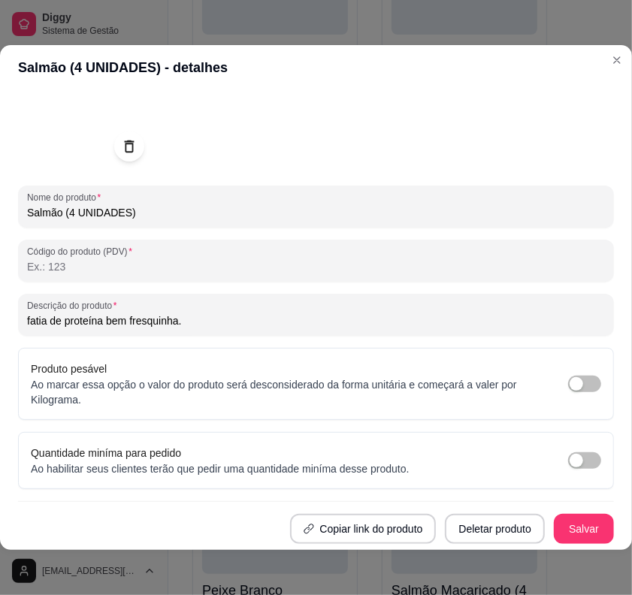
scroll to position [2, 0]
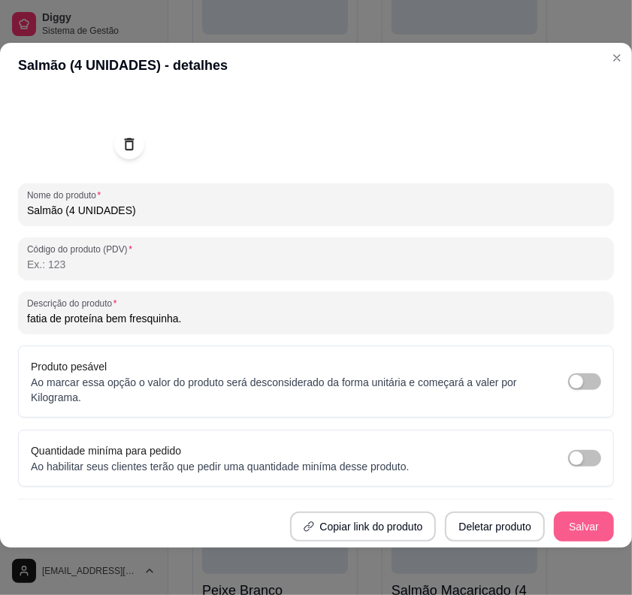
click at [566, 452] on button "Salvar" at bounding box center [584, 527] width 60 height 30
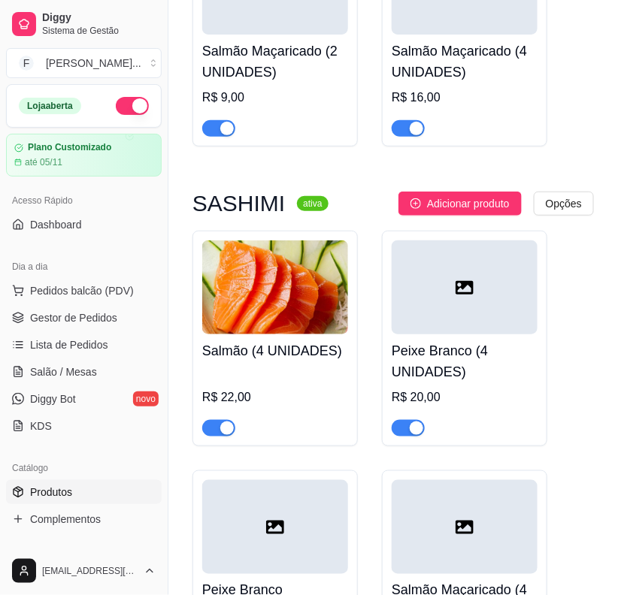
click at [474, 243] on div at bounding box center [465, 287] width 146 height 94
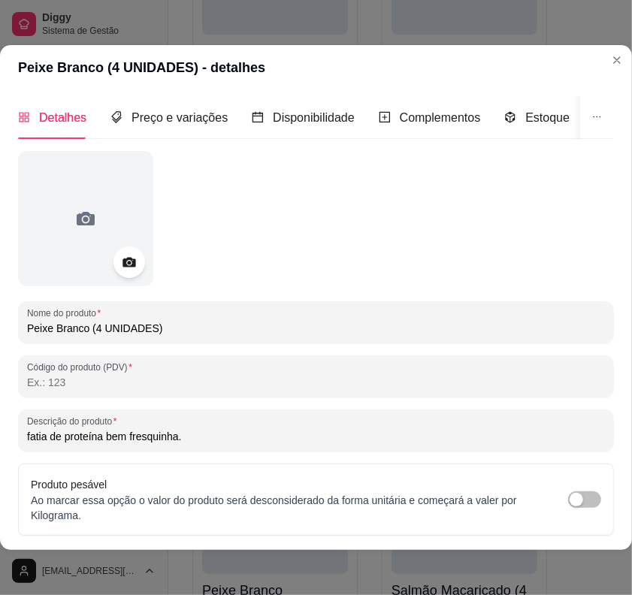
click at [134, 259] on icon at bounding box center [128, 262] width 17 height 17
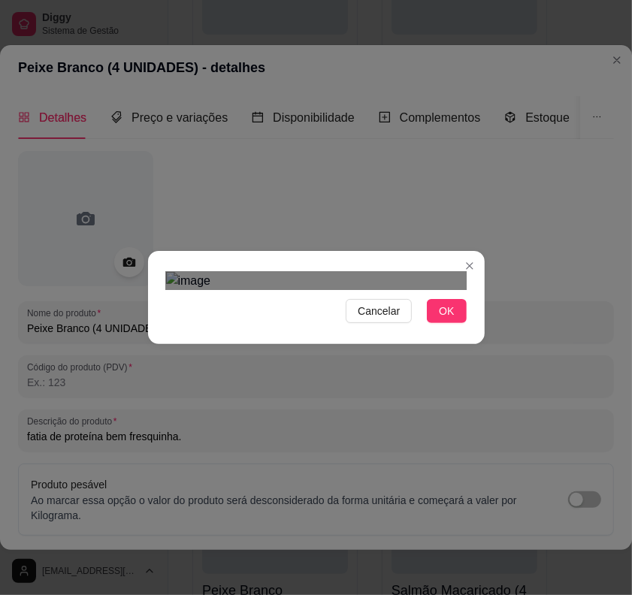
click at [407, 381] on div "Use the arrow keys to move the crop selection area" at bounding box center [324, 466] width 271 height 271
click at [219, 392] on div "Use the arrow keys to move the crop selection area" at bounding box center [325, 469] width 277 height 277
click at [456, 323] on button "OK" at bounding box center [446, 311] width 39 height 24
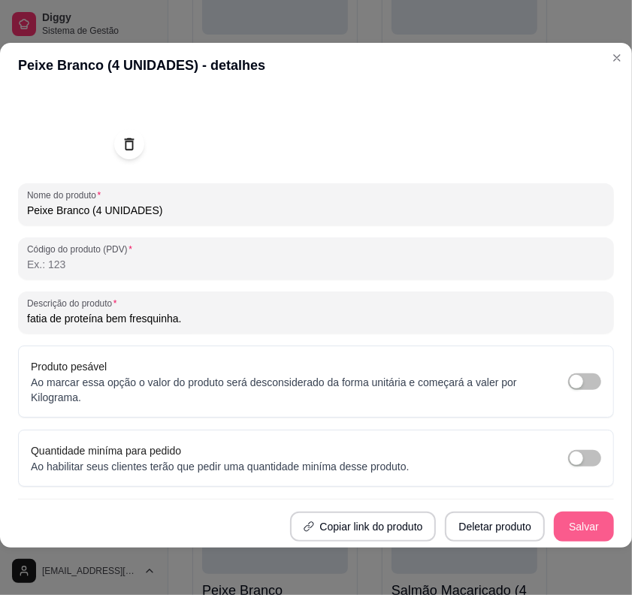
click at [554, 452] on button "Salvar" at bounding box center [584, 527] width 60 height 30
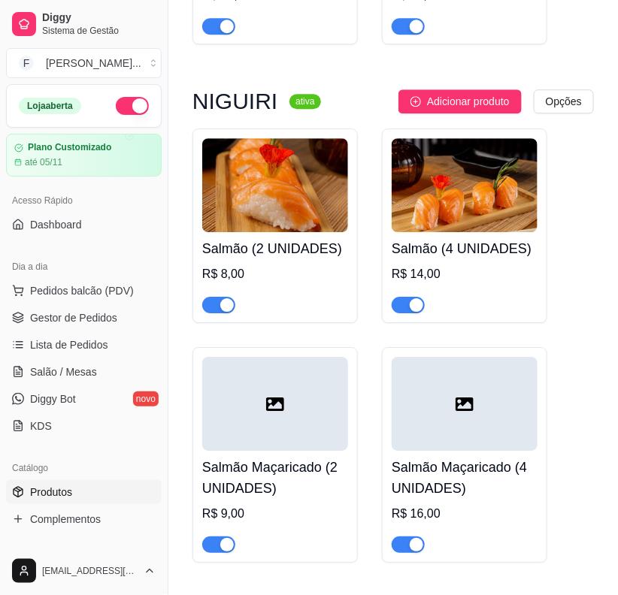
scroll to position [7133, 0]
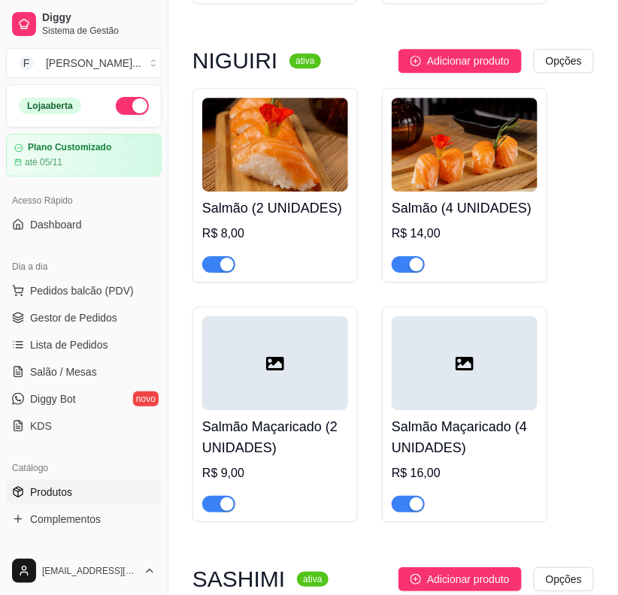
click at [314, 355] on div at bounding box center [275, 363] width 146 height 94
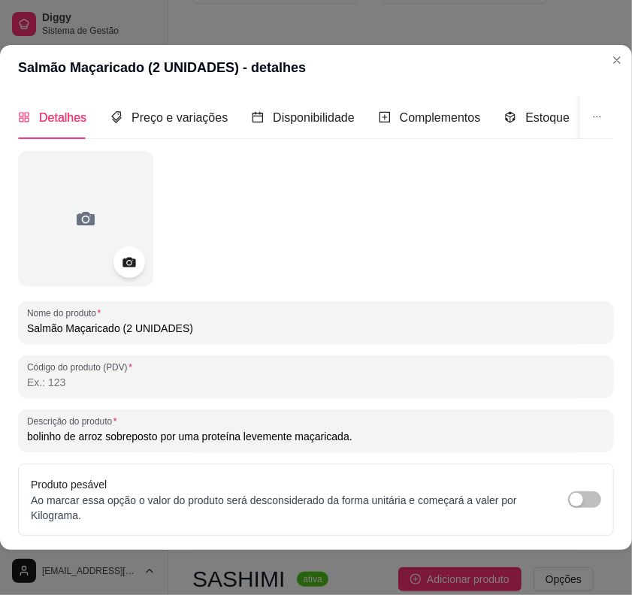
click at [126, 265] on icon at bounding box center [129, 263] width 13 height 10
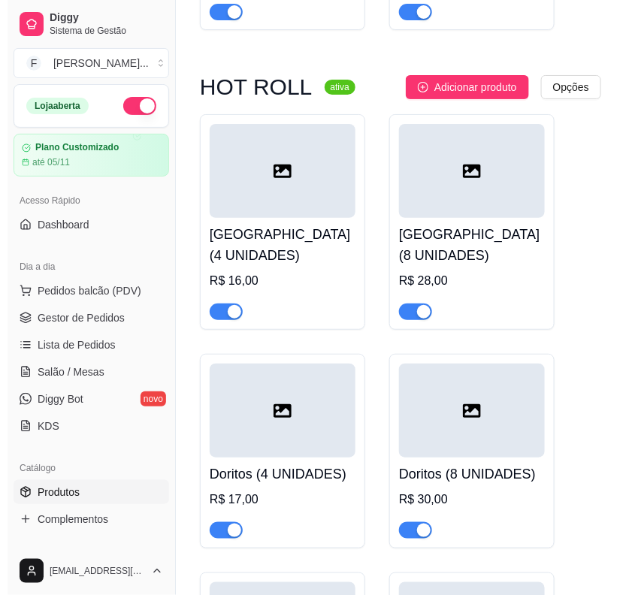
scroll to position [3751, 0]
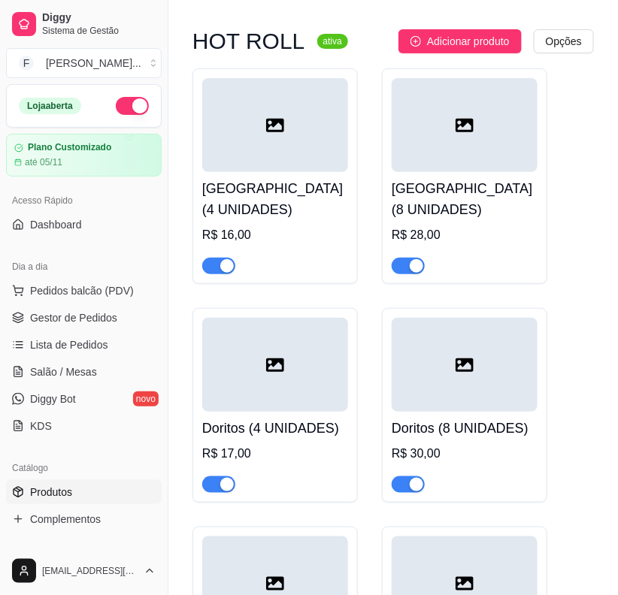
click at [291, 166] on div at bounding box center [275, 125] width 146 height 94
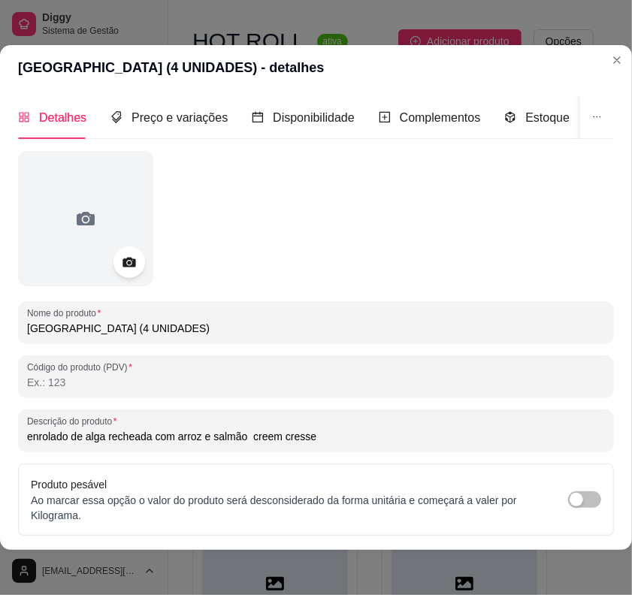
click at [129, 248] on div at bounding box center [129, 263] width 32 height 32
click at [133, 267] on icon at bounding box center [129, 263] width 13 height 10
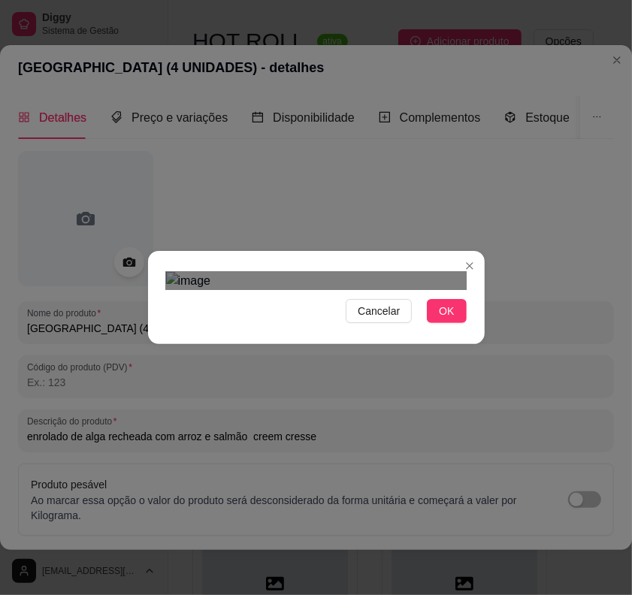
click at [357, 290] on div at bounding box center [316, 281] width 301 height 18
click at [310, 441] on div "Use the arrow keys to move the crop selection area" at bounding box center [291, 528] width 175 height 175
click at [364, 452] on div "Use the arrow keys to move the south east drag handle to change the crop select…" at bounding box center [364, 602] width 0 height 0
click at [347, 452] on div "Use the arrow keys to move the crop selection area" at bounding box center [295, 553] width 157 height 157
click at [250, 452] on div "Use the arrow keys to move the crop selection area" at bounding box center [289, 553] width 157 height 157
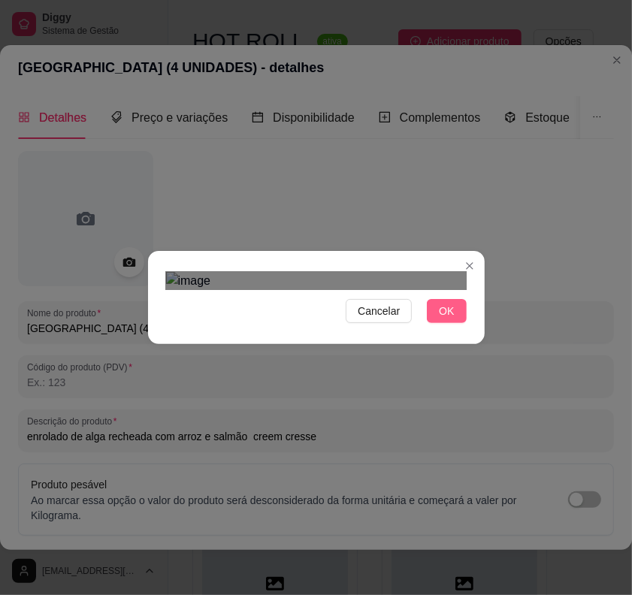
click at [437, 323] on button "OK" at bounding box center [446, 311] width 39 height 24
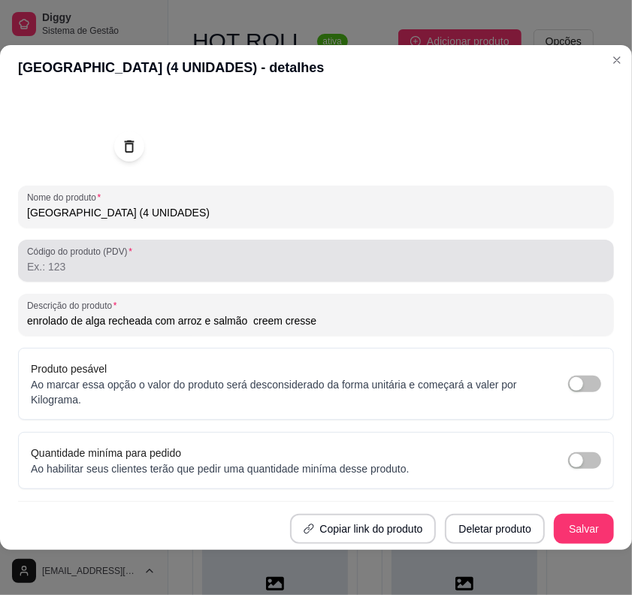
scroll to position [129, 0]
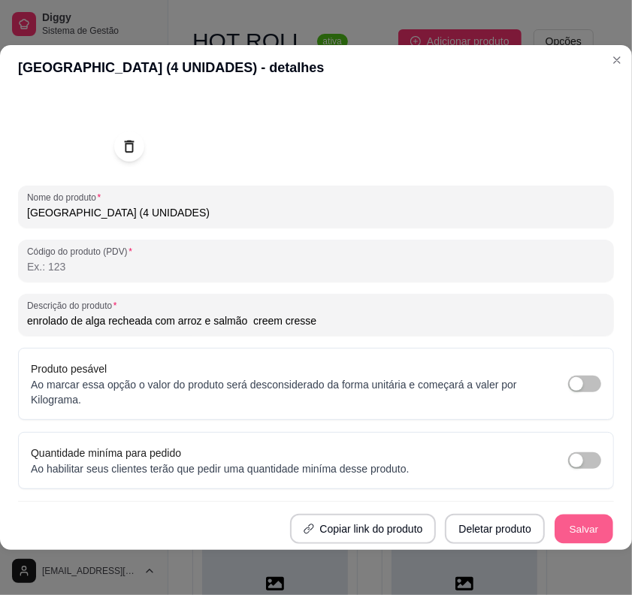
click at [571, 452] on button "Salvar" at bounding box center [584, 529] width 59 height 29
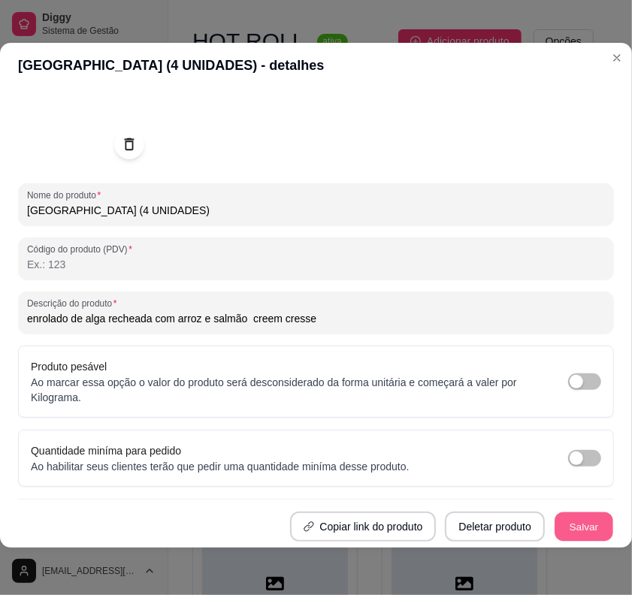
click at [565, 452] on button "Salvar" at bounding box center [584, 527] width 59 height 29
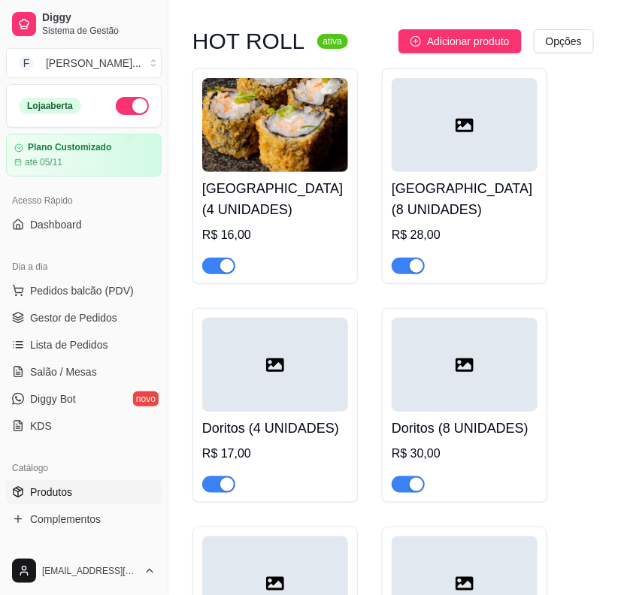
click at [448, 170] on div at bounding box center [465, 125] width 146 height 94
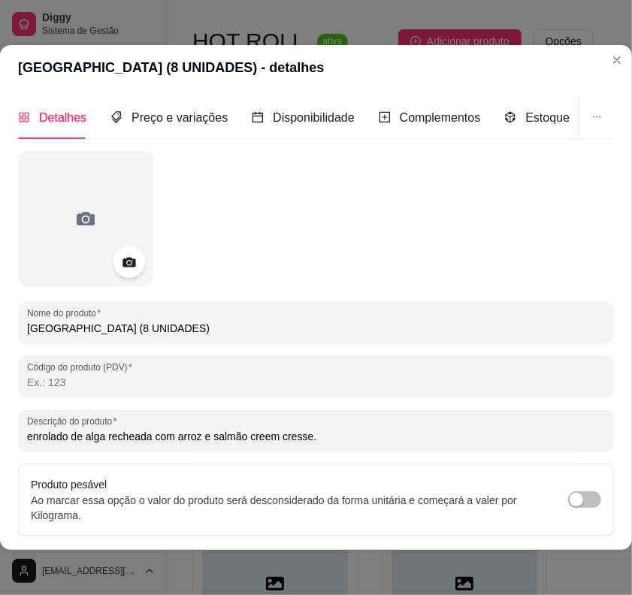
click at [132, 268] on icon at bounding box center [128, 262] width 17 height 17
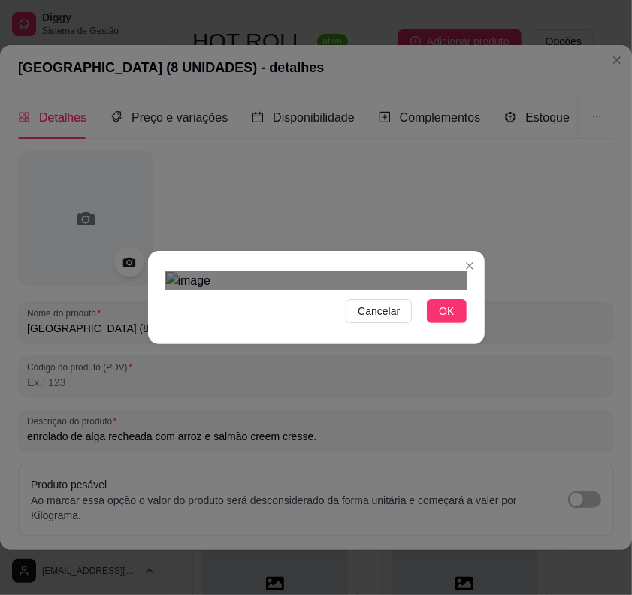
click at [472, 329] on div "Cancelar OK" at bounding box center [316, 297] width 337 height 63
click at [150, 329] on div "Cancelar OK" at bounding box center [316, 297] width 337 height 63
click at [440, 319] on span "OK" at bounding box center [446, 311] width 15 height 17
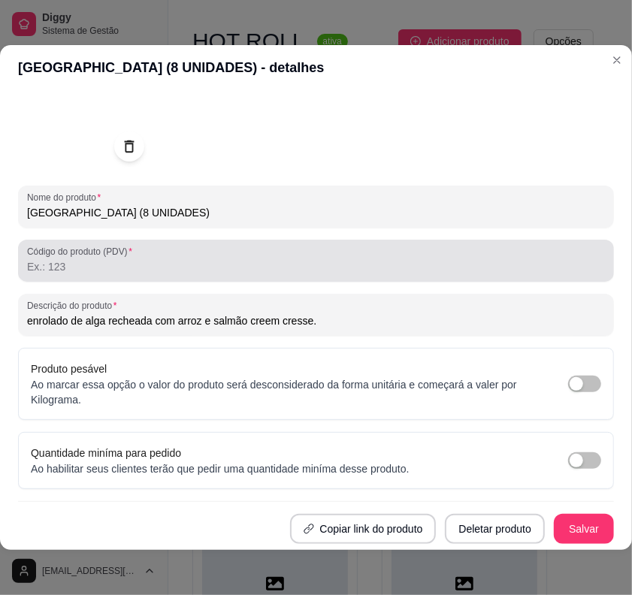
scroll to position [129, 0]
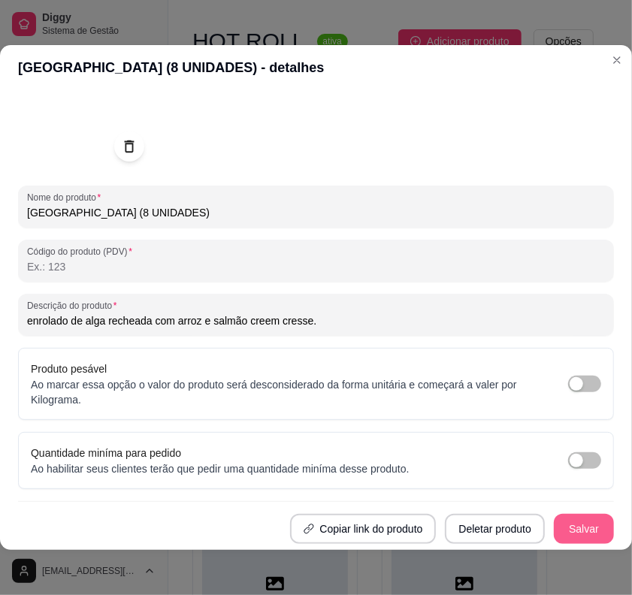
click at [560, 452] on button "Salvar" at bounding box center [584, 529] width 60 height 30
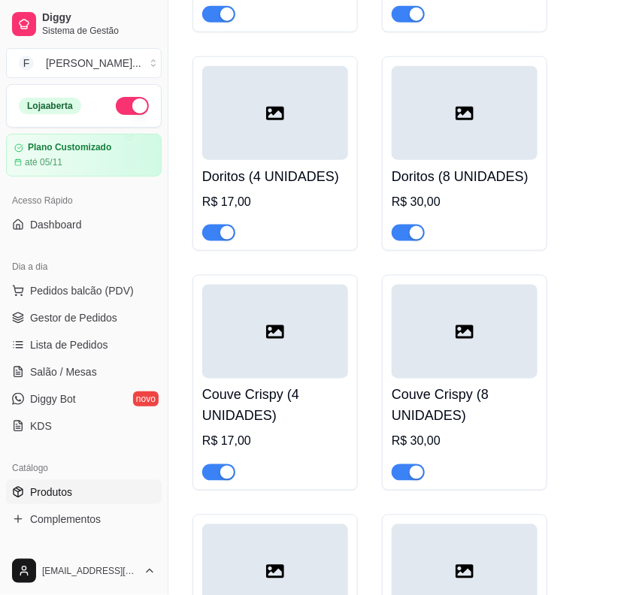
scroll to position [4033, 0]
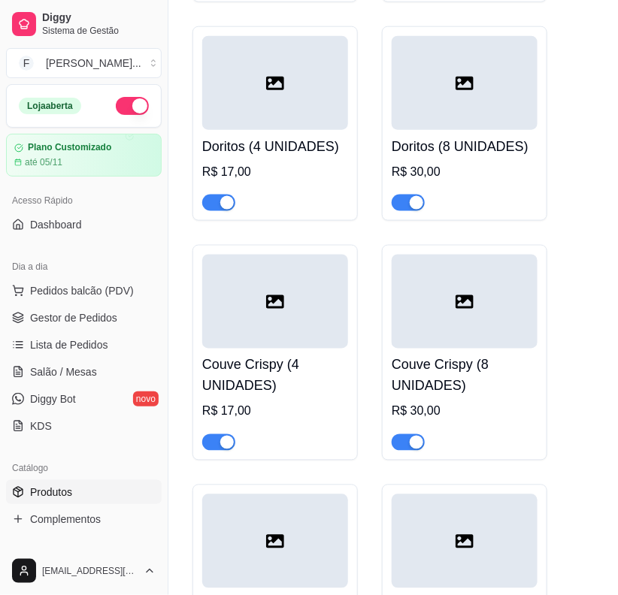
click at [287, 349] on div at bounding box center [275, 302] width 146 height 94
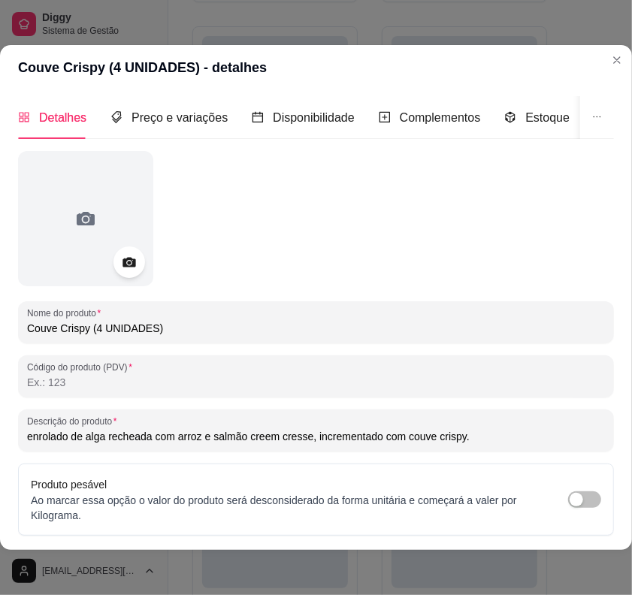
click at [126, 268] on icon at bounding box center [128, 262] width 17 height 17
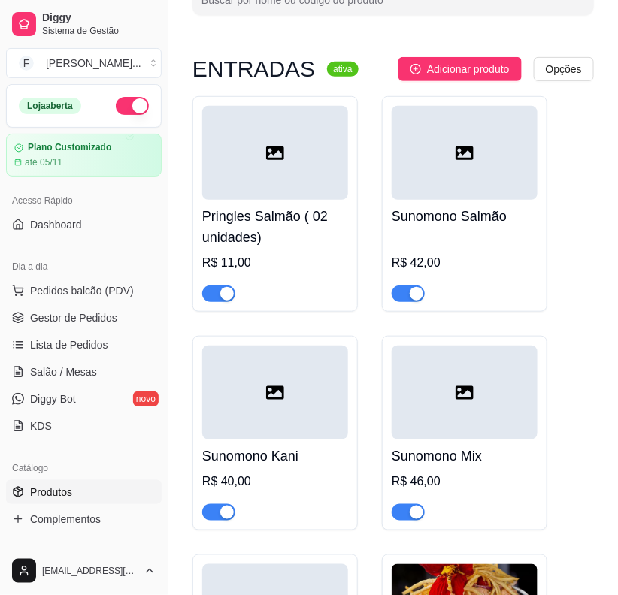
scroll to position [94, 0]
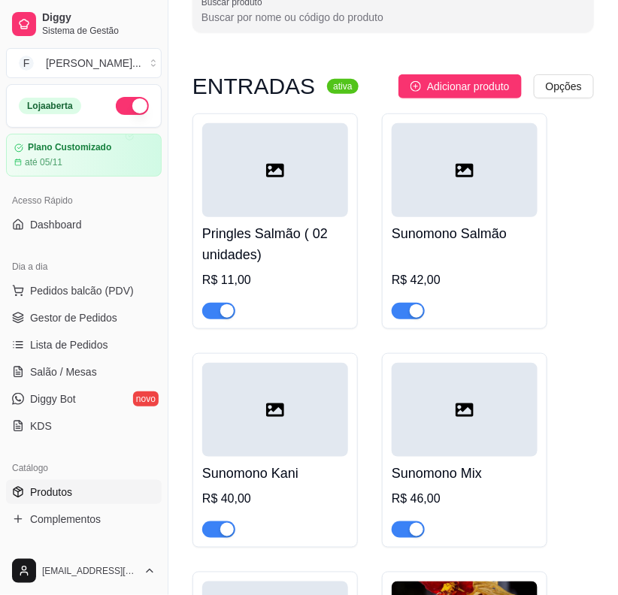
click at [474, 183] on div at bounding box center [465, 170] width 146 height 94
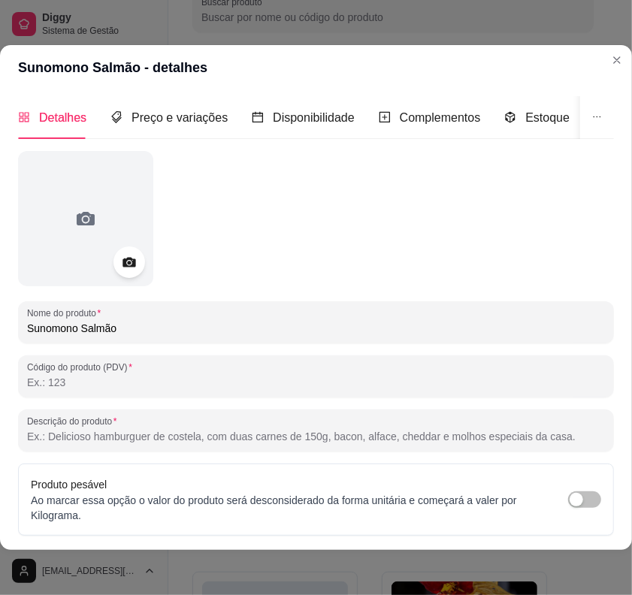
click at [132, 267] on icon at bounding box center [129, 263] width 13 height 10
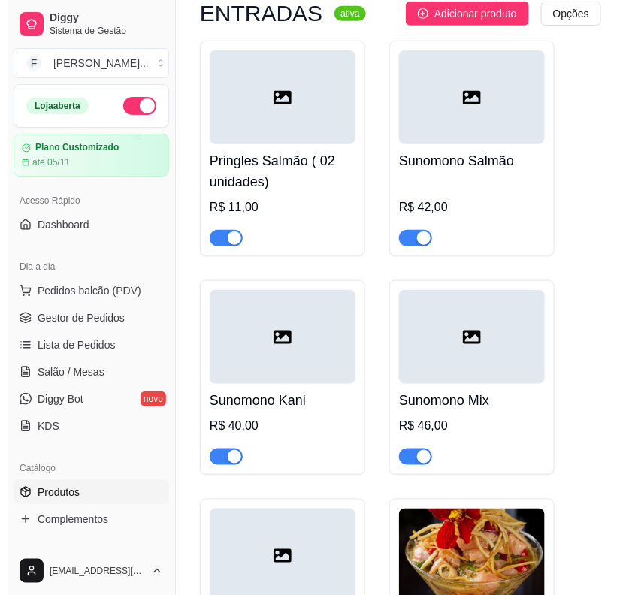
scroll to position [188, 0]
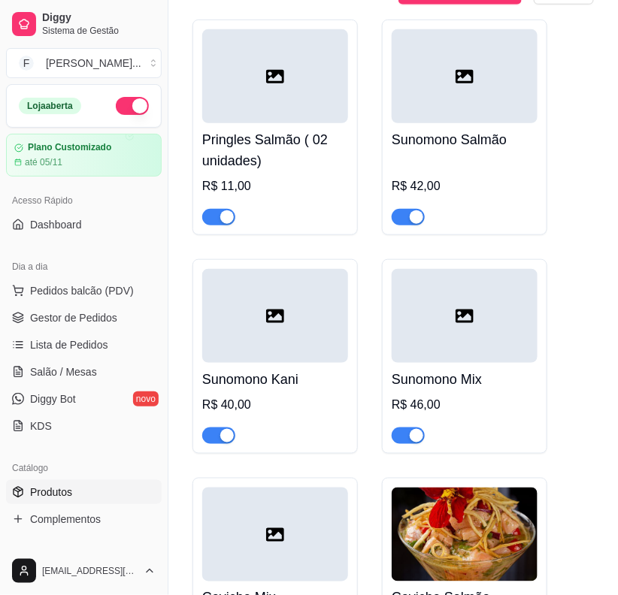
click at [483, 298] on div at bounding box center [465, 316] width 146 height 94
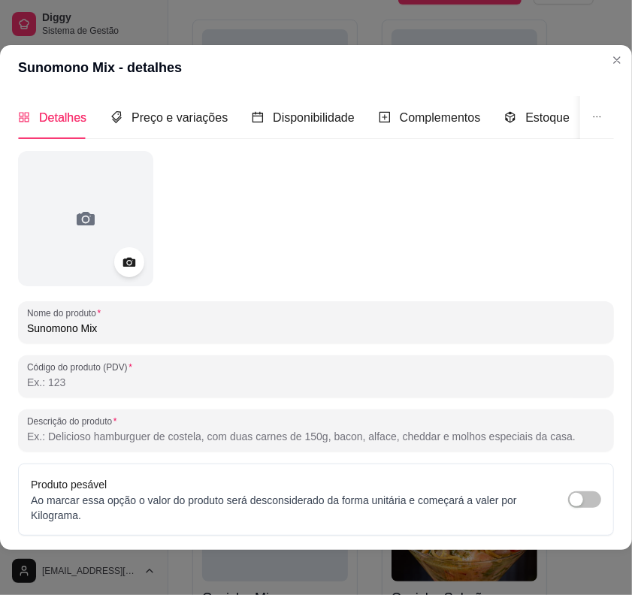
click at [9, 245] on div "Detalhes Preço e variações Disponibilidade Complementos Estoque Outros Nome do …" at bounding box center [316, 320] width 632 height 460
click at [114, 264] on div at bounding box center [85, 218] width 135 height 135
click at [129, 261] on circle at bounding box center [129, 263] width 4 height 4
click at [137, 254] on icon at bounding box center [128, 262] width 17 height 17
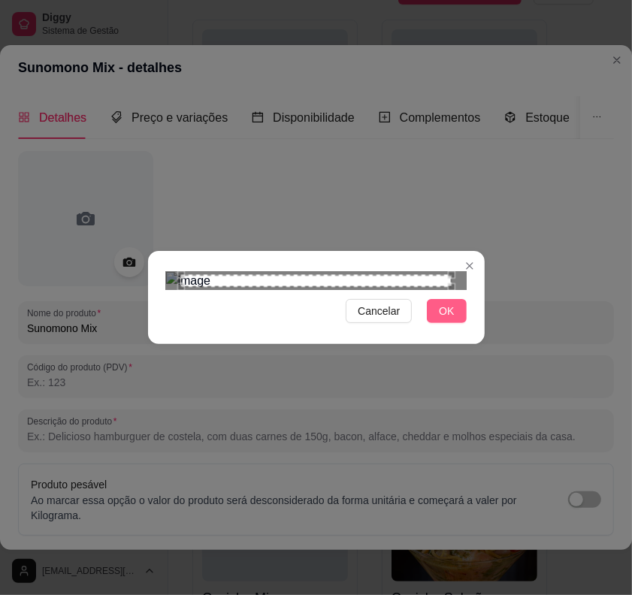
click at [438, 323] on button "OK" at bounding box center [446, 311] width 39 height 24
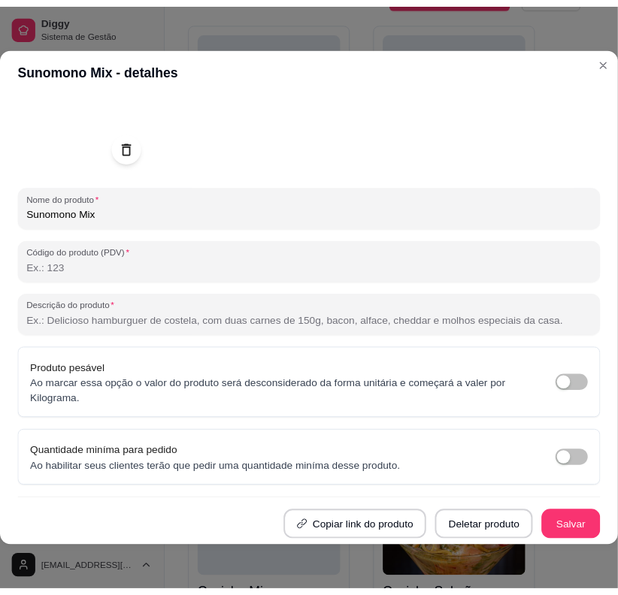
scroll to position [2, 0]
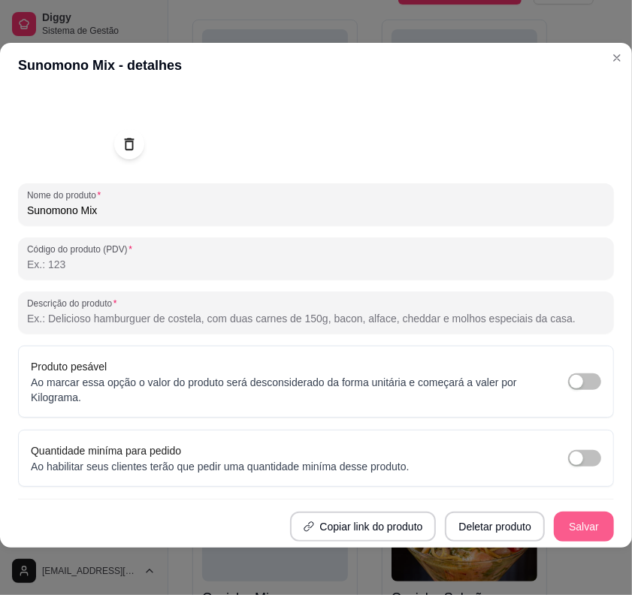
click at [554, 452] on button "Salvar" at bounding box center [584, 527] width 60 height 30
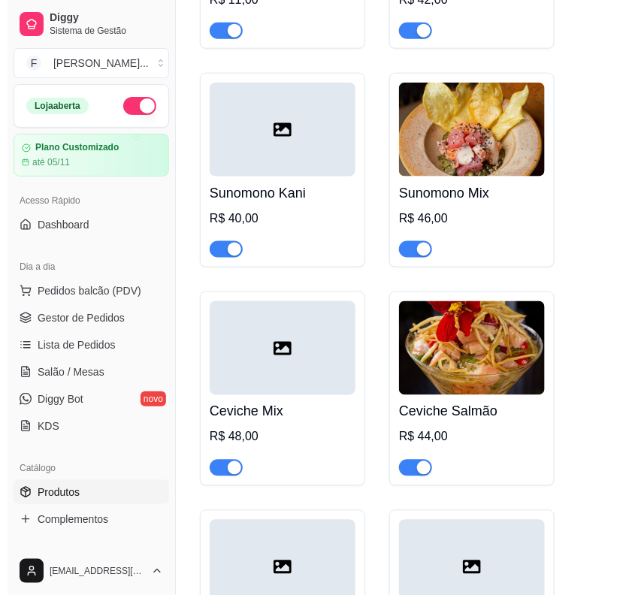
scroll to position [470, 0]
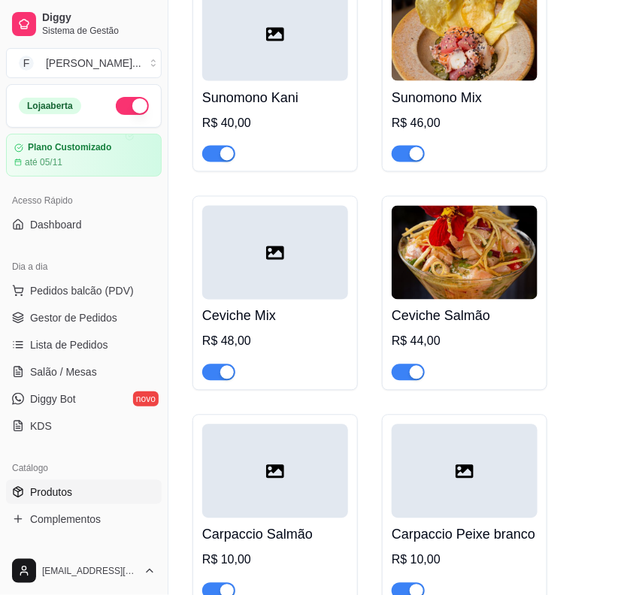
click at [280, 260] on icon at bounding box center [275, 254] width 18 height 14
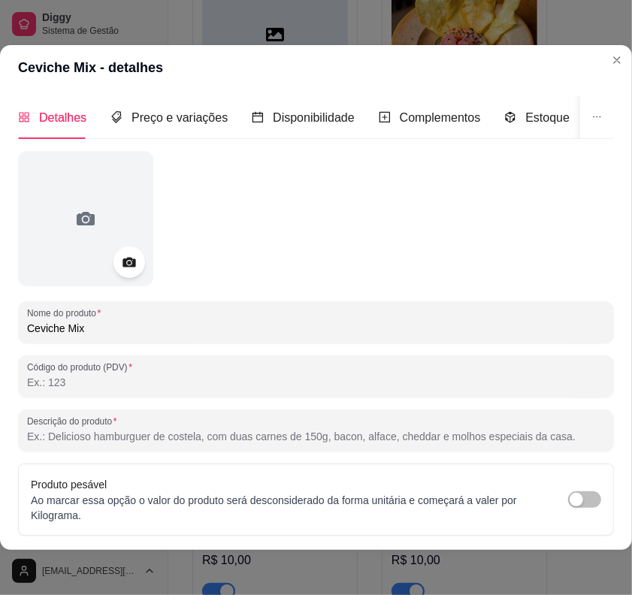
click at [116, 260] on div at bounding box center [129, 263] width 32 height 32
click at [122, 254] on icon at bounding box center [128, 262] width 17 height 17
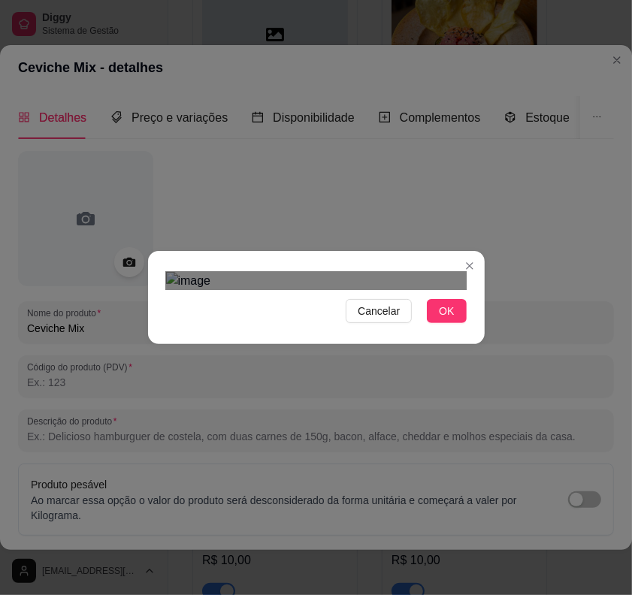
click at [500, 452] on div "Cancelar OK" at bounding box center [316, 297] width 632 height 595
click at [361, 354] on div "Use the arrow keys to move the crop selection area" at bounding box center [309, 497] width 286 height 286
click at [512, 452] on div "Cancelar OK" at bounding box center [316, 297] width 632 height 595
click at [425, 418] on div "Use the arrow keys to move the crop selection area" at bounding box center [316, 552] width 301 height 301
click at [439, 319] on span "OK" at bounding box center [446, 311] width 15 height 17
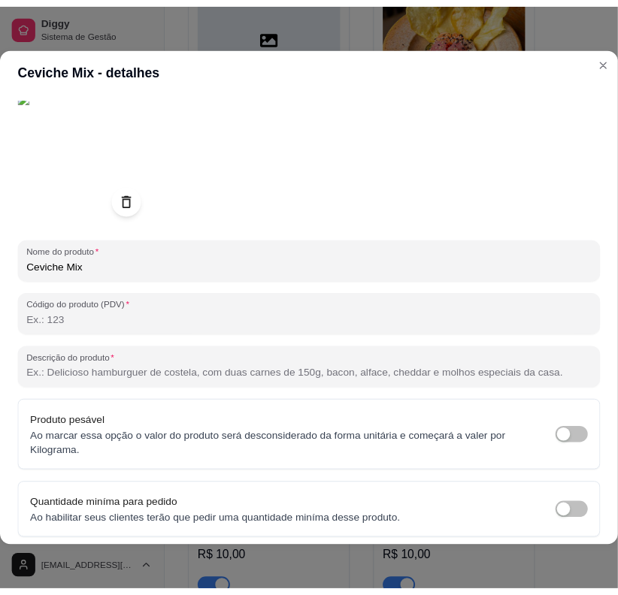
scroll to position [129, 0]
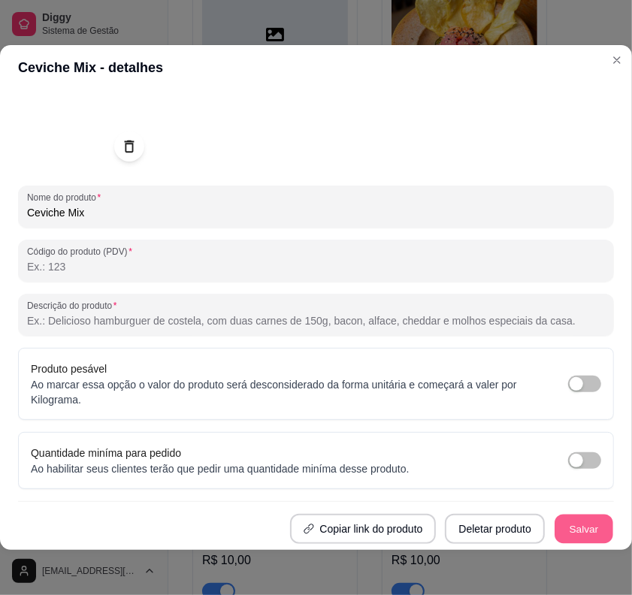
click at [555, 452] on button "Salvar" at bounding box center [584, 529] width 59 height 29
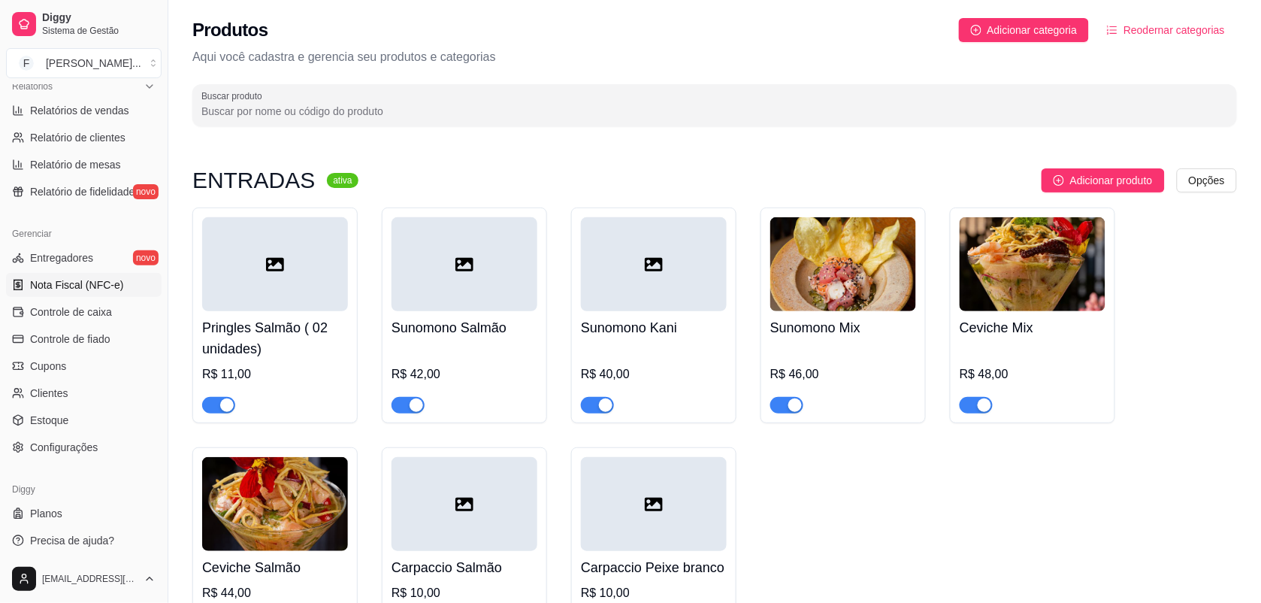
scroll to position [478, 0]
click at [43, 443] on span "Configurações" at bounding box center [64, 444] width 68 height 15
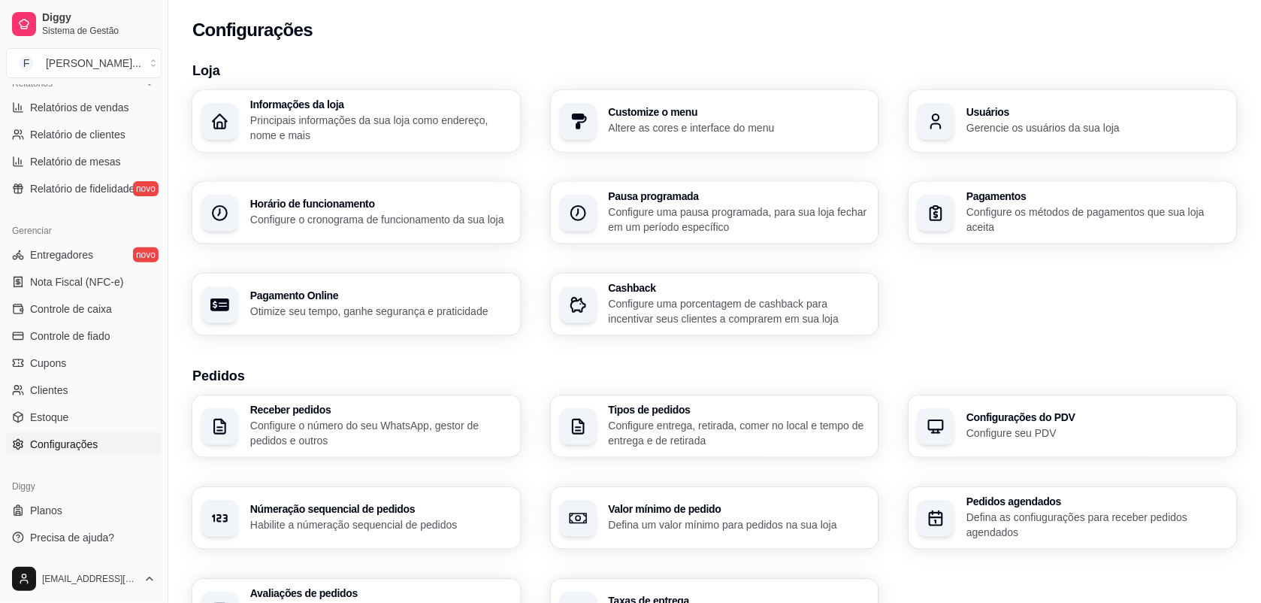
click at [362, 126] on p "Principais informações da sua loja como endereço, nome e mais" at bounding box center [381, 128] width 262 height 30
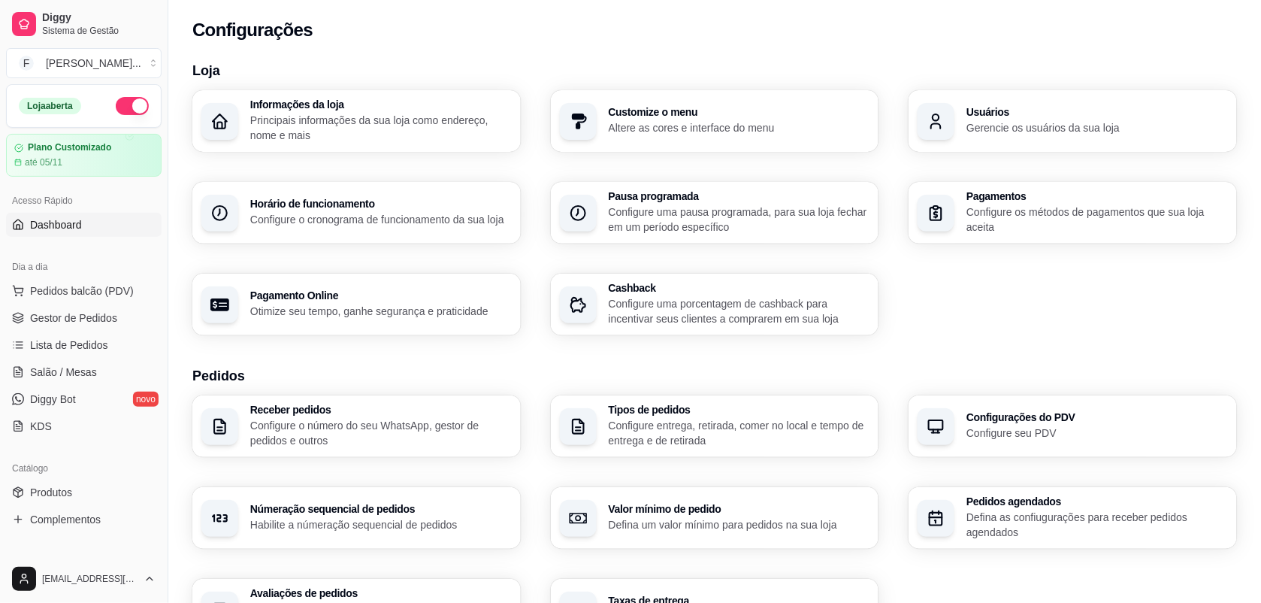
click at [68, 219] on span "Dashboard" at bounding box center [56, 224] width 52 height 15
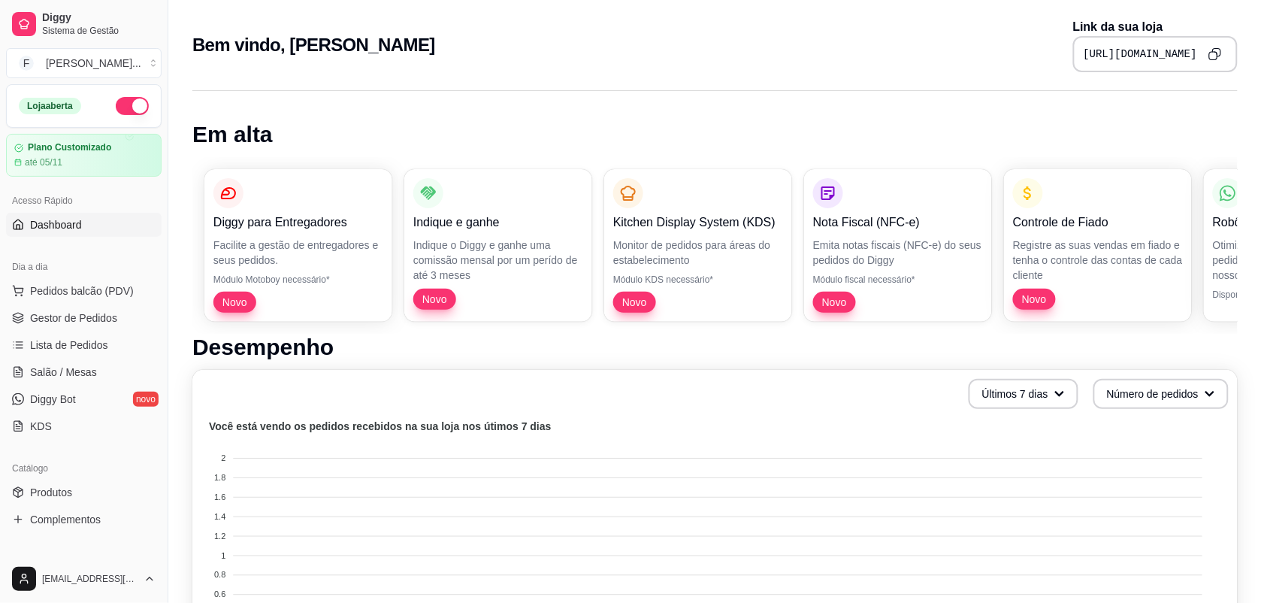
click at [962, 138] on h1 "Em alta" at bounding box center [714, 134] width 1045 height 27
drag, startPoint x: 89, startPoint y: 284, endPoint x: 70, endPoint y: 222, distance: 64.4
click at [70, 222] on div "Loja aberta Plano Customizado até 05/11 Acesso Rápido Dashboard Dia a dia Pedid…" at bounding box center [84, 319] width 168 height 470
click at [70, 222] on span "Dashboard" at bounding box center [56, 224] width 52 height 15
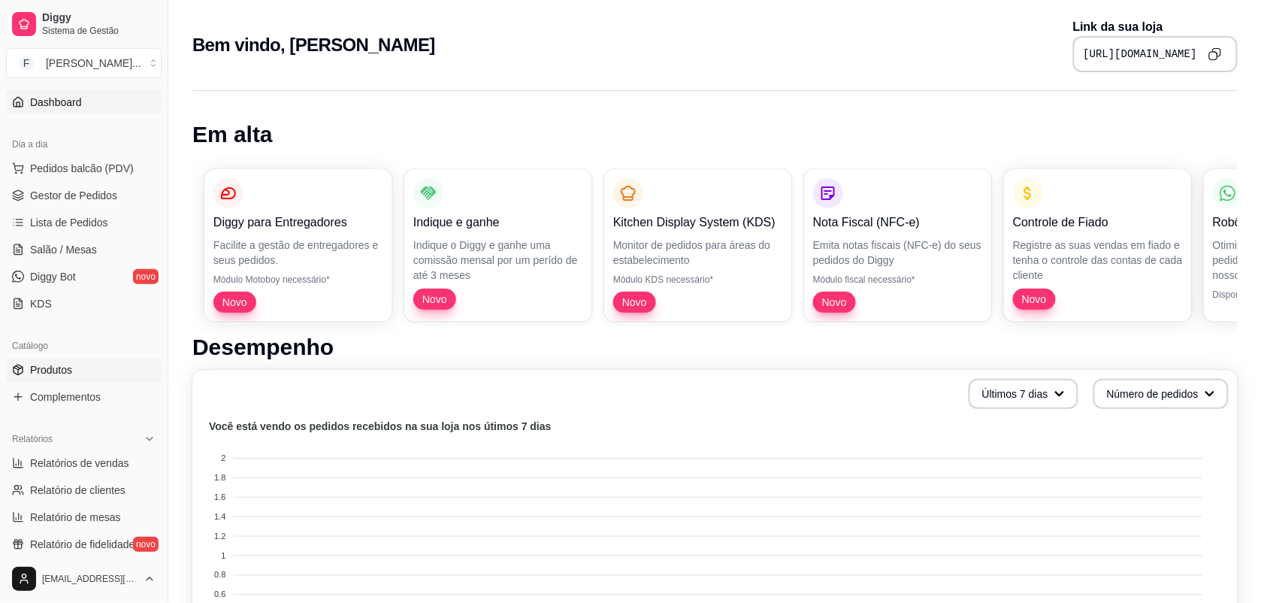
scroll to position [188, 0]
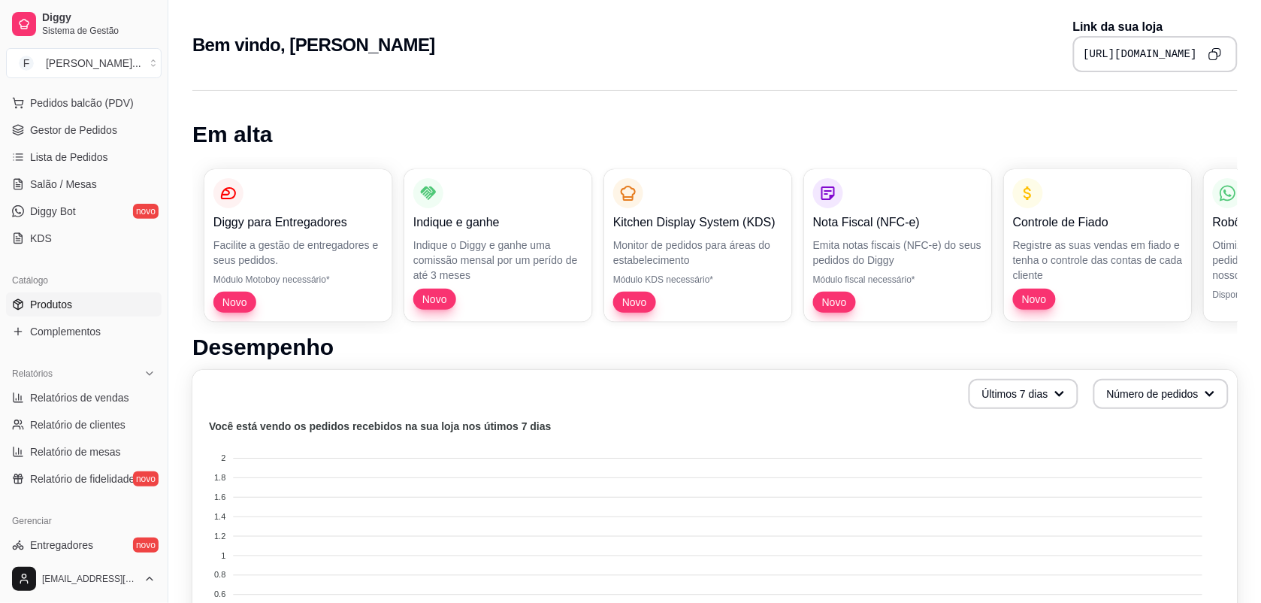
click at [53, 304] on span "Produtos" at bounding box center [51, 304] width 42 height 15
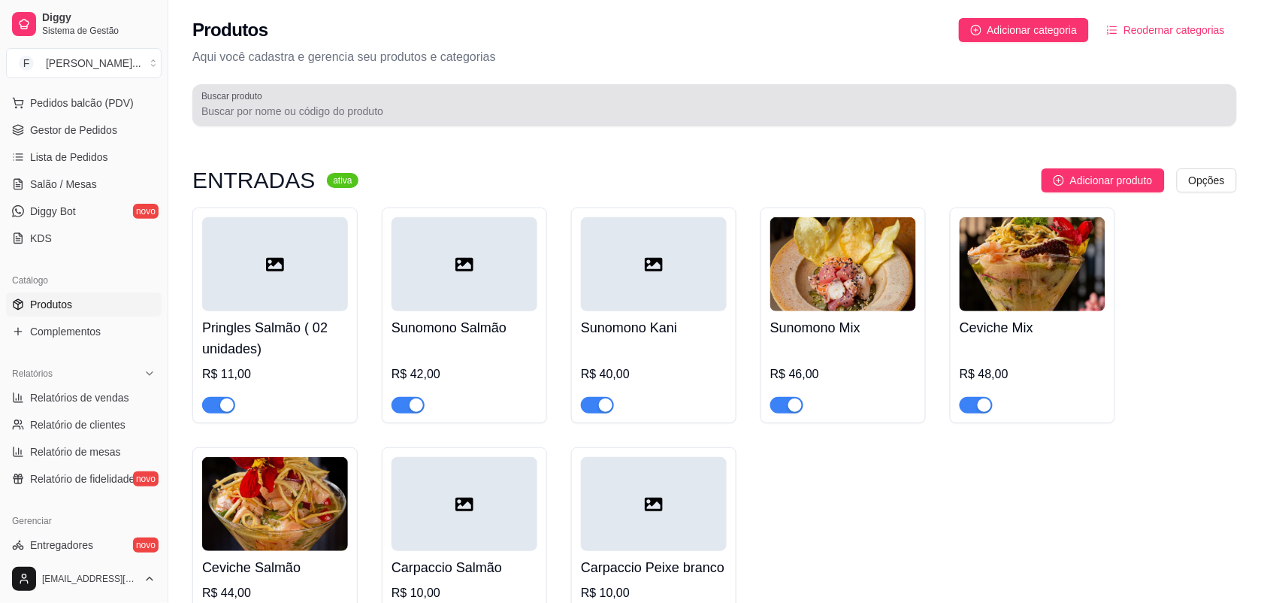
click at [962, 113] on input "Buscar produto" at bounding box center [714, 111] width 1027 height 15
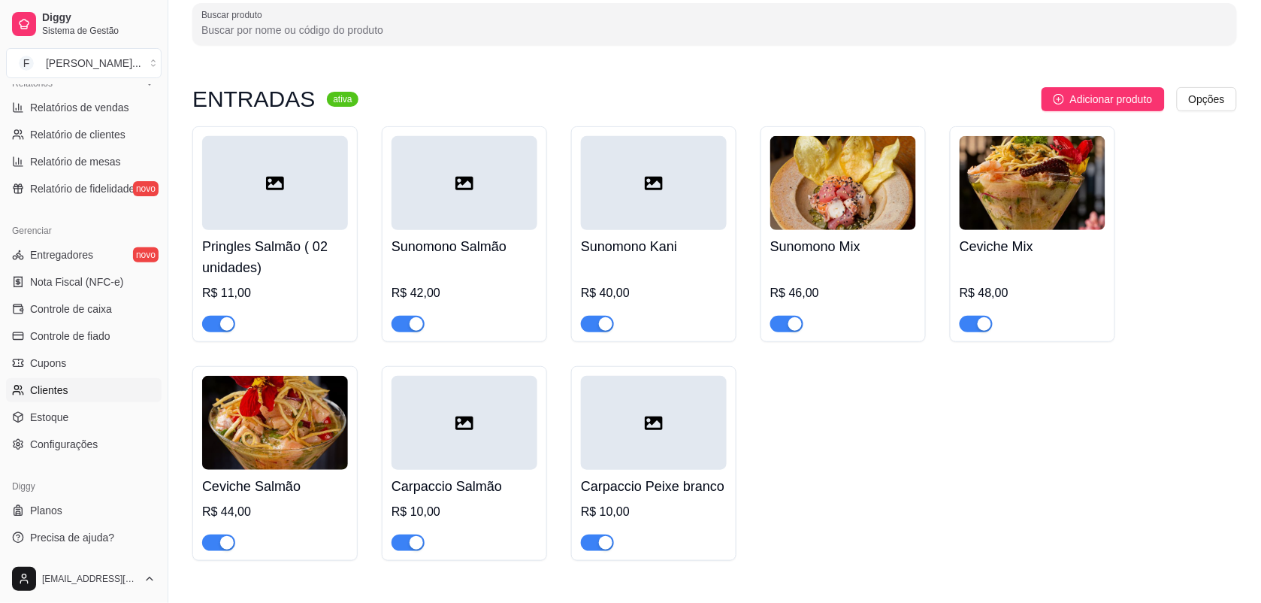
scroll to position [282, 0]
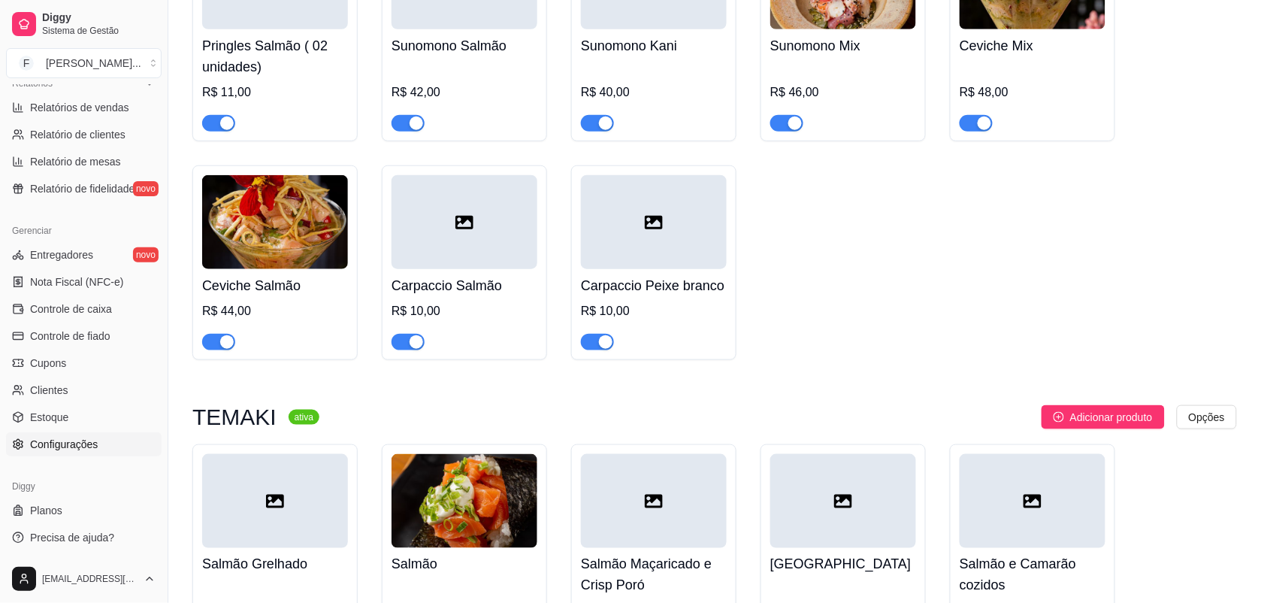
click at [71, 447] on span "Configurações" at bounding box center [64, 444] width 68 height 15
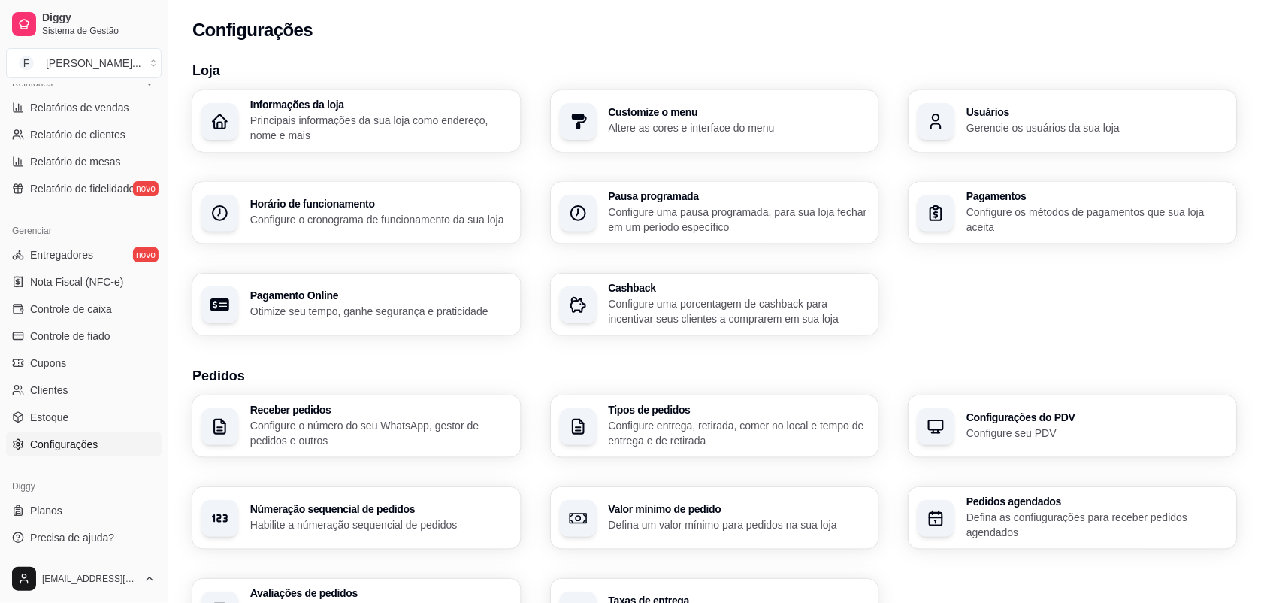
click at [337, 130] on p "Principais informações da sua loja como endereço, nome e mais" at bounding box center [381, 128] width 262 height 30
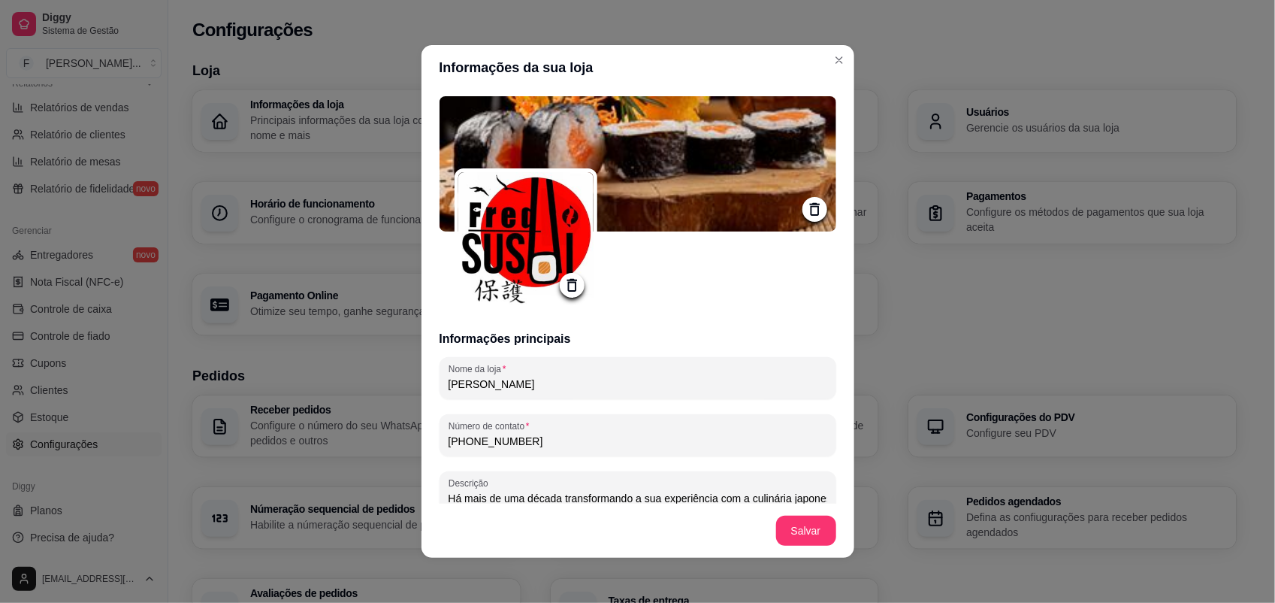
click at [527, 234] on img at bounding box center [525, 239] width 135 height 135
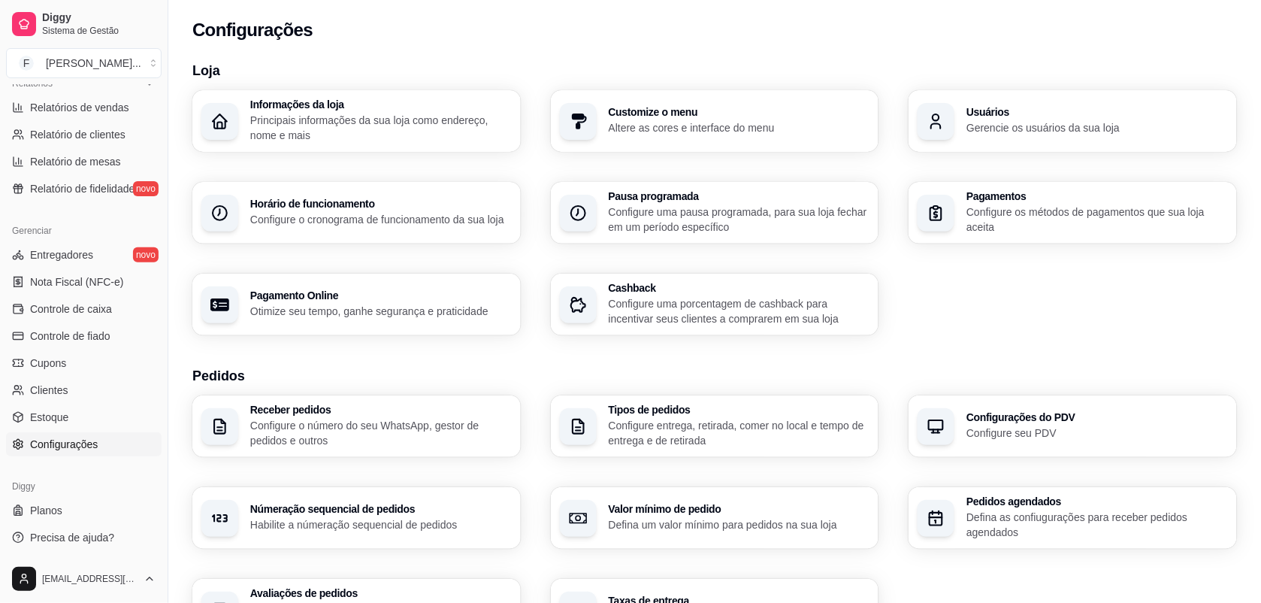
click at [383, 110] on div "Informações da loja Principais informações da sua loja como endereço, nome e ma…" at bounding box center [381, 121] width 262 height 44
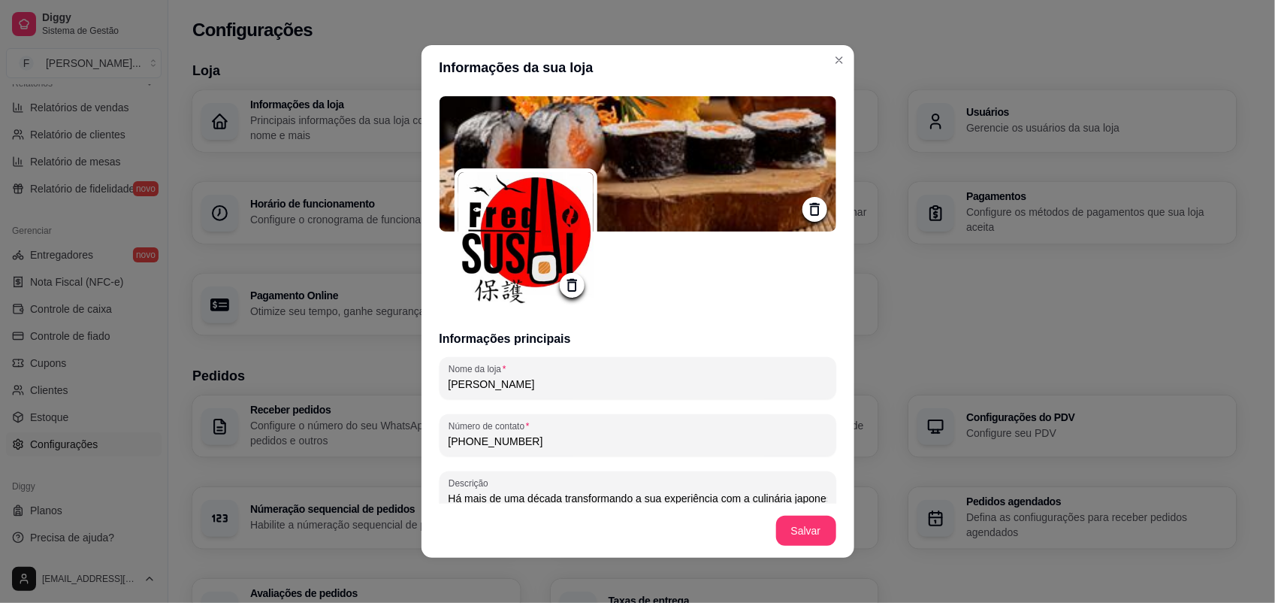
click at [566, 280] on icon at bounding box center [572, 285] width 17 height 17
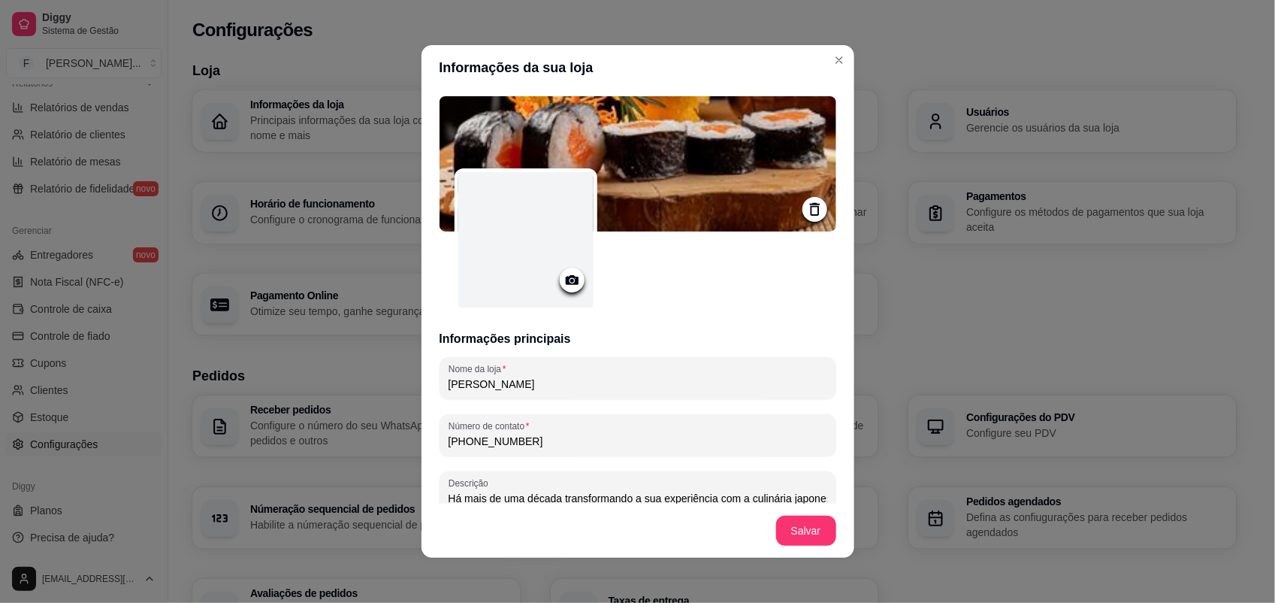
click at [528, 258] on div at bounding box center [525, 239] width 135 height 135
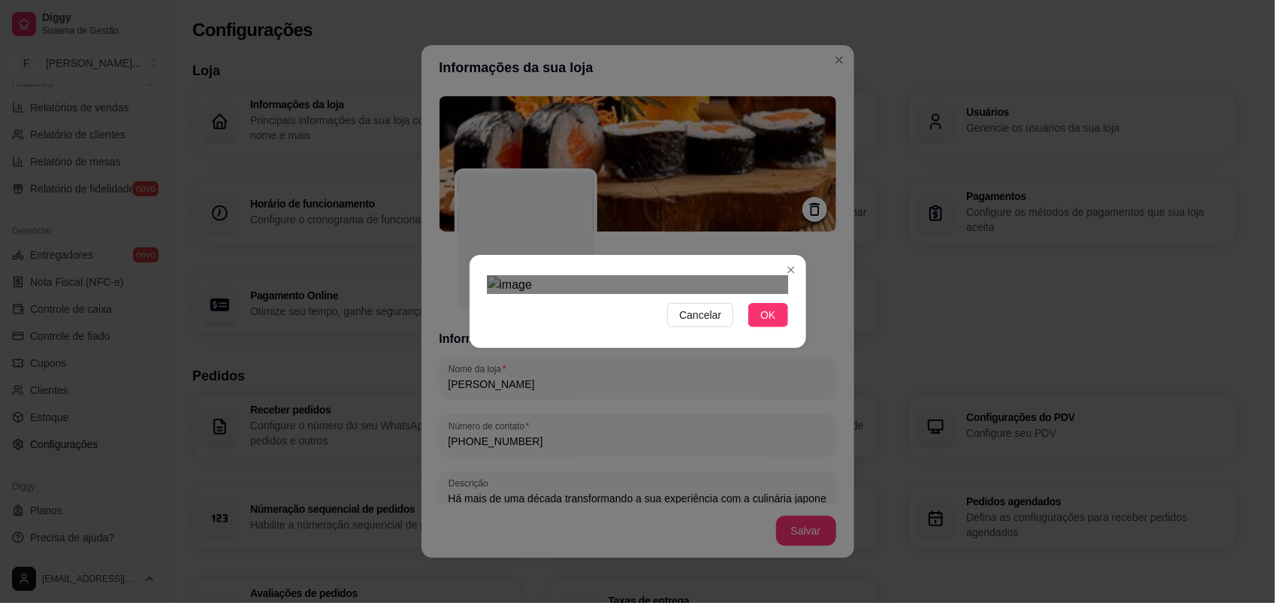
click at [836, 452] on div "Cancelar OK" at bounding box center [637, 301] width 1275 height 603
click at [466, 440] on div "Cancelar OK" at bounding box center [637, 301] width 1275 height 603
click at [764, 323] on span "OK" at bounding box center [768, 315] width 15 height 17
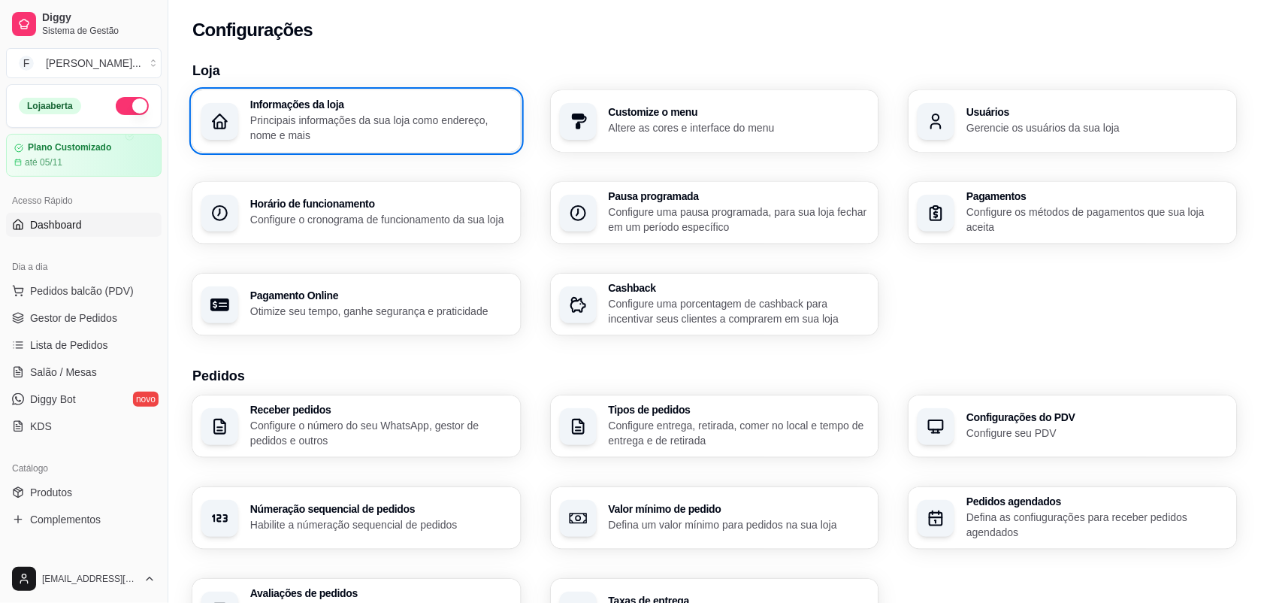
click at [75, 226] on span "Dashboard" at bounding box center [56, 224] width 52 height 15
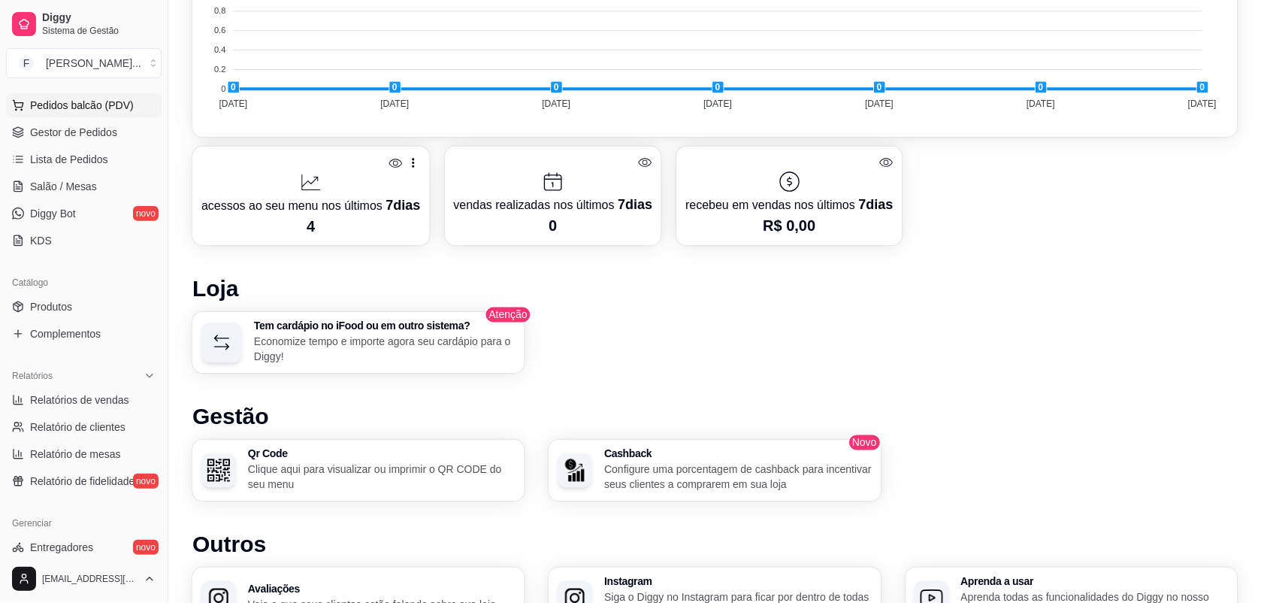
scroll to position [188, 0]
click at [79, 304] on link "Produtos" at bounding box center [84, 304] width 156 height 24
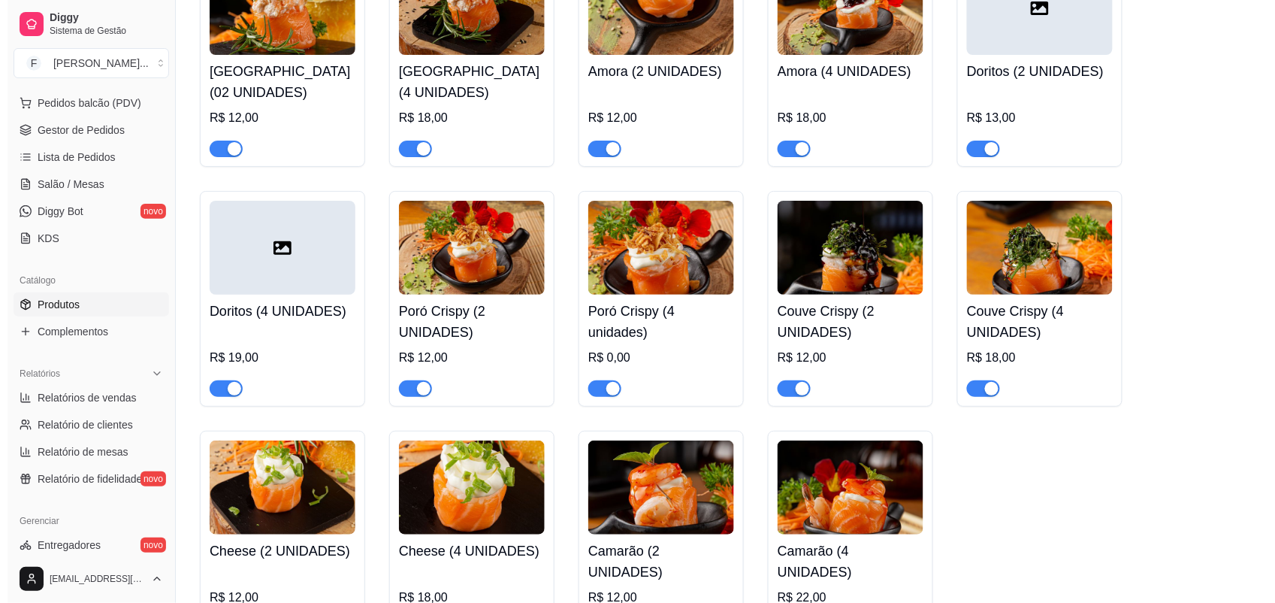
scroll to position [3382, 0]
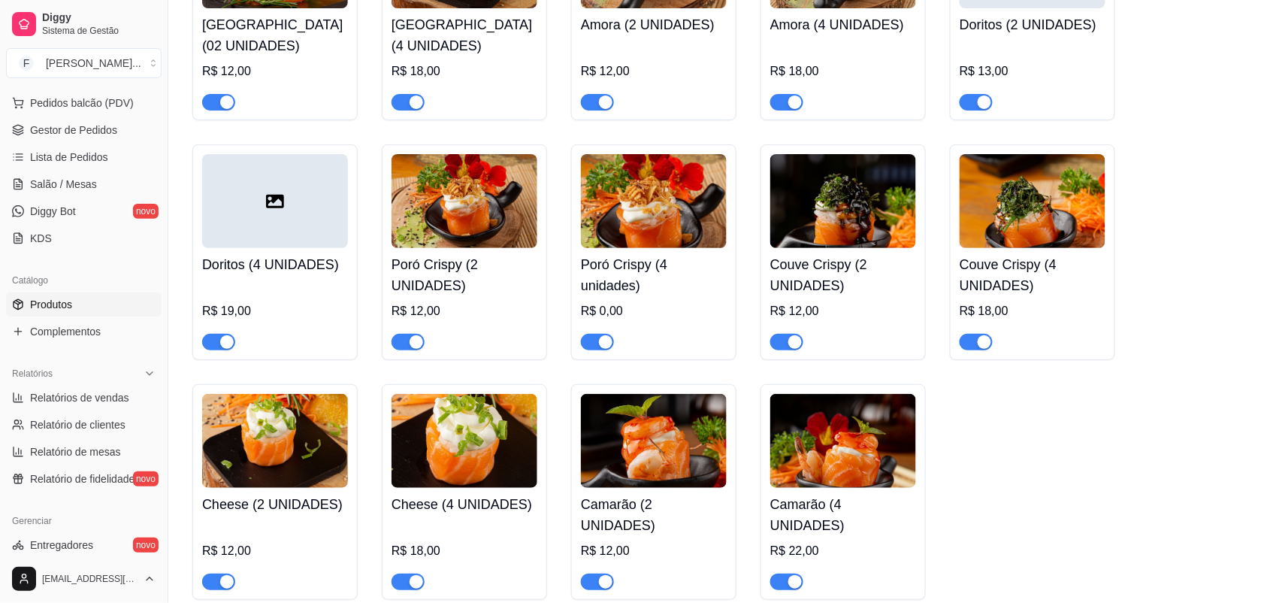
click at [662, 213] on img at bounding box center [654, 201] width 146 height 94
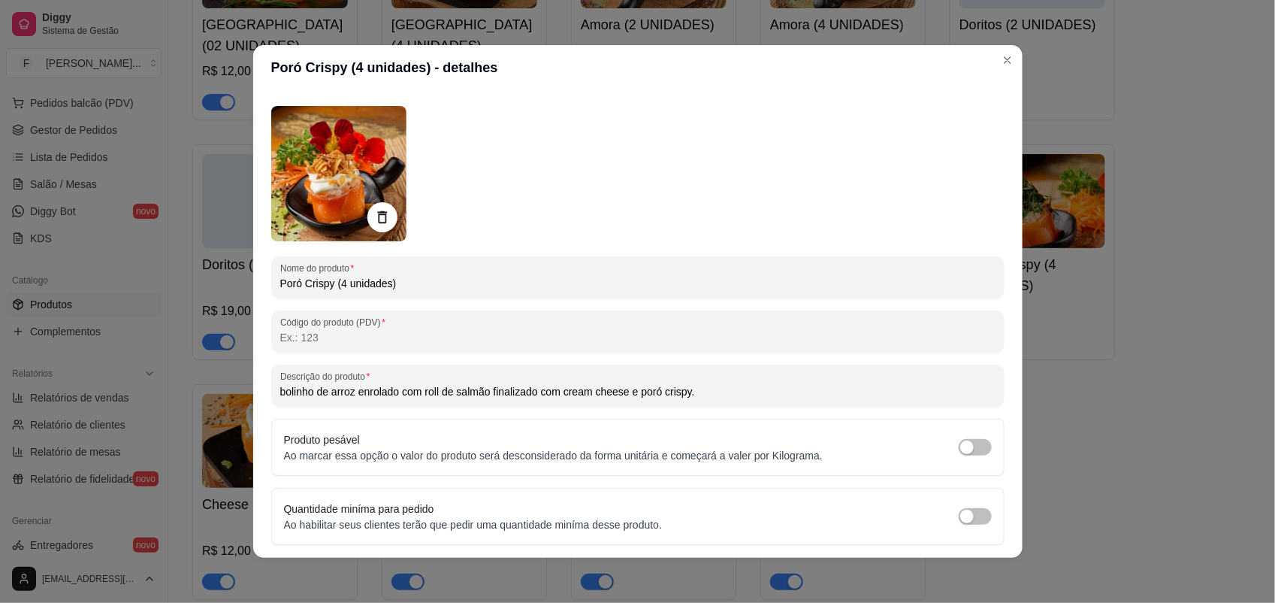
scroll to position [0, 0]
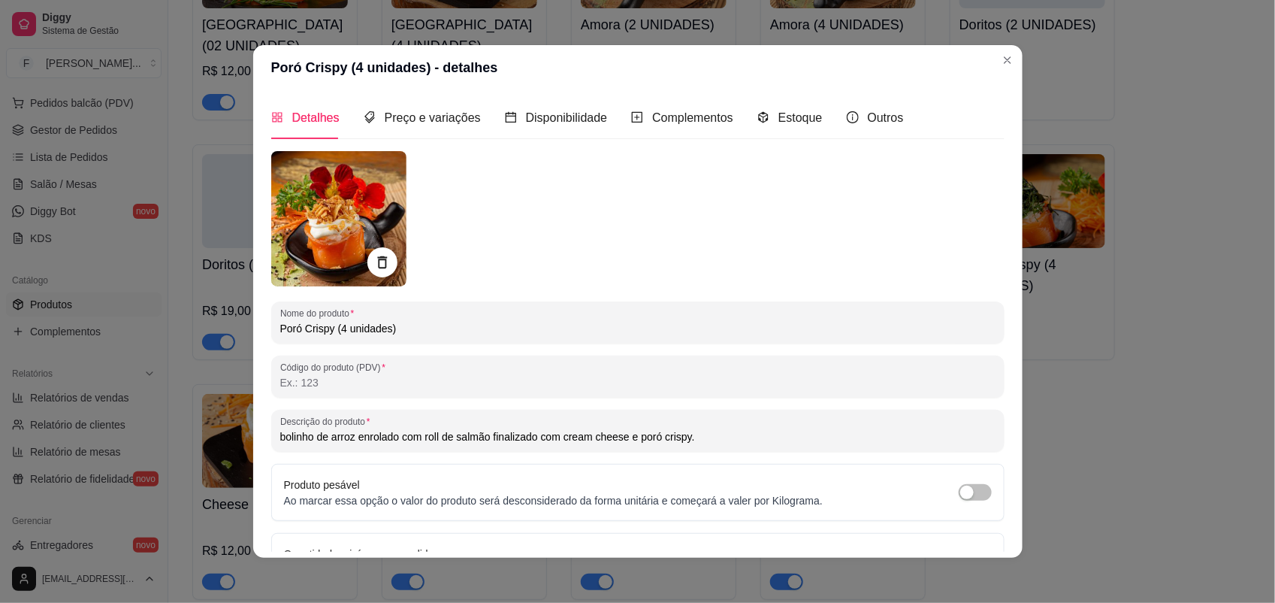
click at [430, 130] on div "Preço e variações" at bounding box center [422, 117] width 117 height 43
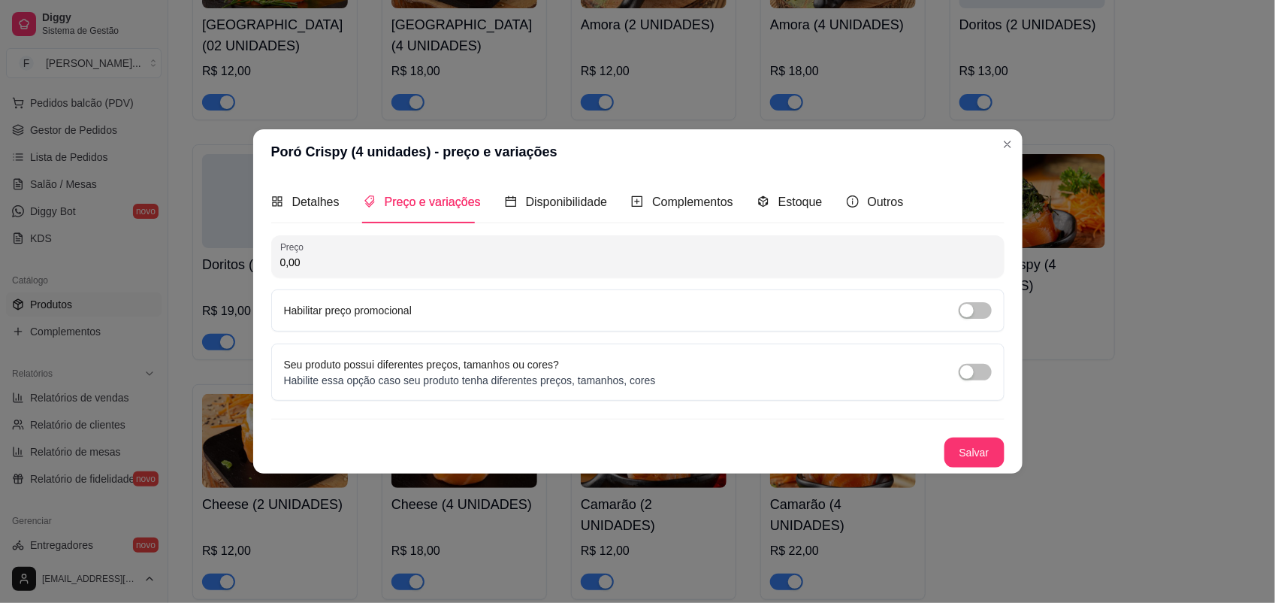
click at [392, 279] on div "Preço 0,00 Habilitar preço promocional" at bounding box center [638, 283] width 734 height 96
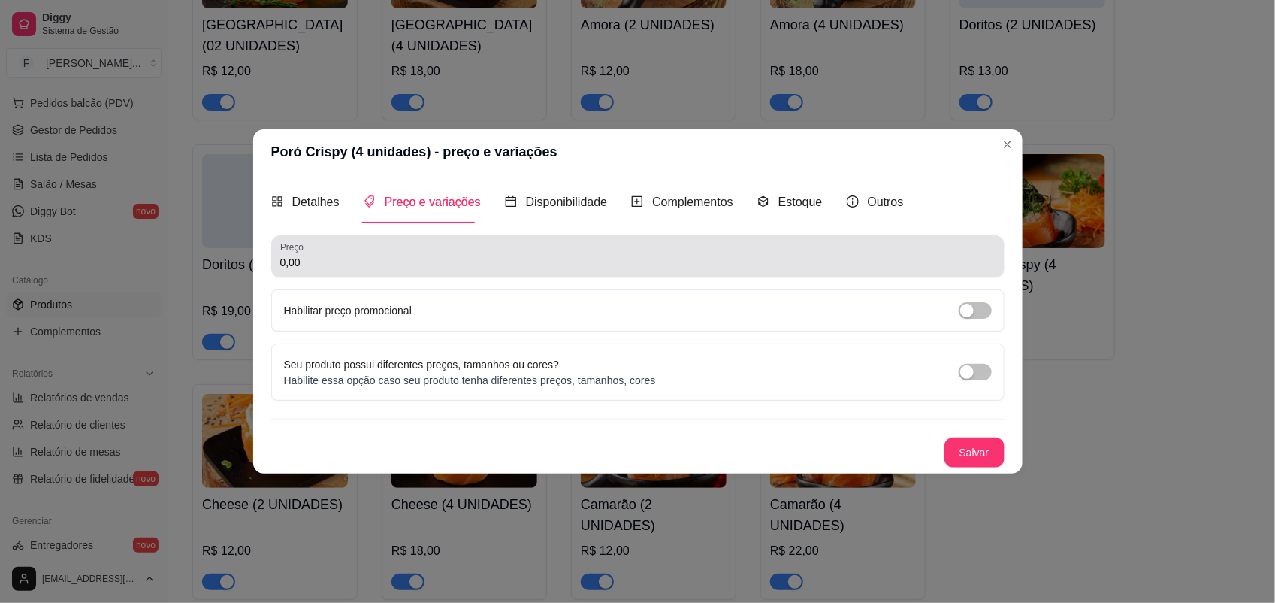
click at [366, 272] on div "Preço 0,00" at bounding box center [638, 256] width 734 height 42
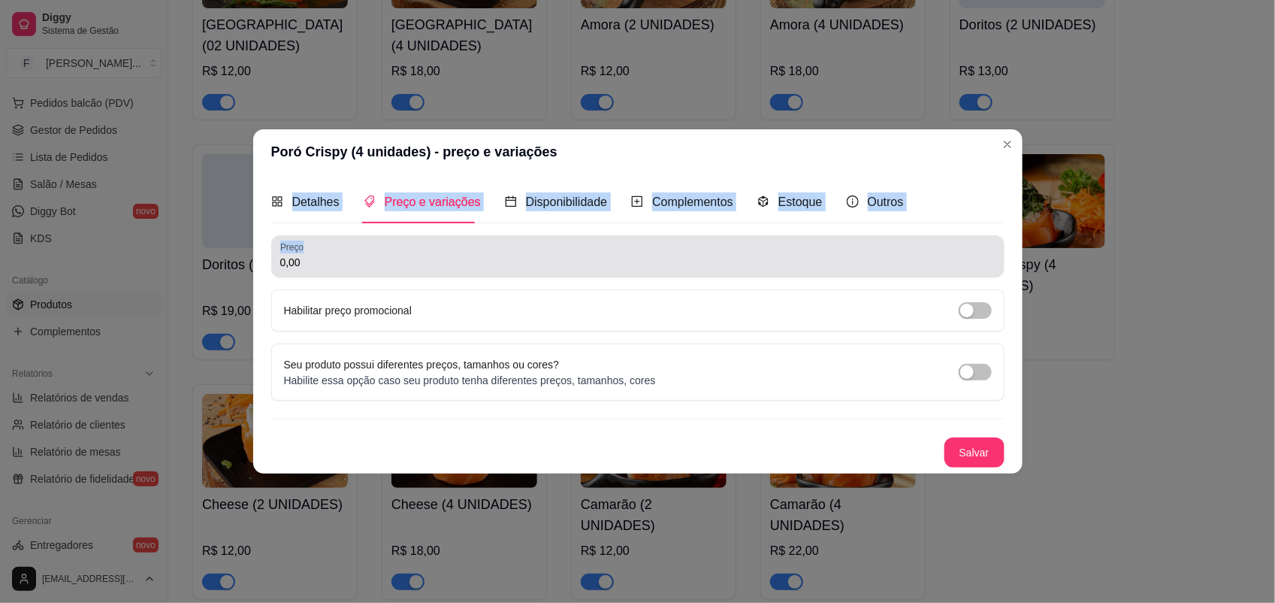
drag, startPoint x: 731, startPoint y: 159, endPoint x: 670, endPoint y: 252, distance: 110.7
click at [670, 252] on section "Poró Crispy (4 unidades) - preço e variações Detalhes Preço e variações Disponi…" at bounding box center [638, 301] width 770 height 344
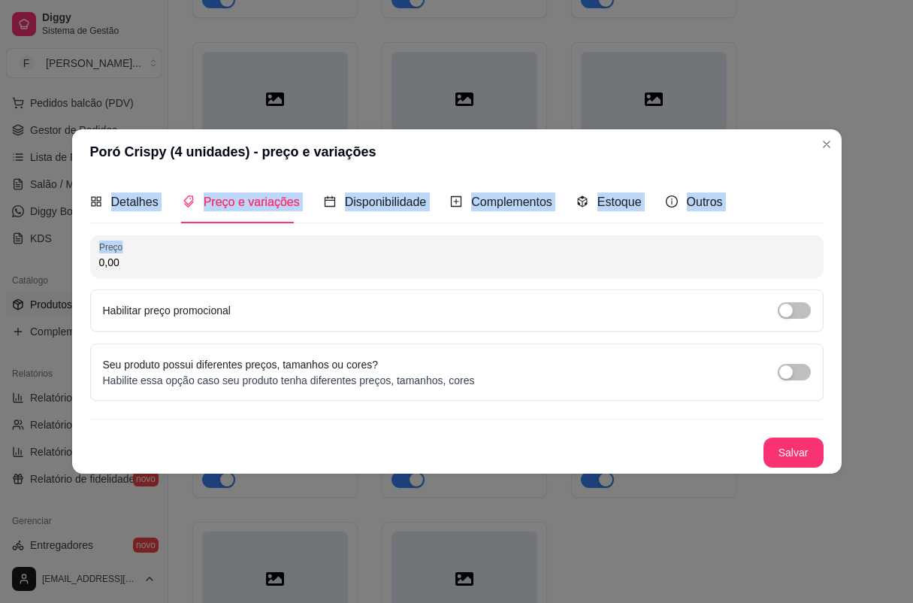
click at [768, 160] on header "Poró Crispy (4 unidades) - preço e variações" at bounding box center [457, 151] width 770 height 45
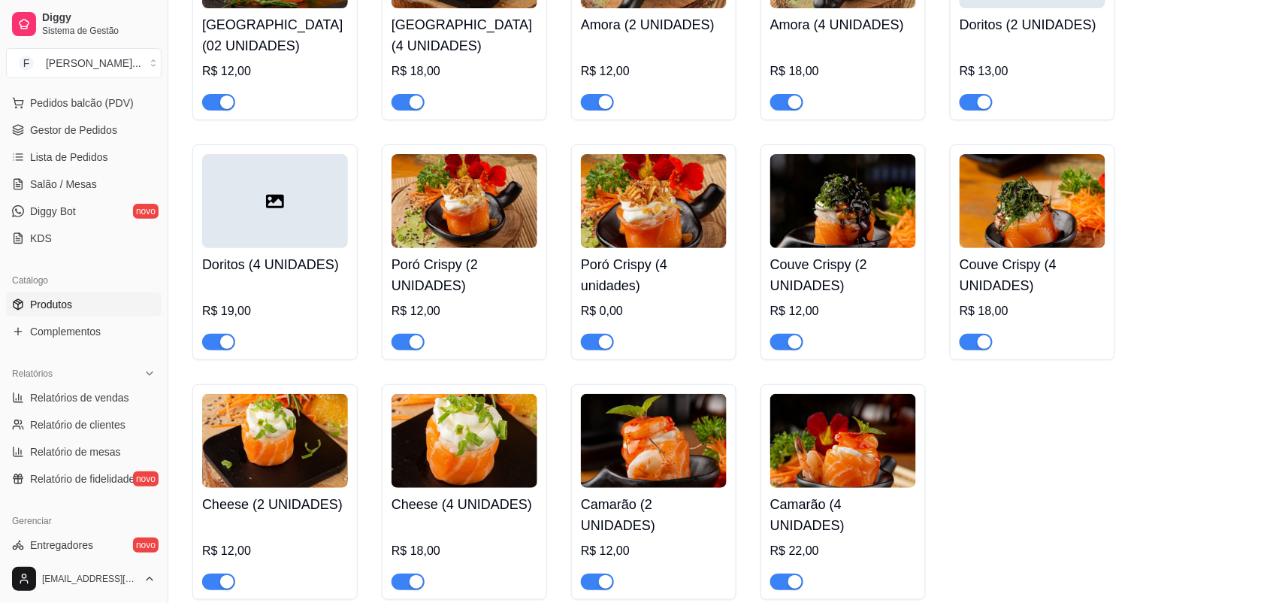
click at [640, 272] on h4 "Poró Crispy (4 unidades)" at bounding box center [654, 275] width 146 height 42
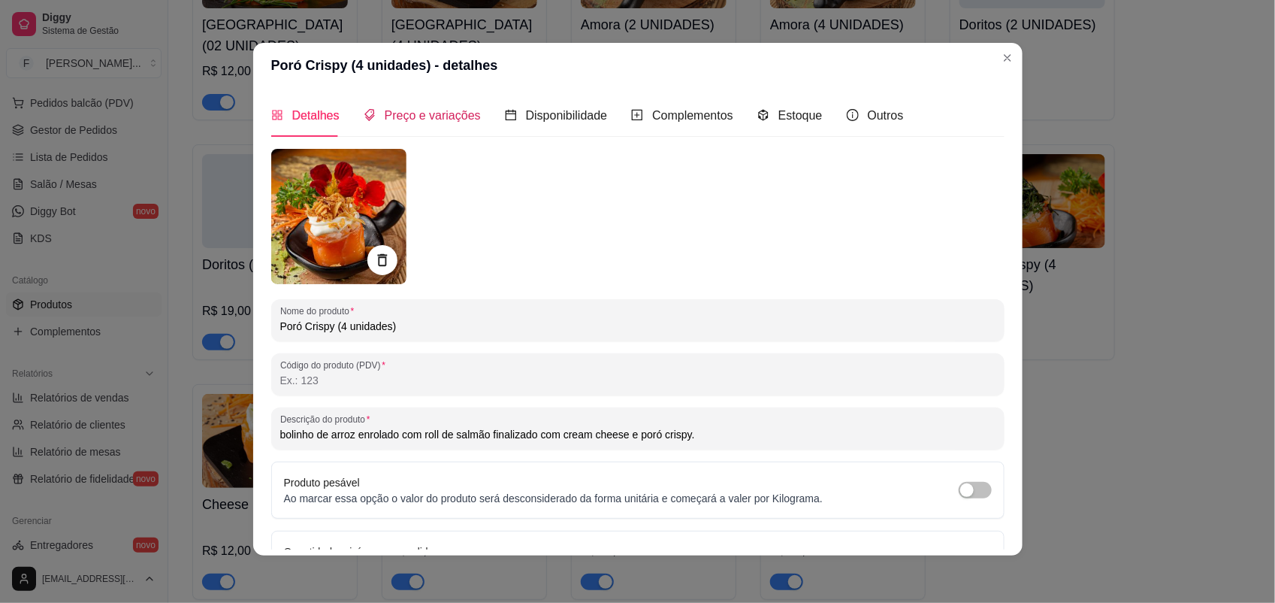
click at [416, 110] on span "Preço e variações" at bounding box center [433, 115] width 96 height 13
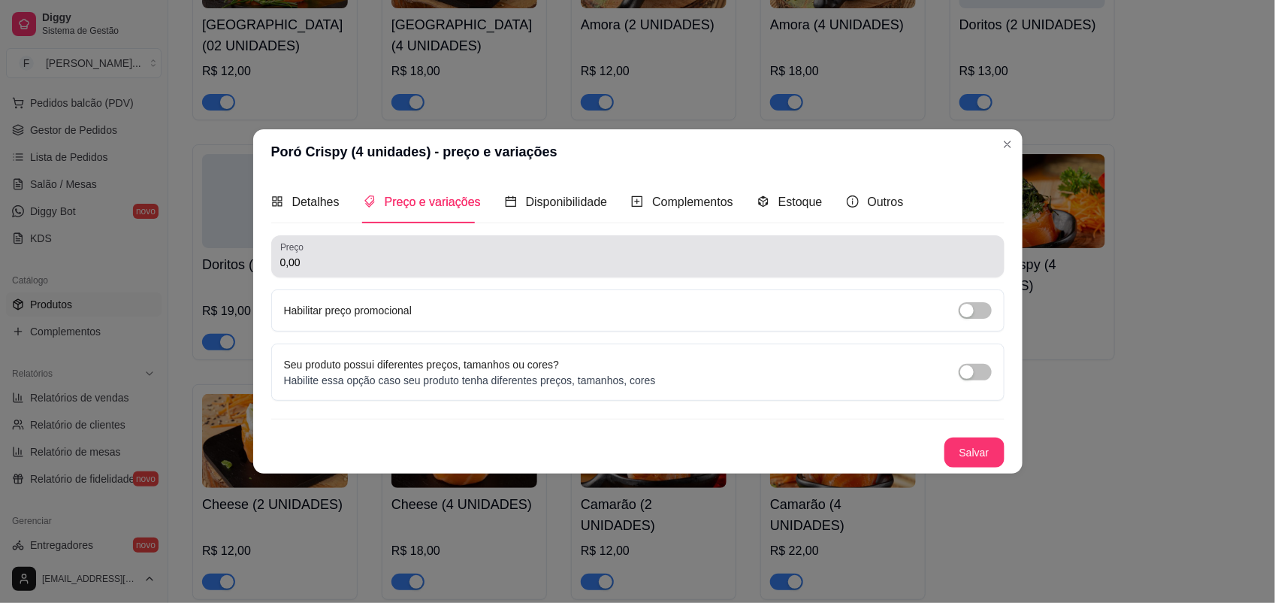
click at [384, 260] on input "0,00" at bounding box center [637, 262] width 715 height 15
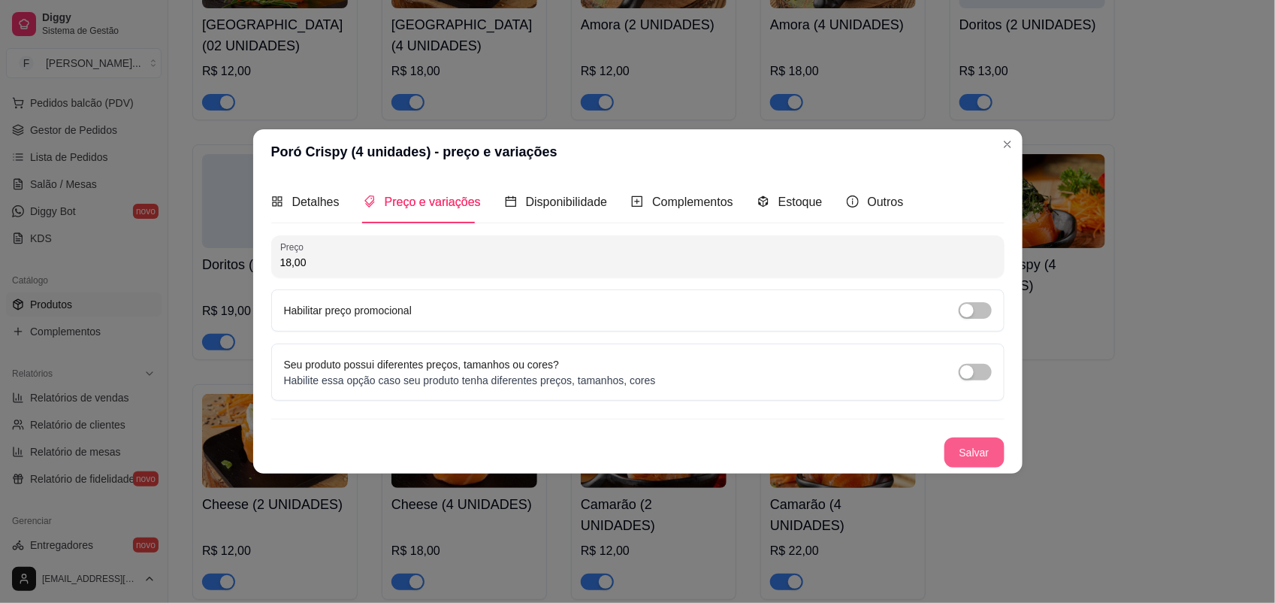
type input "18,00"
click at [962, 444] on button "Salvar" at bounding box center [975, 452] width 60 height 30
